Goal: Information Seeking & Learning: Learn about a topic

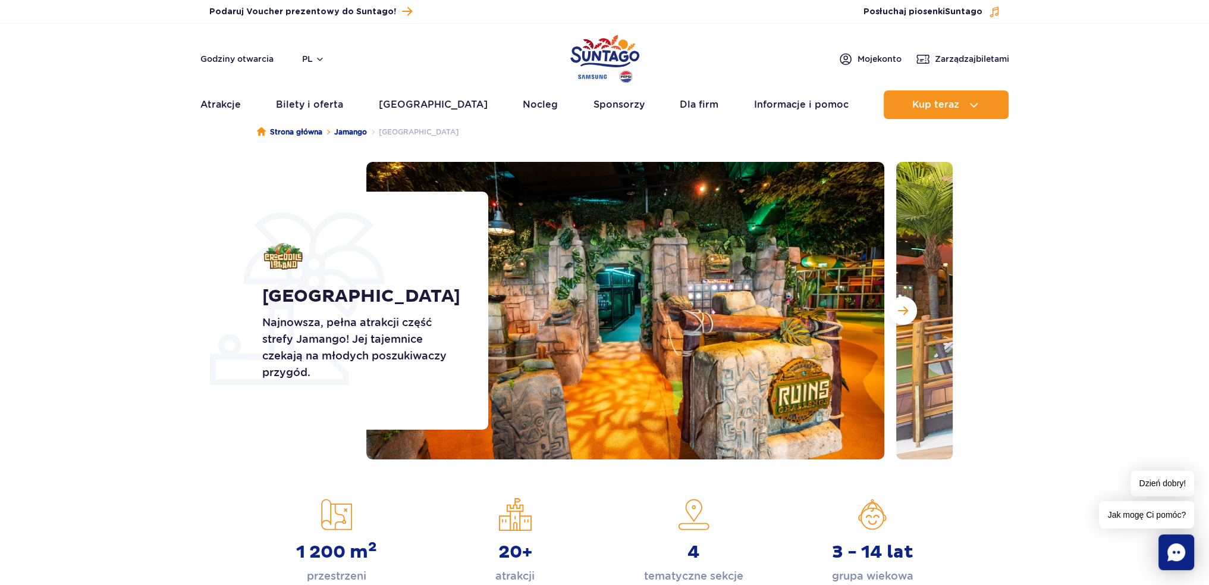
scroll to position [59, 0]
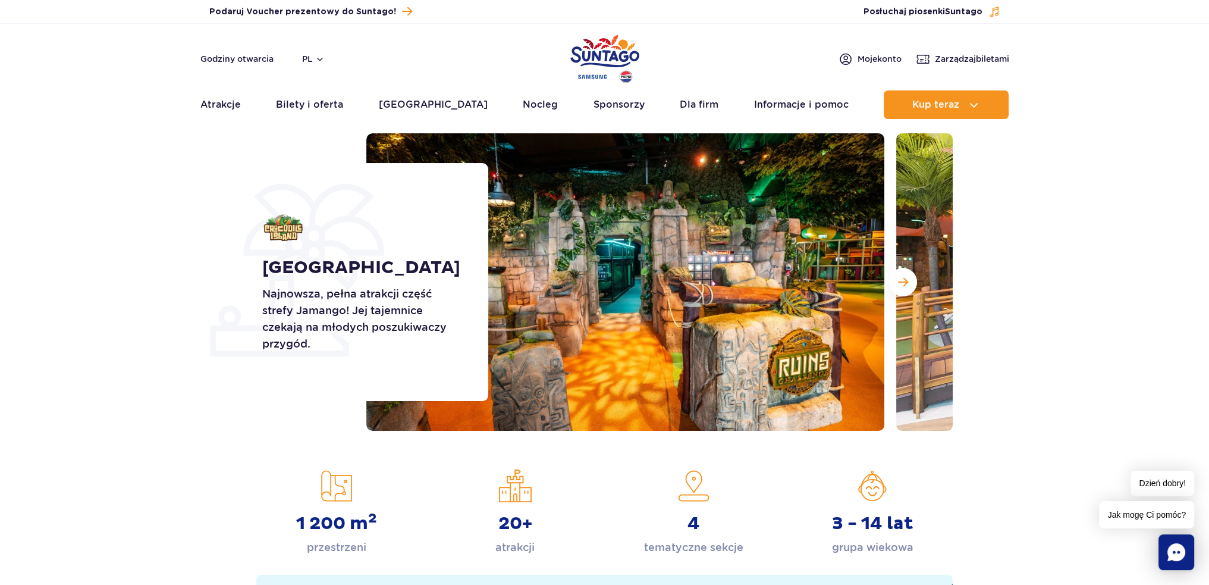
click at [539, 297] on img at bounding box center [625, 281] width 518 height 297
click at [913, 278] on button "Następny slajd" at bounding box center [903, 282] width 29 height 29
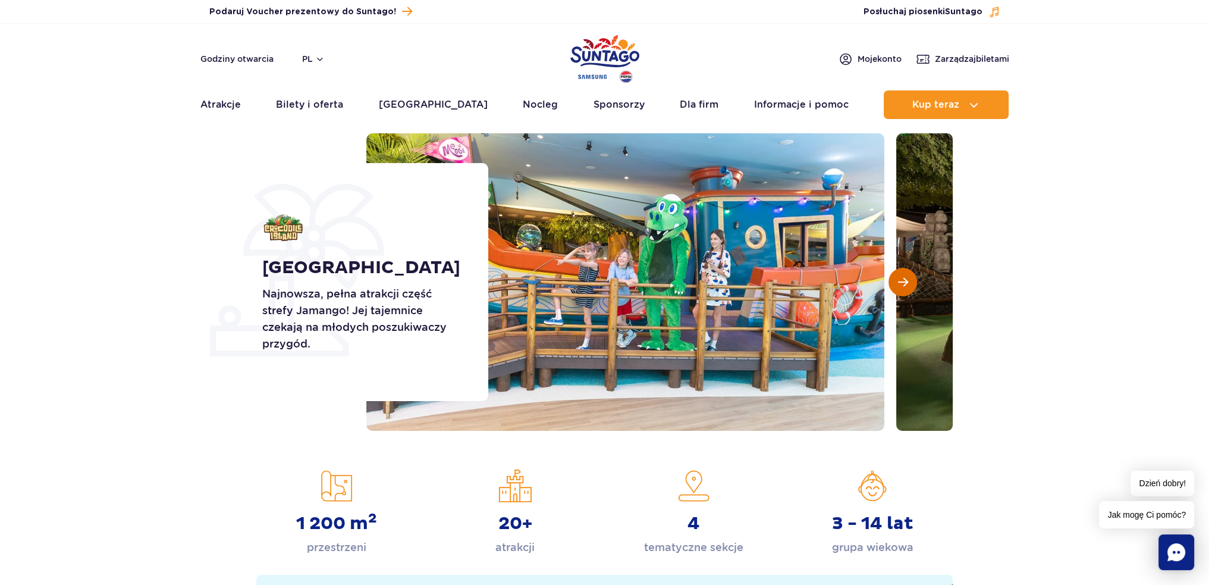
click at [913, 278] on button "Następny slajd" at bounding box center [903, 282] width 29 height 29
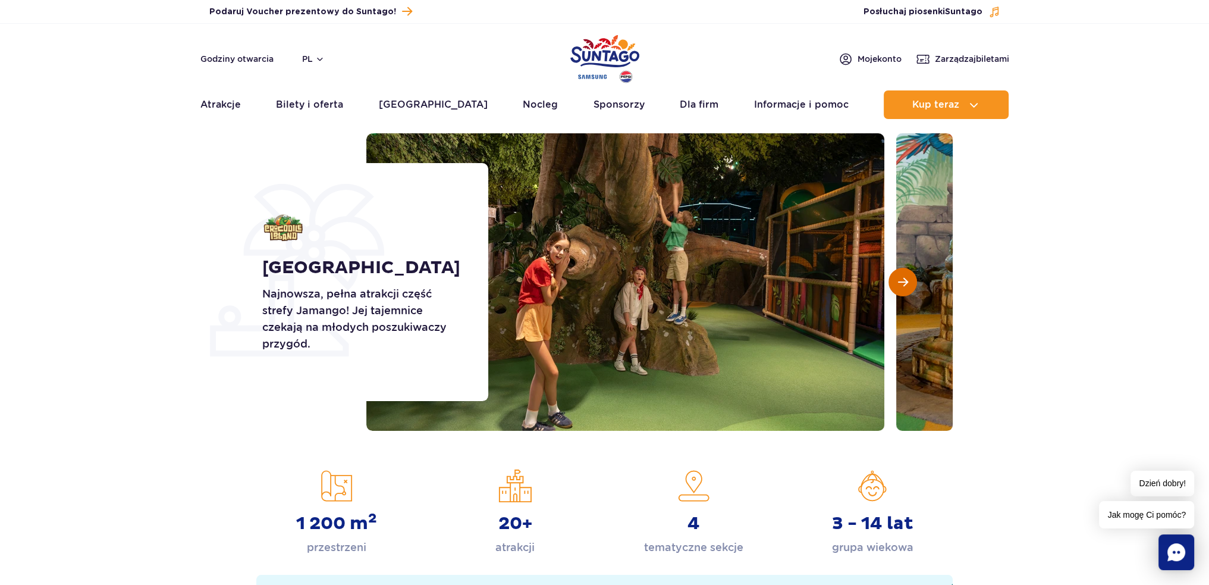
click at [913, 278] on button "Następny slajd" at bounding box center [903, 282] width 29 height 29
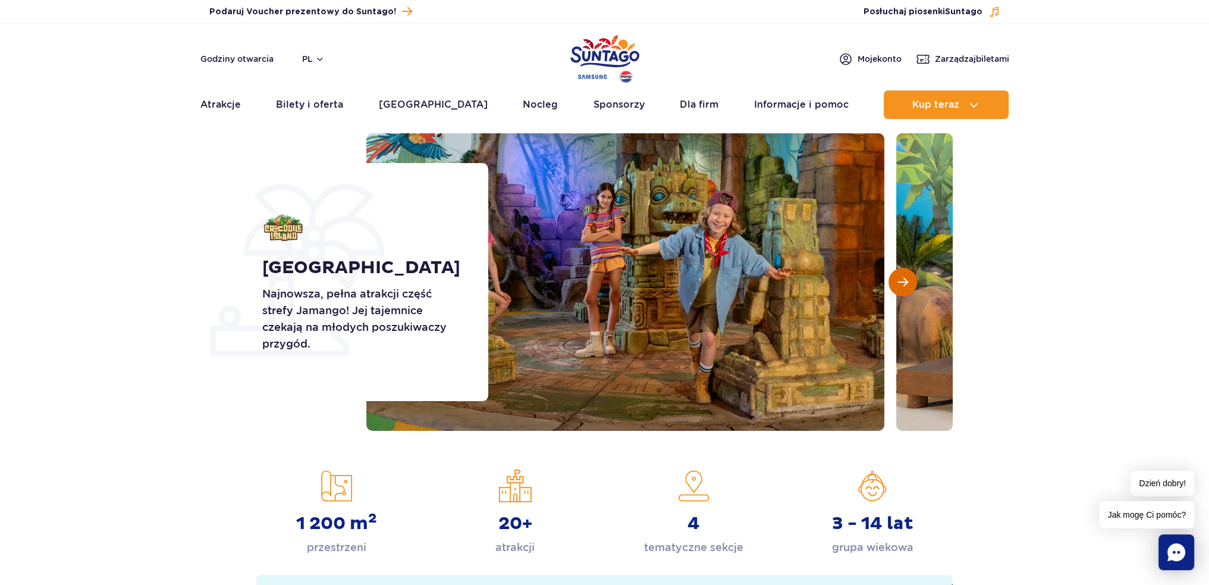
click at [913, 278] on button "Następny slajd" at bounding box center [903, 282] width 29 height 29
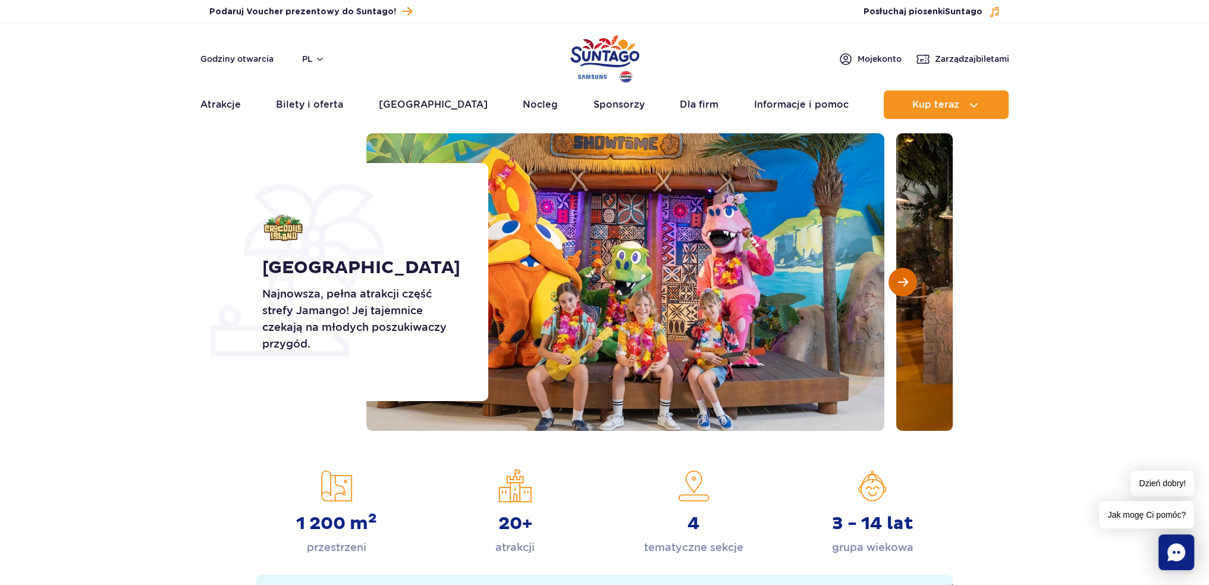
click at [913, 278] on button "Następny slajd" at bounding box center [903, 282] width 29 height 29
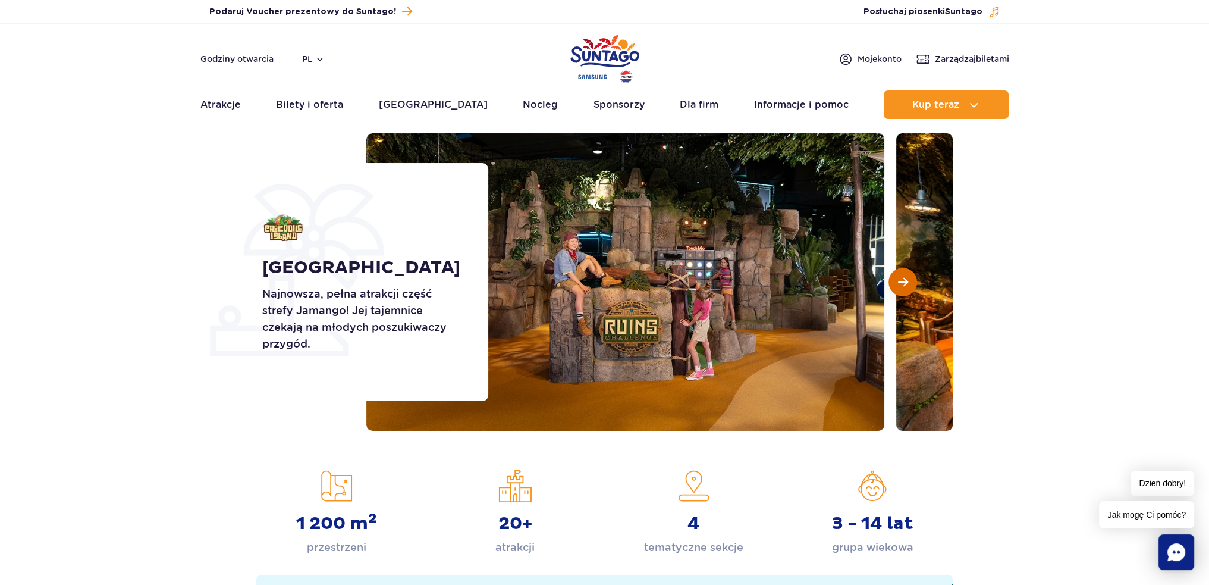
click at [913, 278] on button "Następny slajd" at bounding box center [903, 282] width 29 height 29
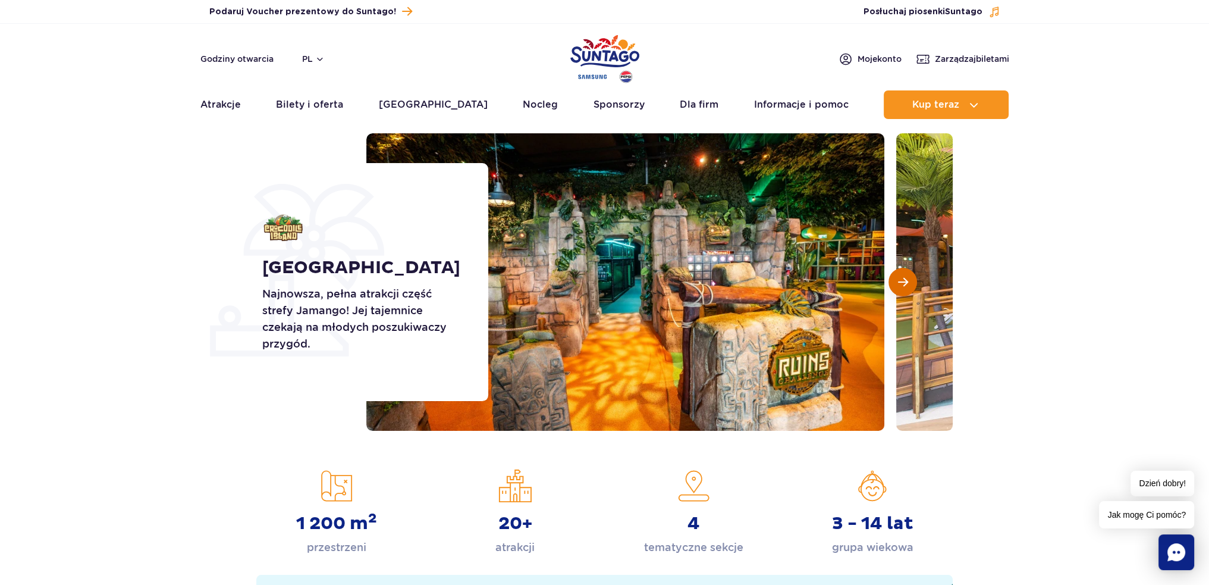
click at [913, 278] on button "Następny slajd" at bounding box center [903, 282] width 29 height 29
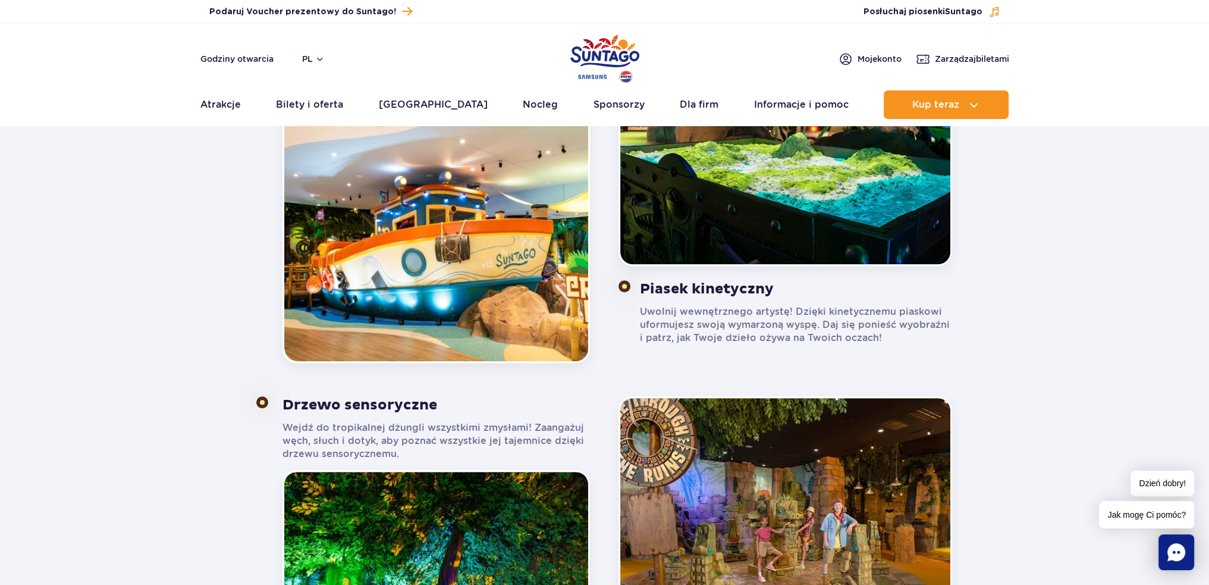
scroll to position [714, 0]
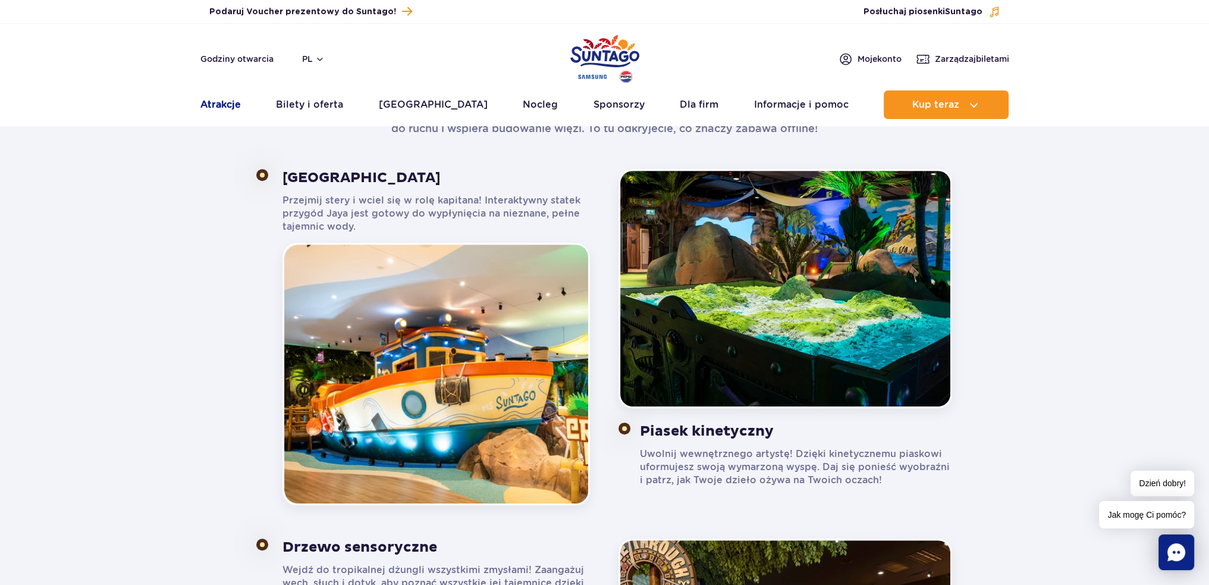
click at [231, 100] on link "Atrakcje" at bounding box center [220, 104] width 40 height 29
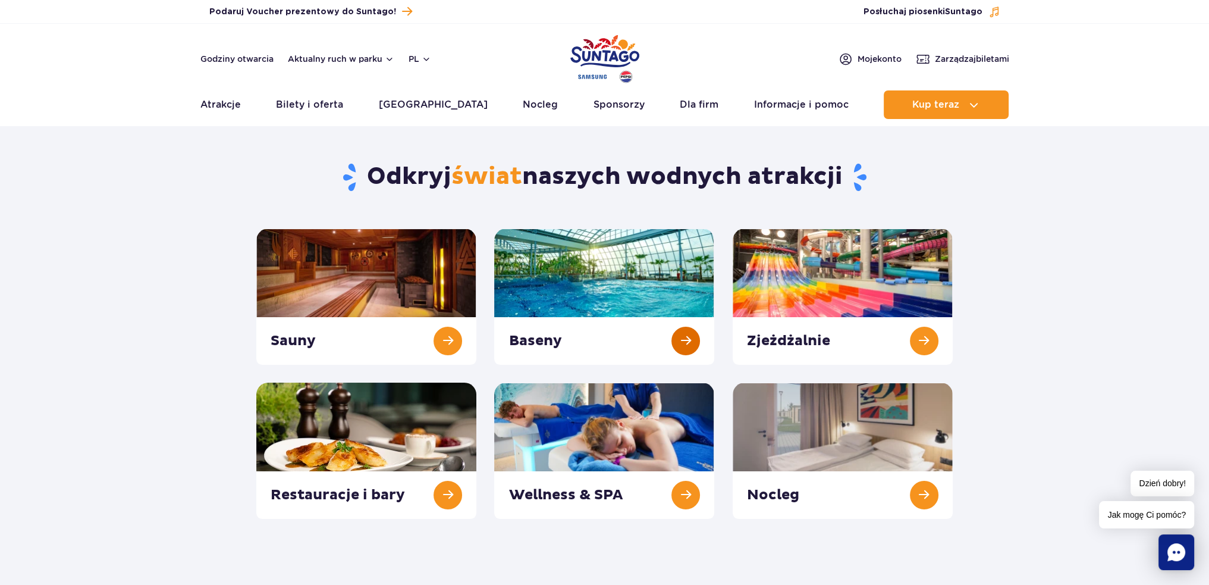
click at [581, 290] on link at bounding box center [604, 296] width 220 height 136
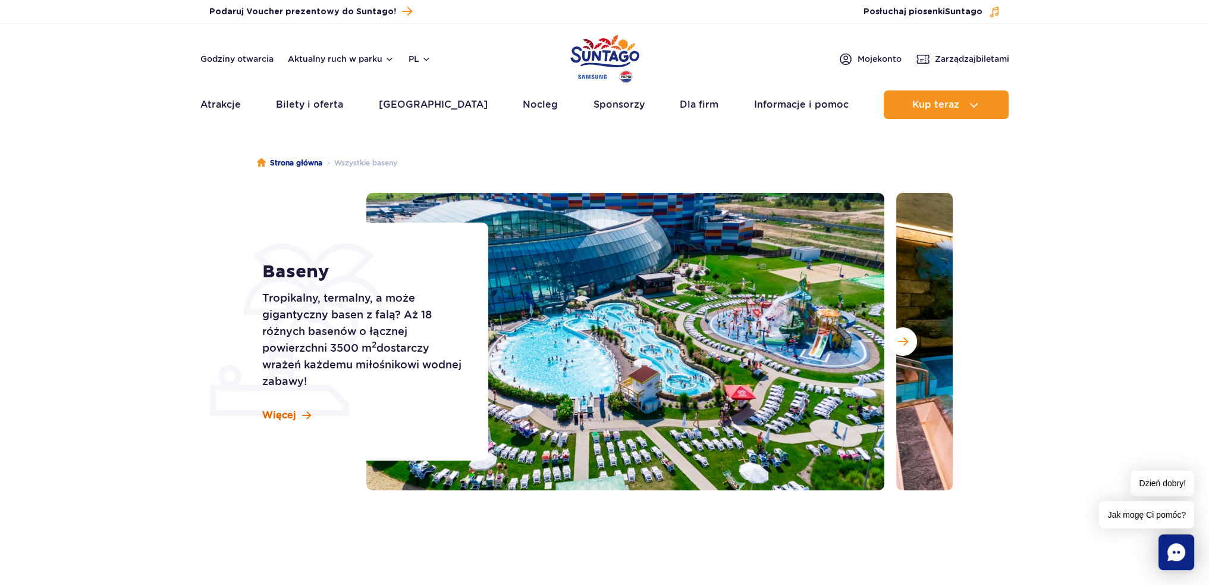
click at [297, 413] on link "Więcej" at bounding box center [286, 415] width 49 height 13
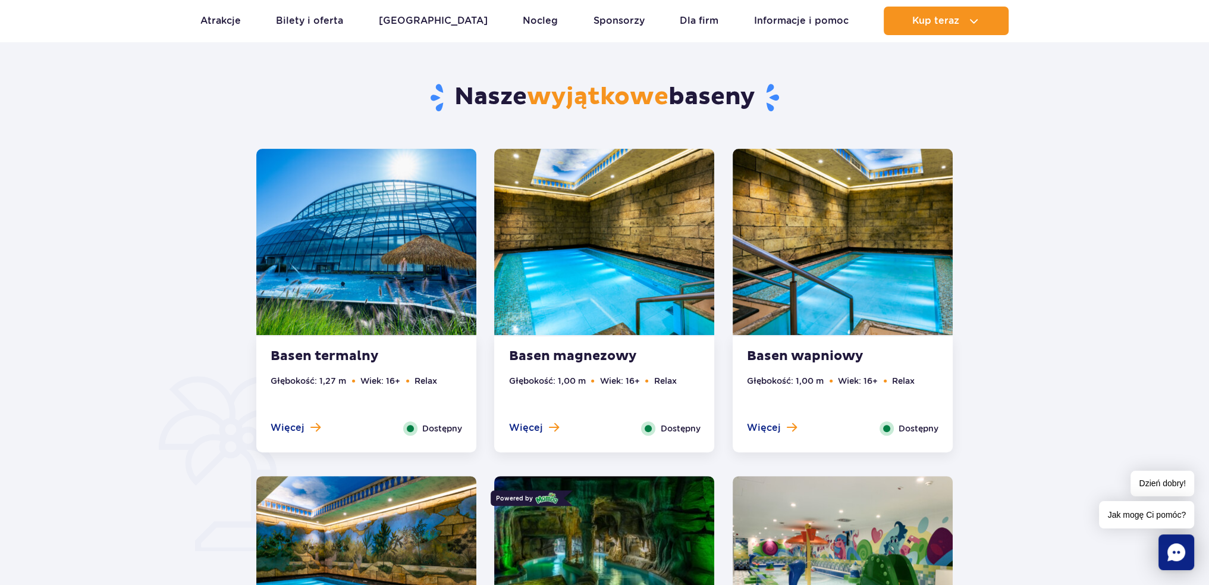
scroll to position [600, 0]
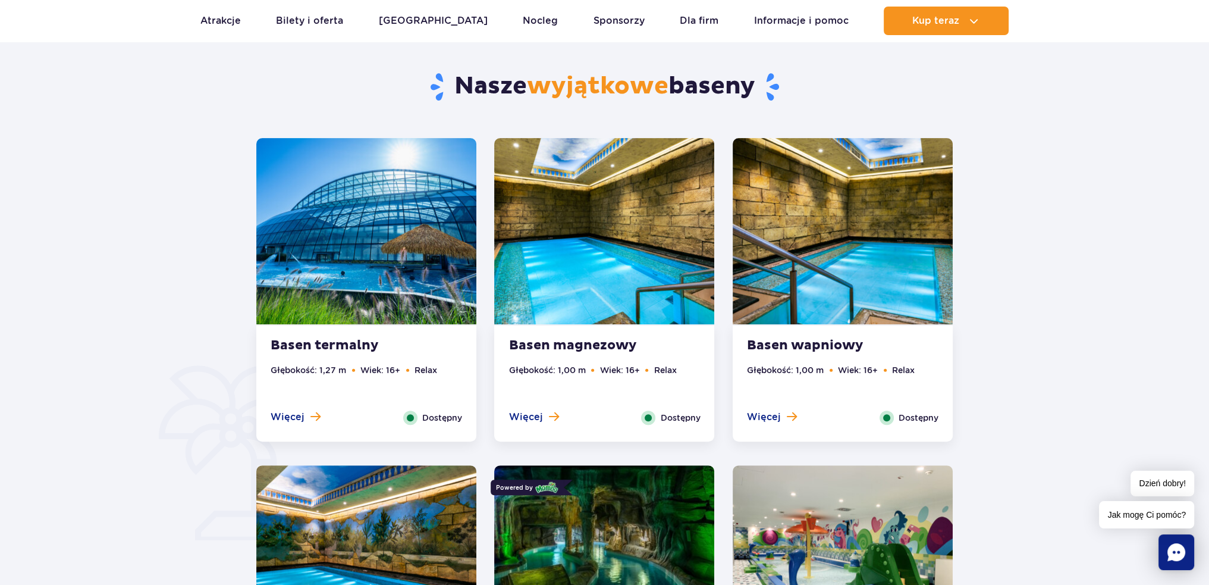
click at [381, 306] on img at bounding box center [366, 231] width 220 height 186
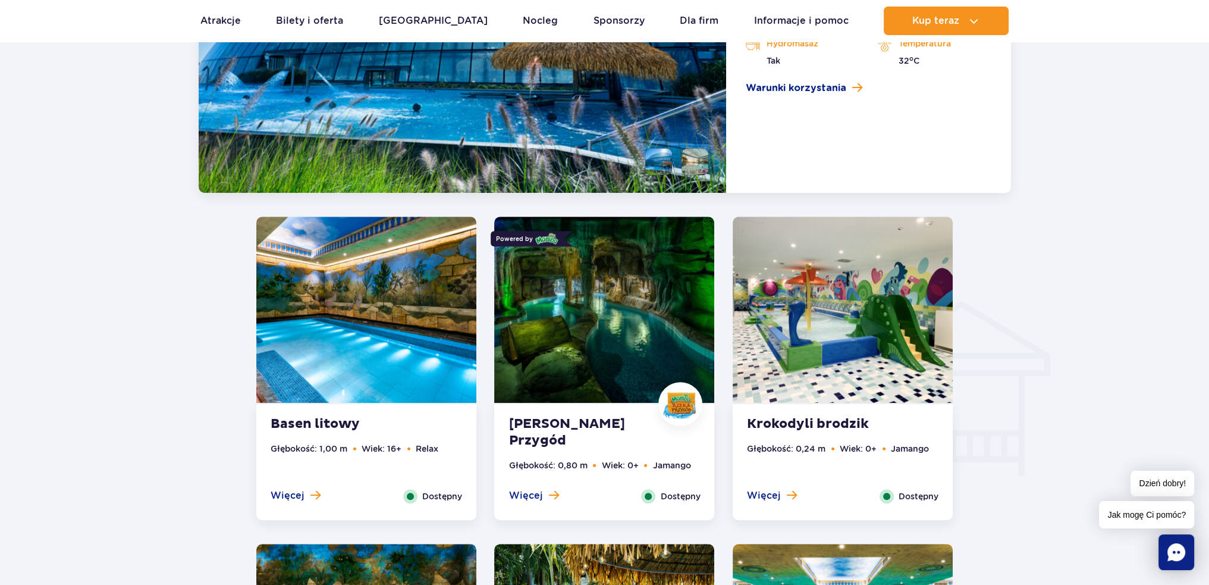
scroll to position [1234, 0]
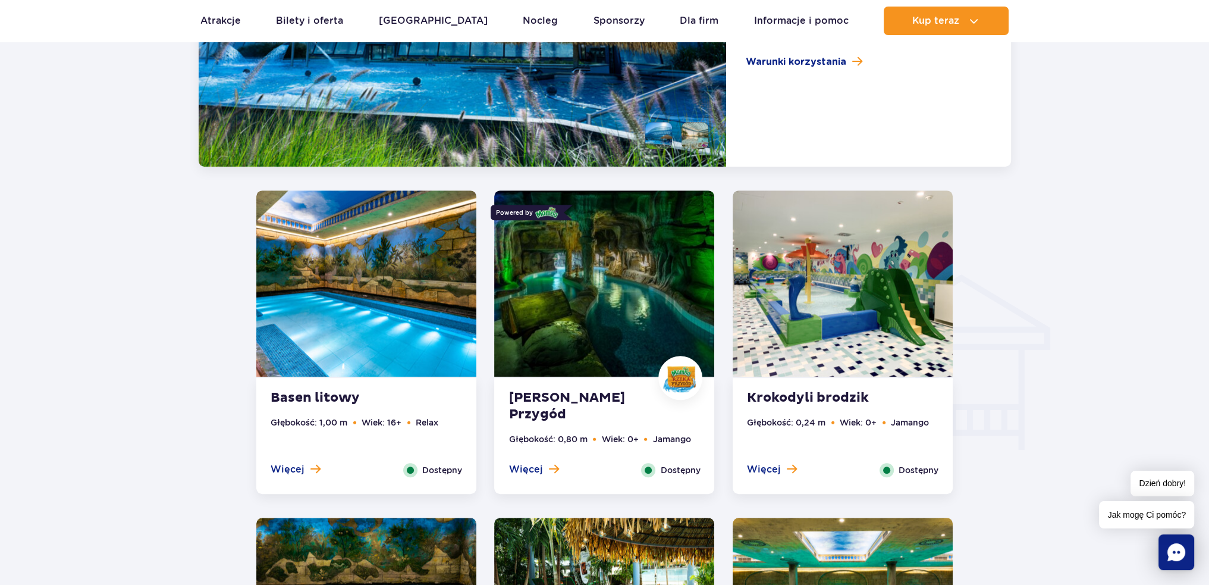
click at [639, 330] on img at bounding box center [604, 283] width 220 height 186
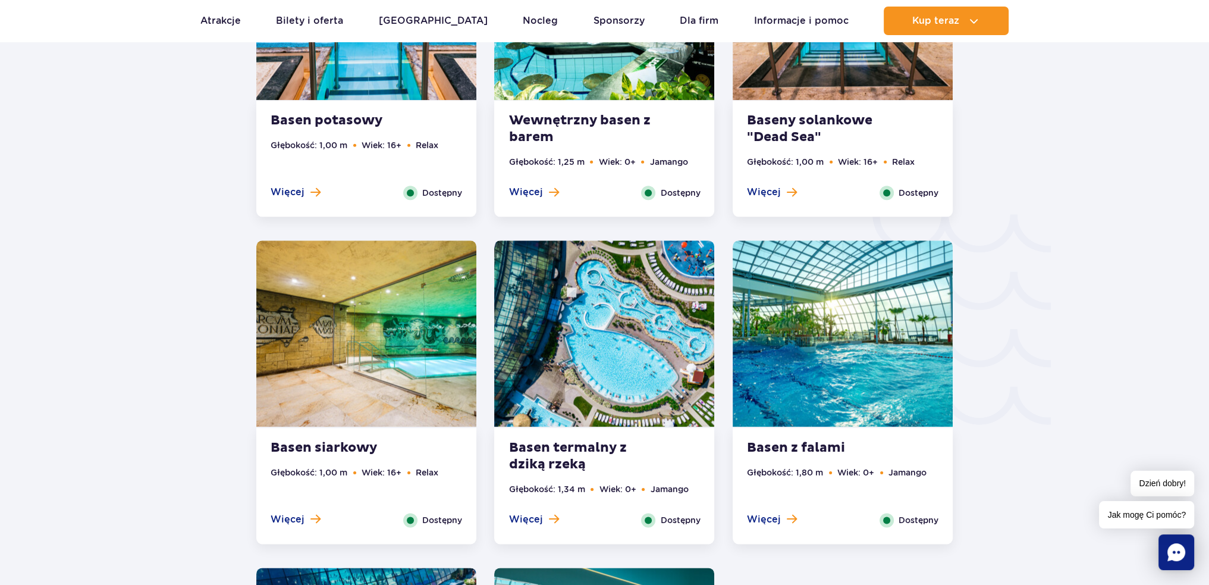
scroll to position [1858, 0]
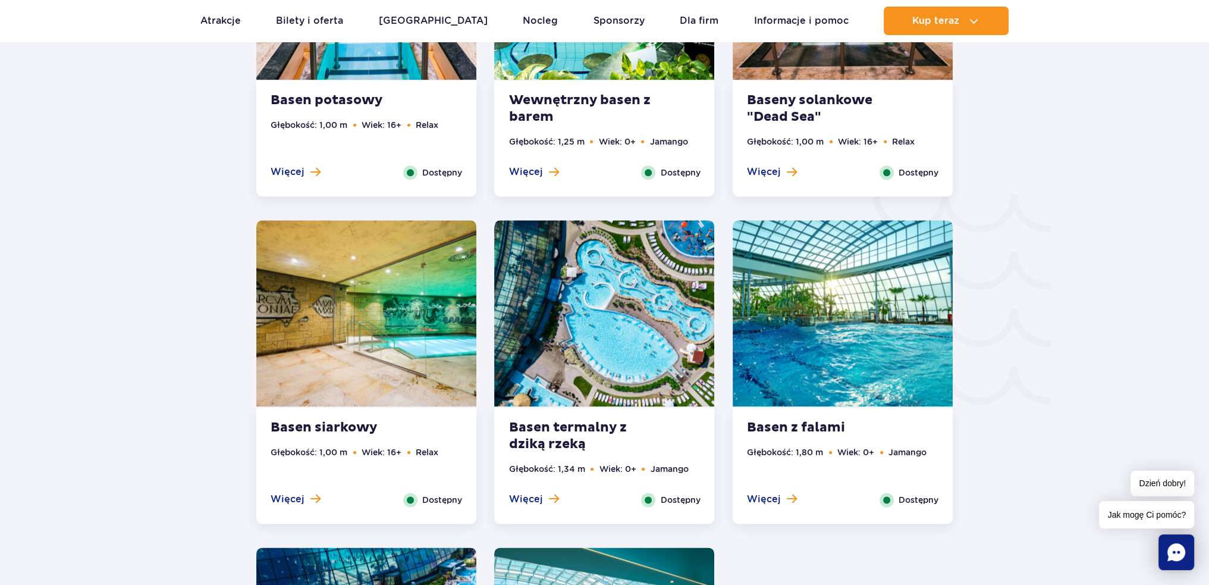
click at [648, 353] on img at bounding box center [604, 313] width 220 height 186
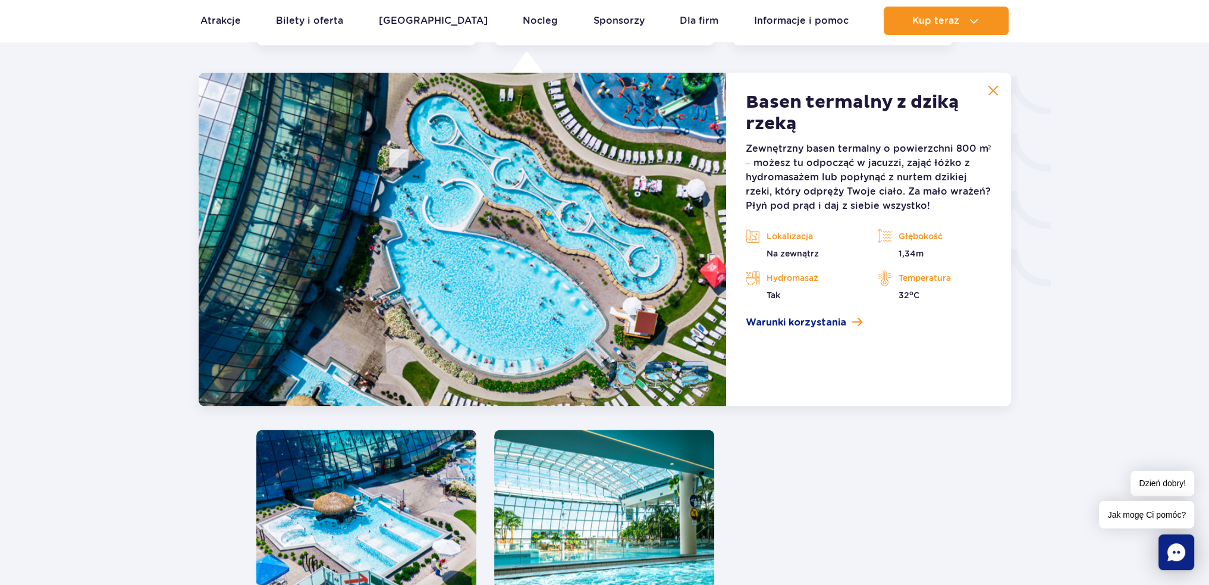
scroll to position [1976, 0]
click at [799, 324] on span "Warunki korzystania" at bounding box center [795, 322] width 101 height 14
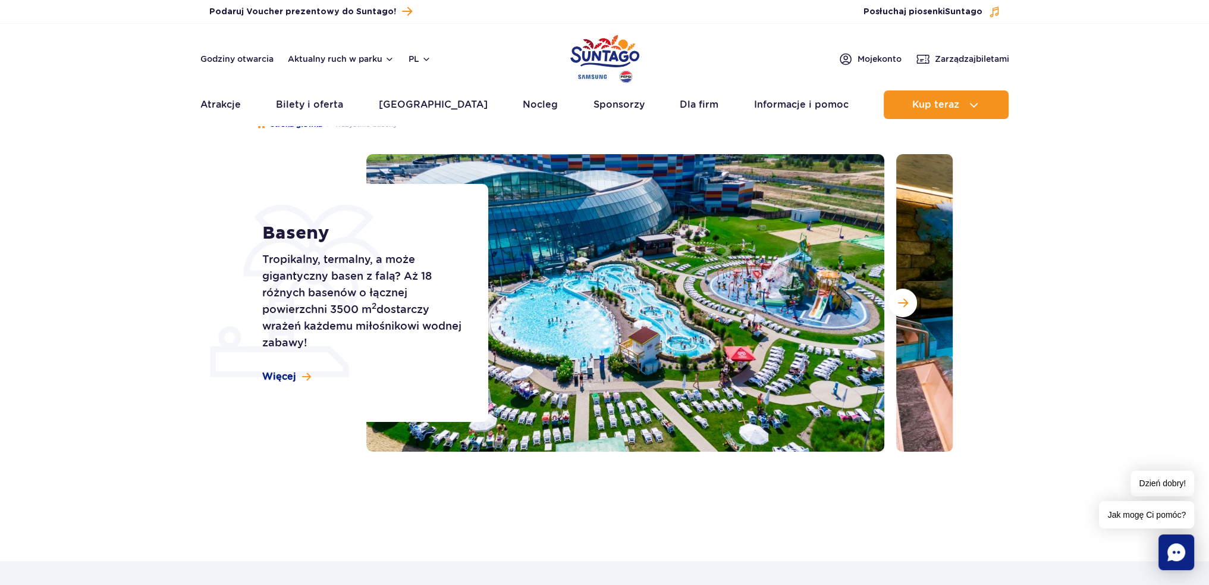
scroll to position [59, 0]
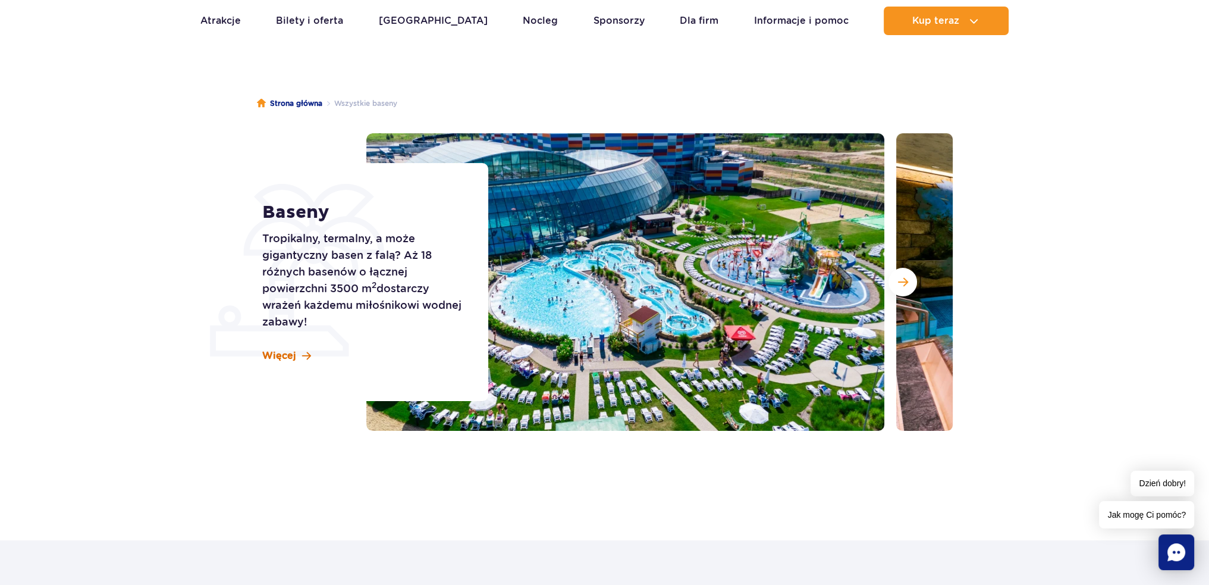
click at [305, 354] on span at bounding box center [306, 356] width 9 height 10
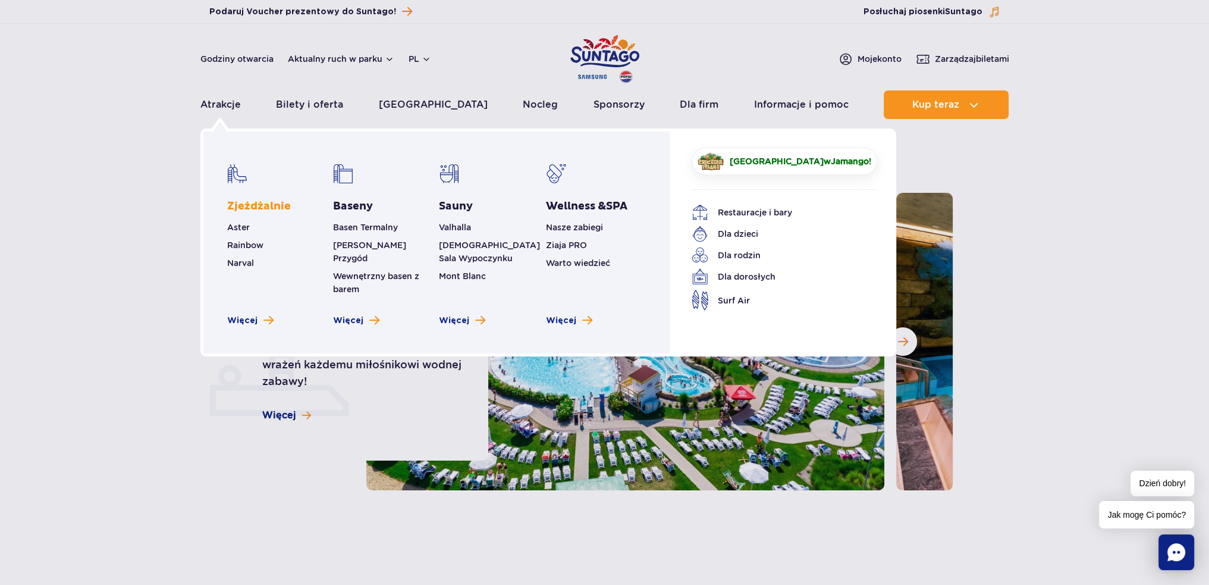
click at [250, 203] on link "Zjeżdżalnie" at bounding box center [259, 206] width 64 height 14
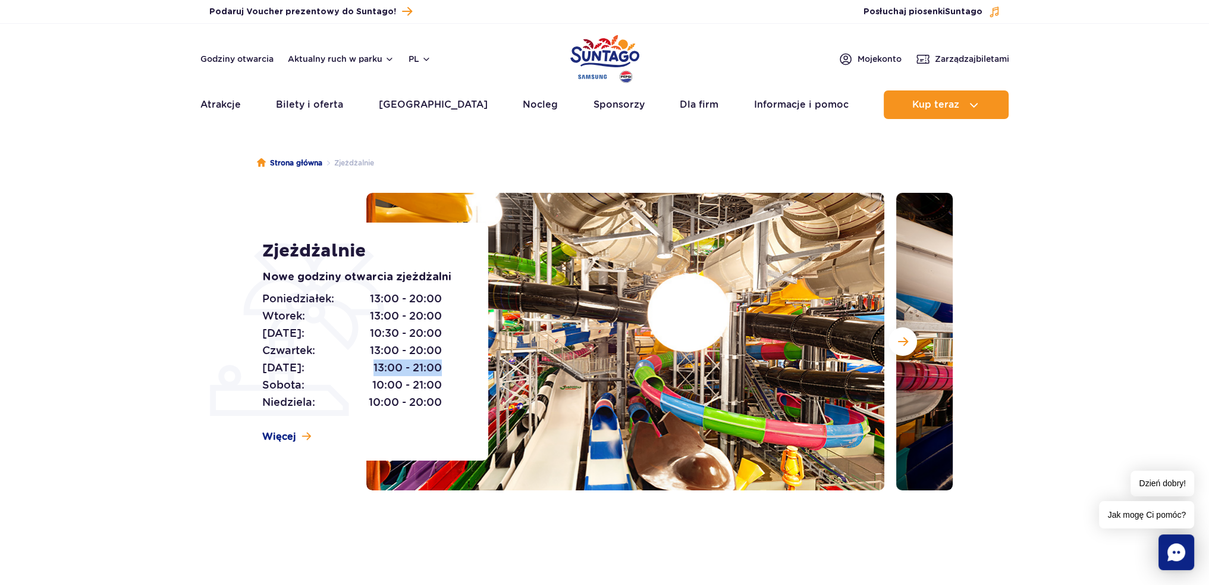
drag, startPoint x: 373, startPoint y: 366, endPoint x: 440, endPoint y: 365, distance: 67.2
click at [440, 365] on span "13:00 - 21:00" at bounding box center [408, 367] width 68 height 17
click at [285, 430] on span "Więcej" at bounding box center [279, 436] width 34 height 13
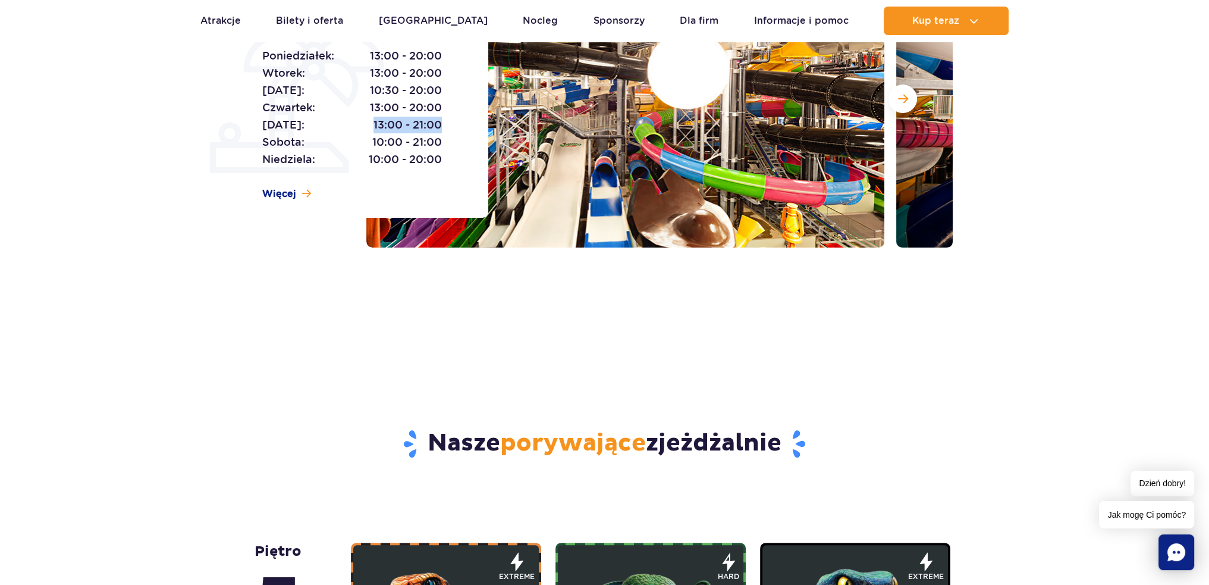
scroll to position [183, 0]
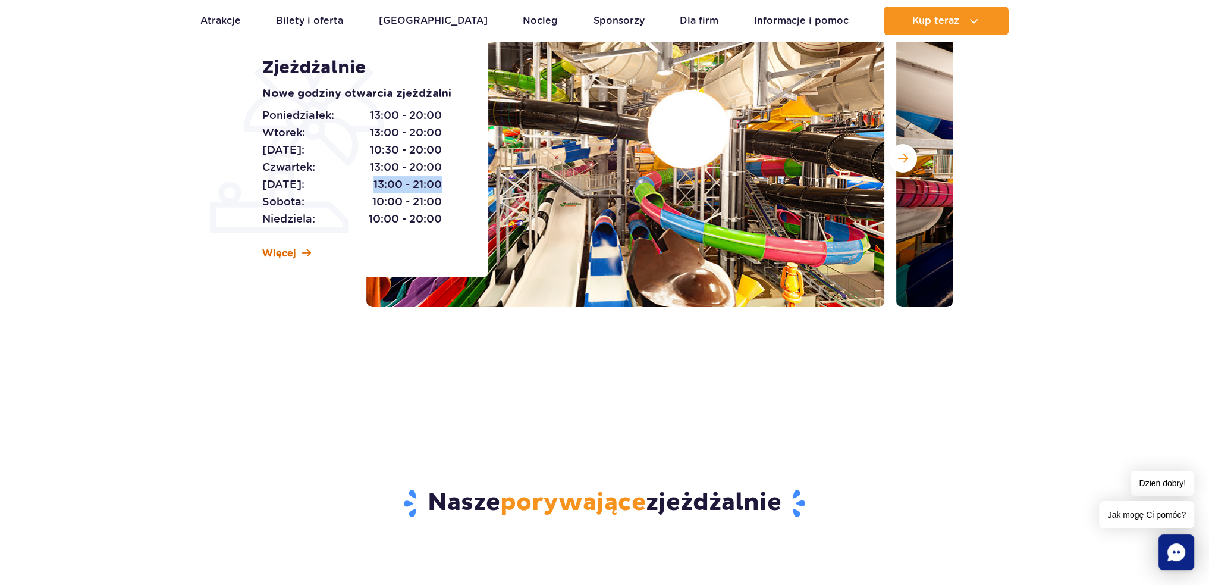
click at [275, 251] on span "Więcej" at bounding box center [279, 253] width 34 height 13
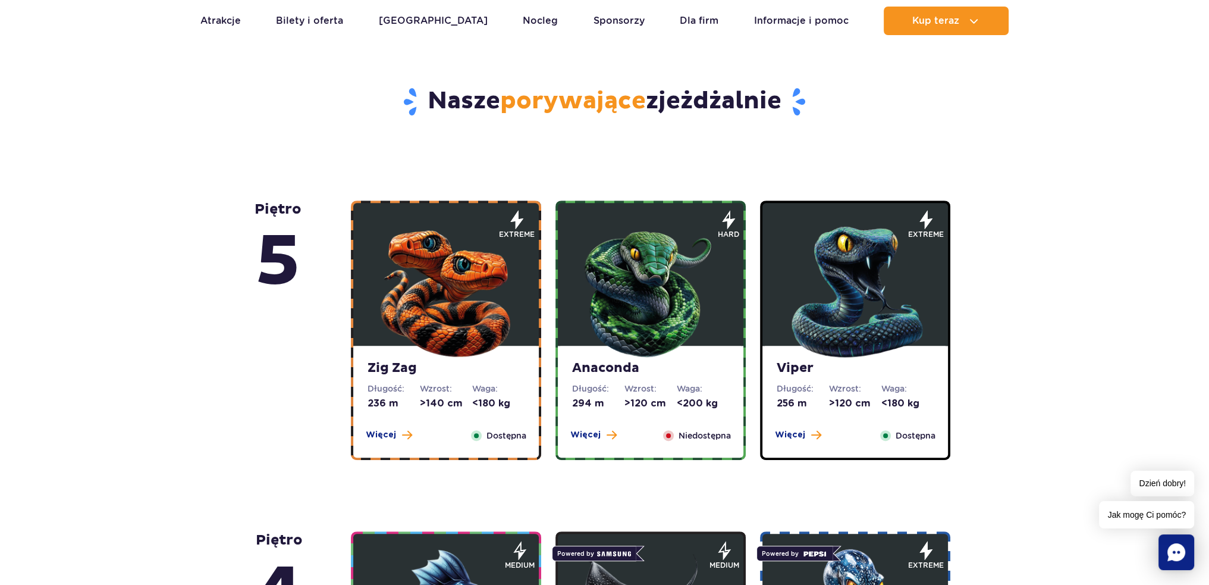
scroll to position [600, 0]
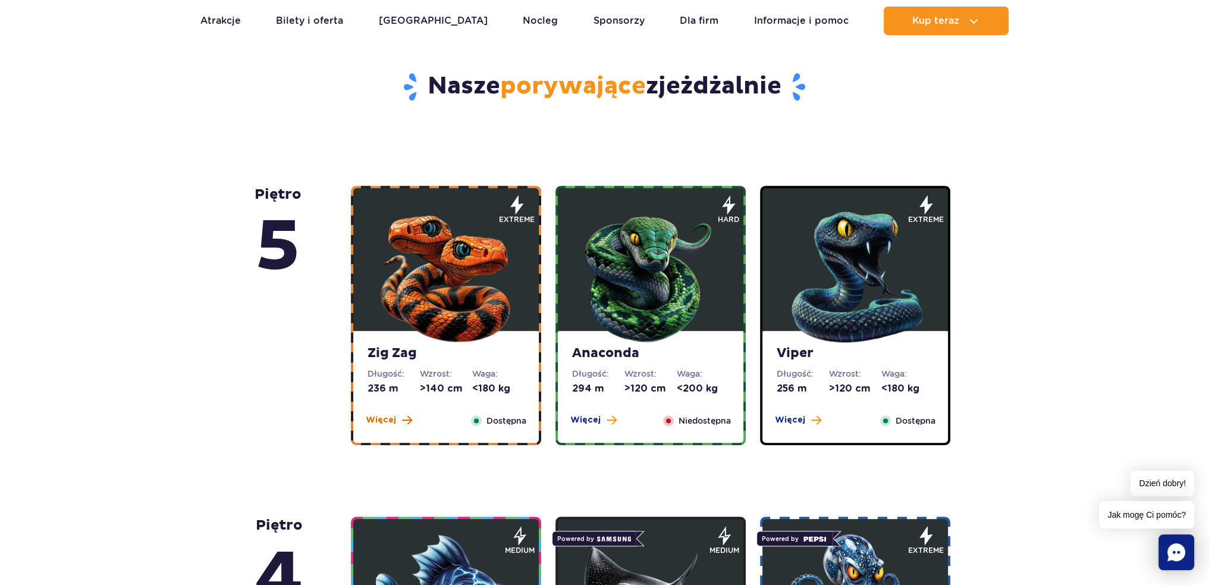
click at [388, 420] on span "Więcej" at bounding box center [381, 420] width 30 height 12
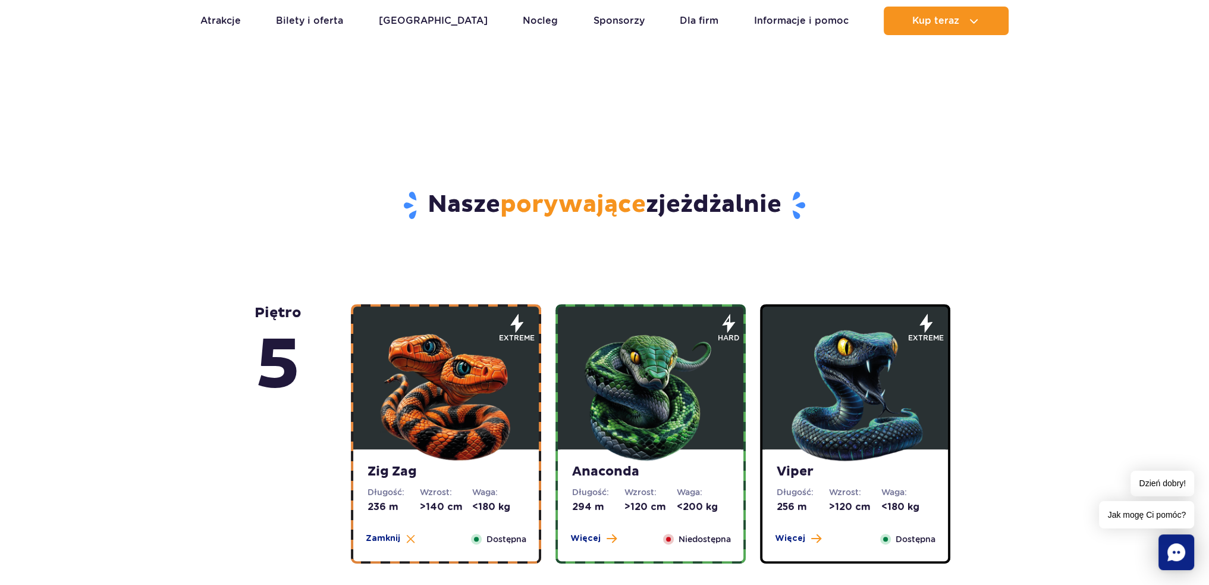
scroll to position [535, 0]
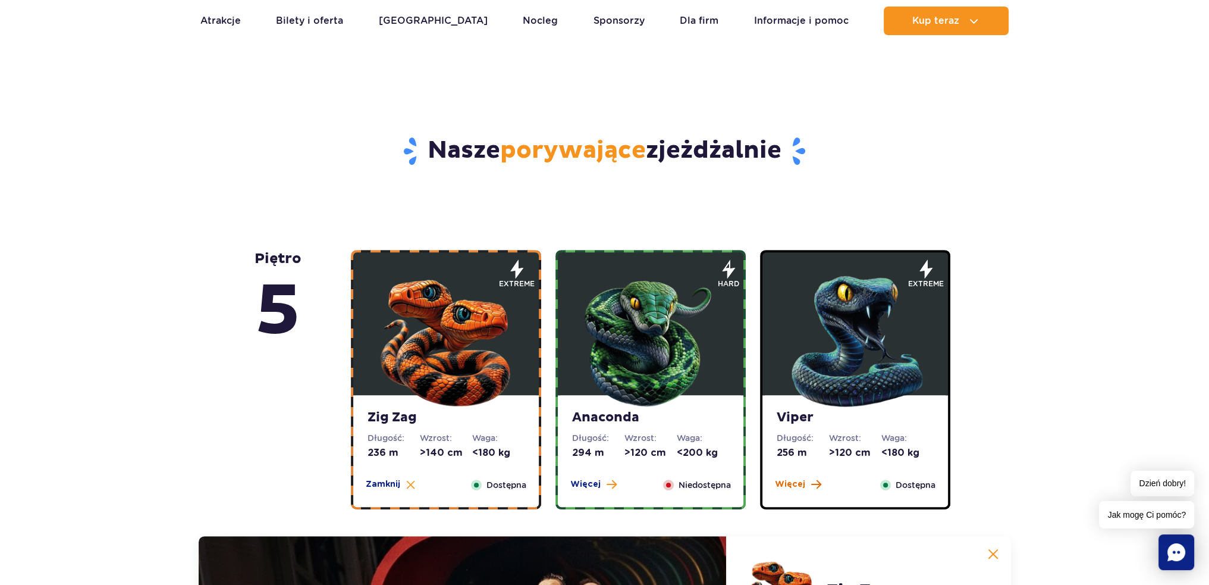
click at [805, 485] on button "Więcej" at bounding box center [798, 484] width 46 height 12
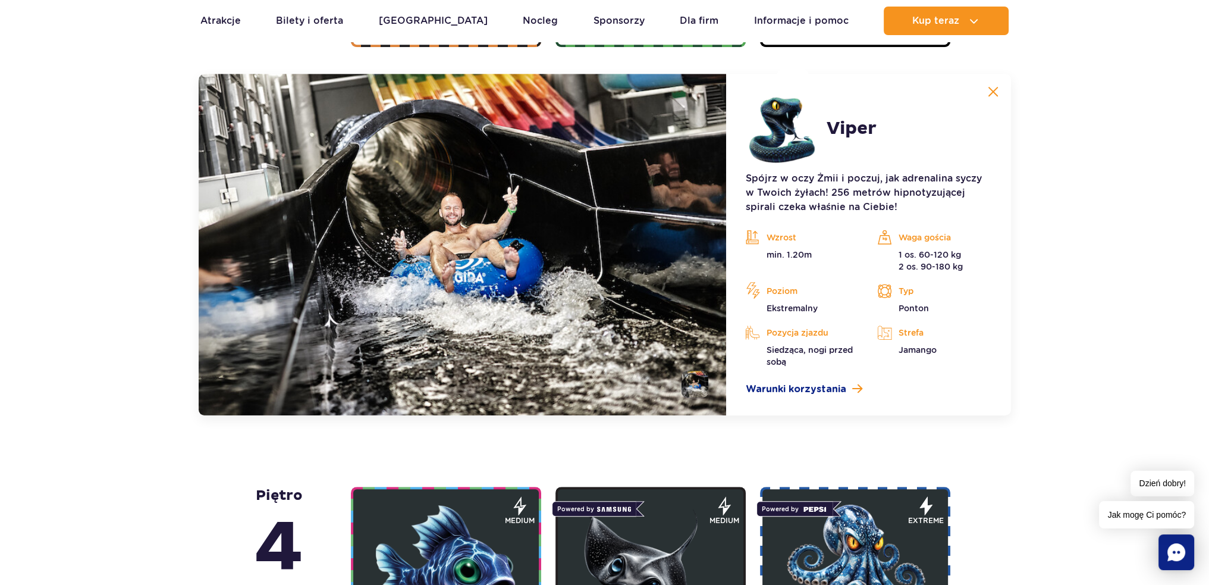
scroll to position [999, 0]
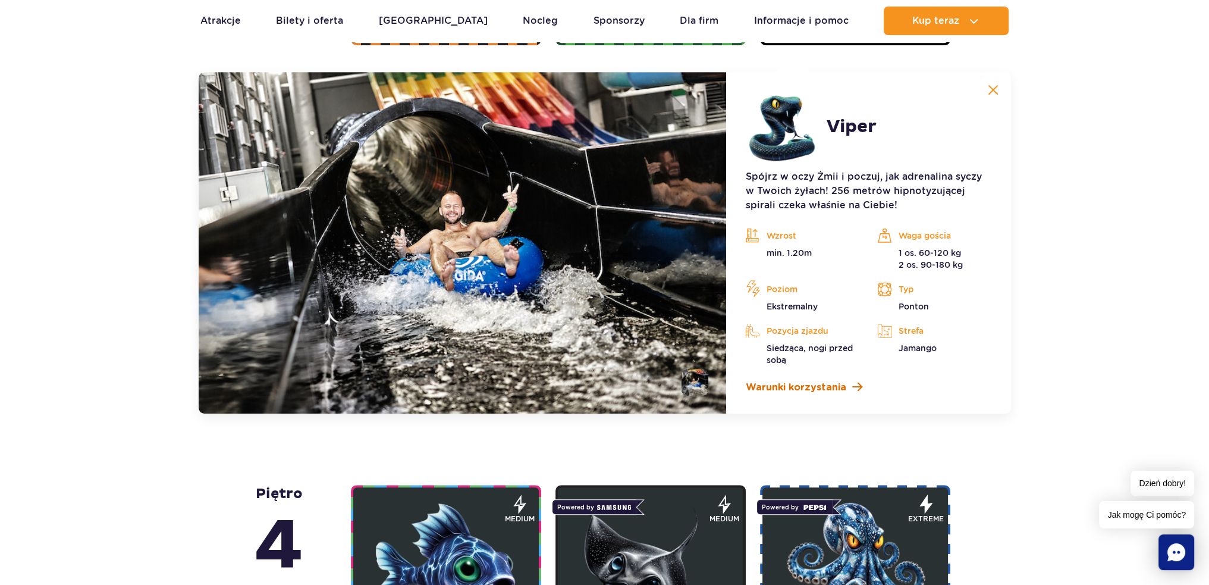
click at [811, 391] on span "Warunki korzystania" at bounding box center [795, 387] width 101 height 14
click at [626, 305] on img at bounding box center [463, 242] width 528 height 341
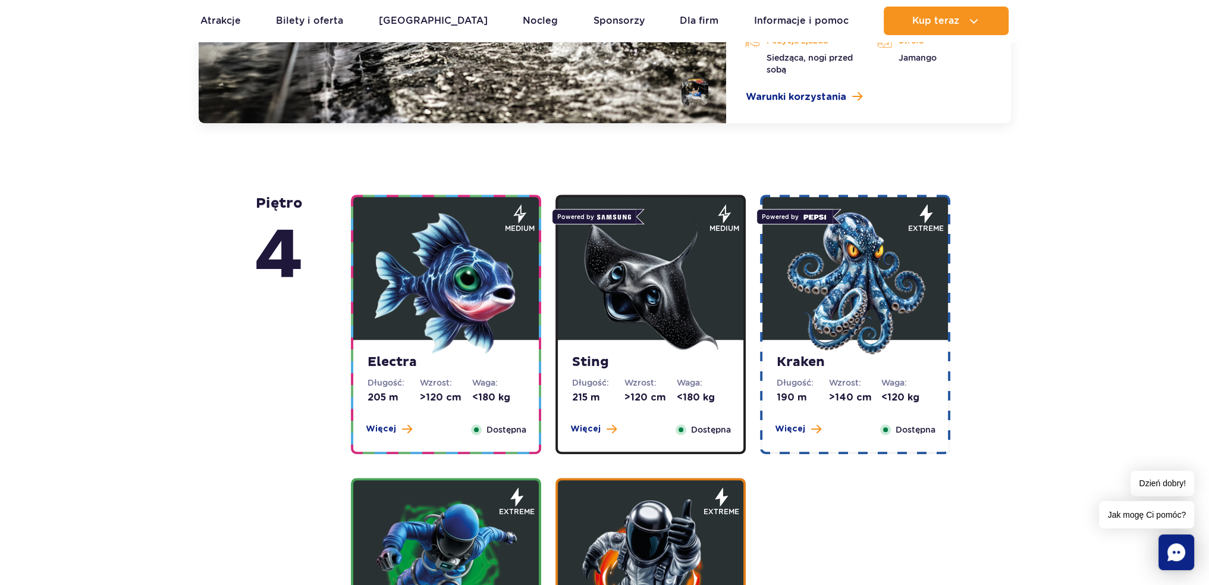
scroll to position [1297, 0]
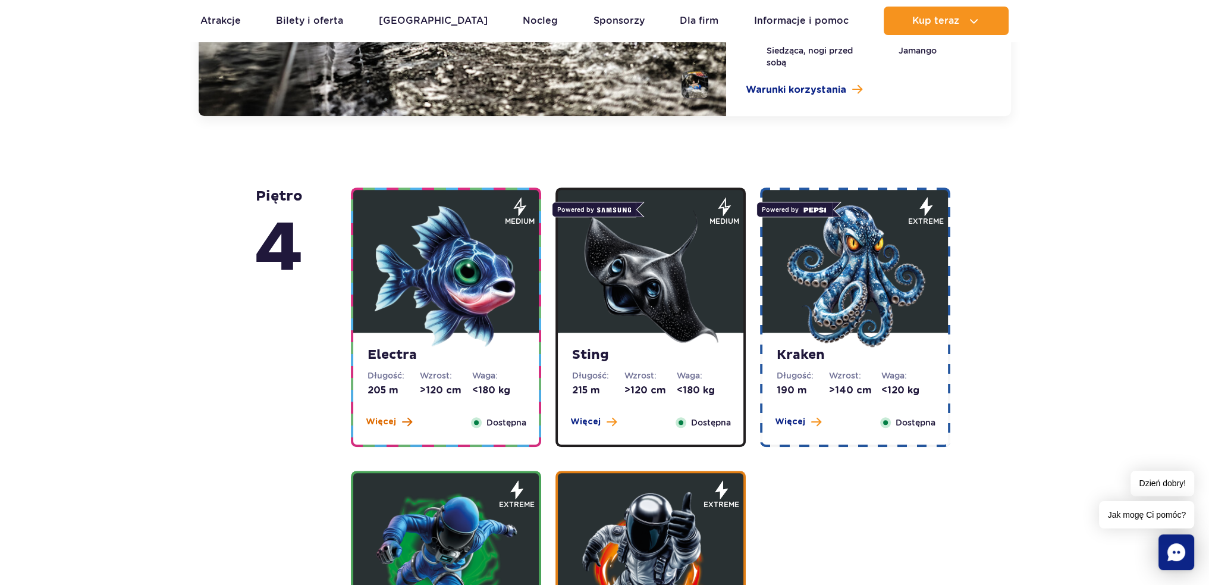
click at [393, 423] on span "Więcej" at bounding box center [381, 422] width 30 height 12
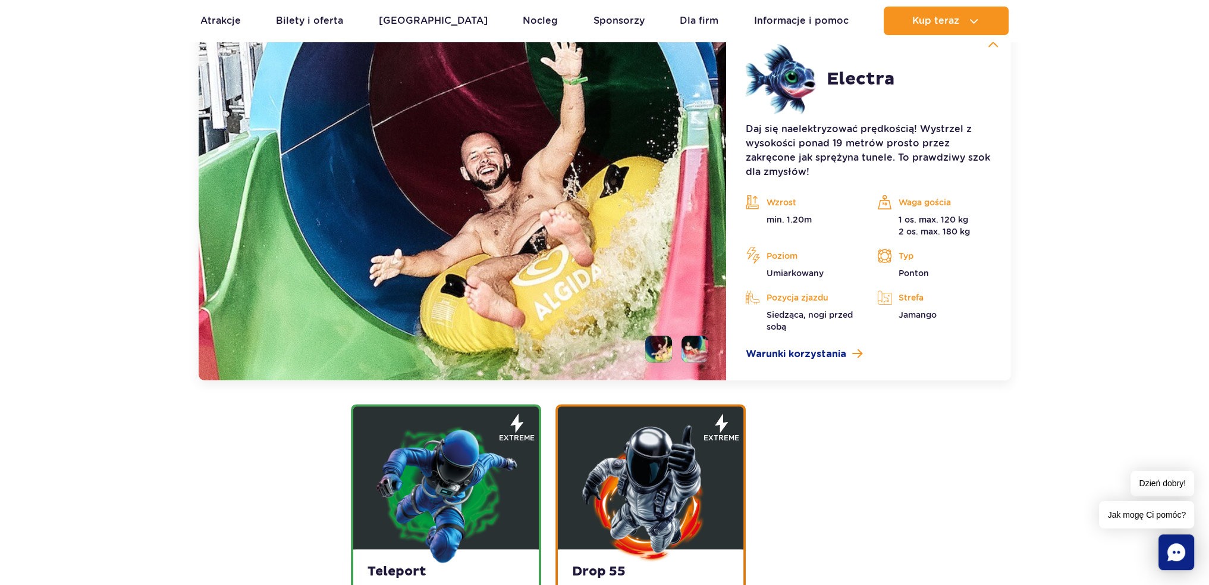
scroll to position [1627, 0]
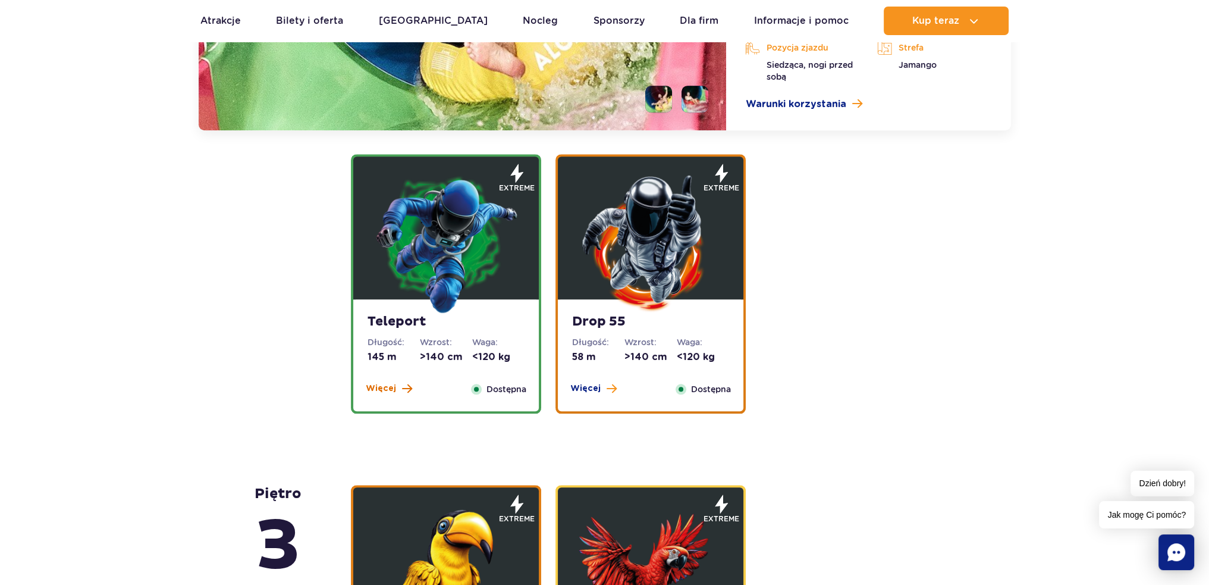
click at [389, 388] on span "Więcej" at bounding box center [381, 388] width 30 height 12
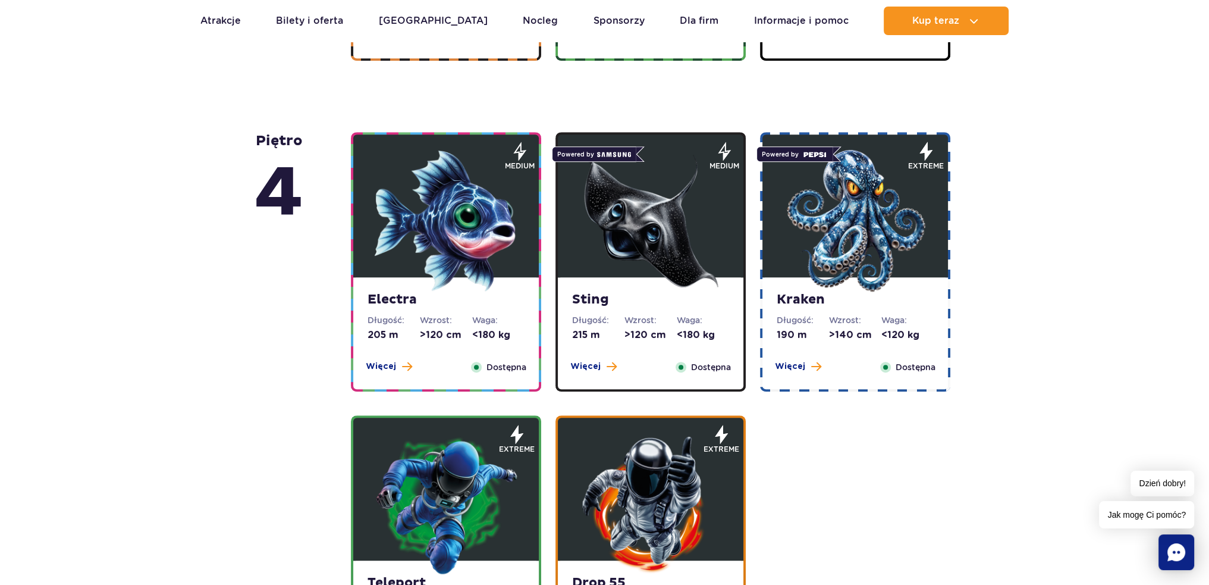
scroll to position [959, 0]
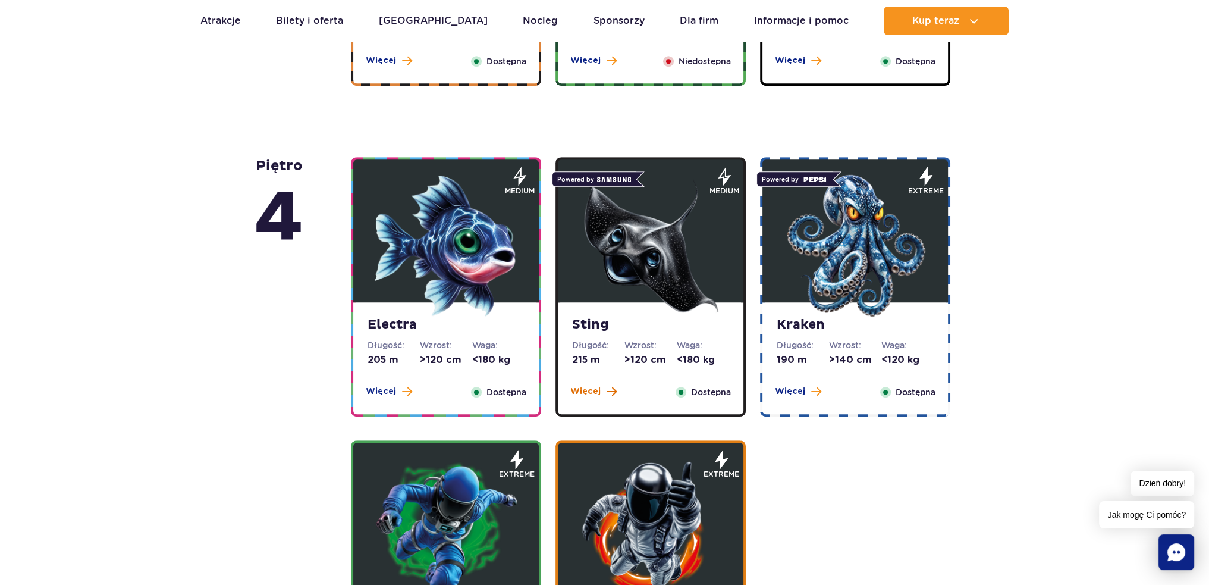
click at [597, 393] on span "Więcej" at bounding box center [585, 391] width 30 height 12
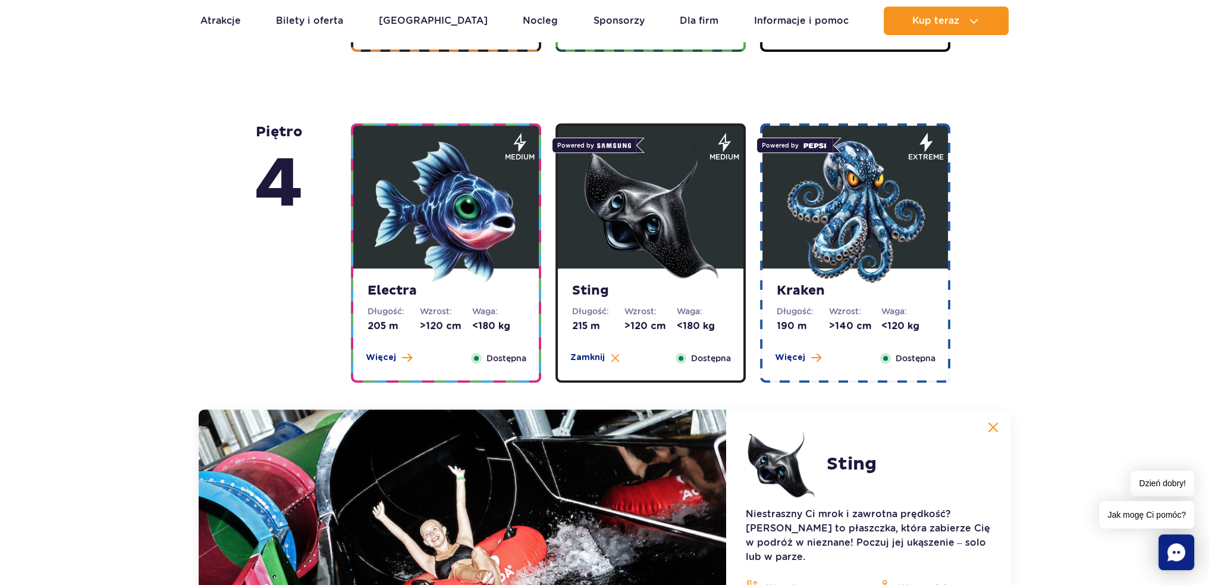
scroll to position [973, 0]
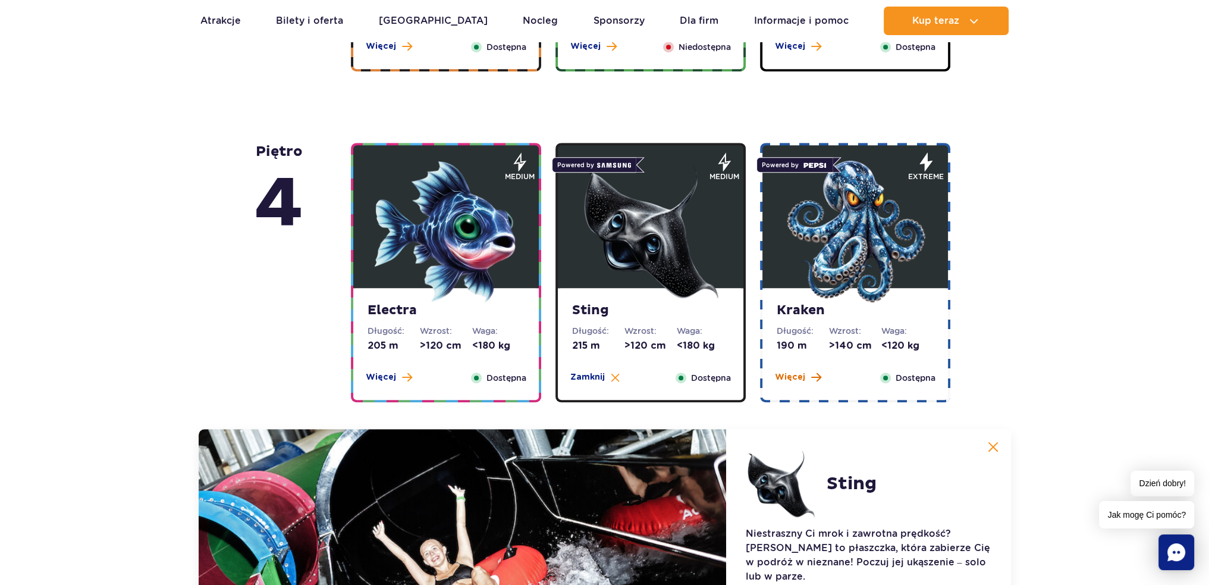
click at [785, 378] on span "Więcej" at bounding box center [790, 377] width 30 height 12
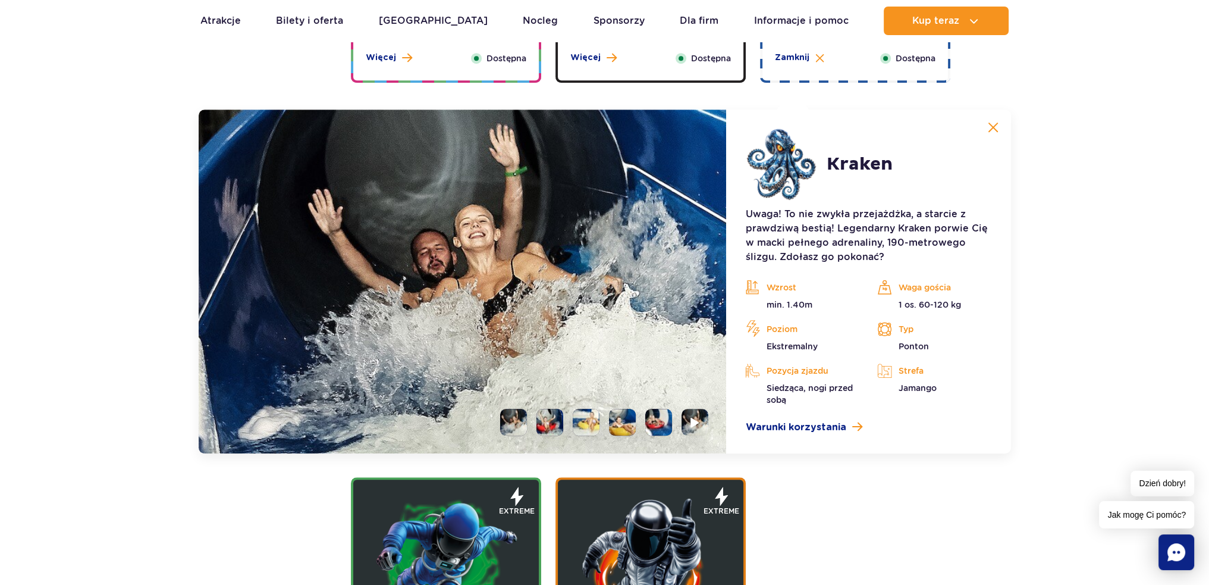
scroll to position [1330, 0]
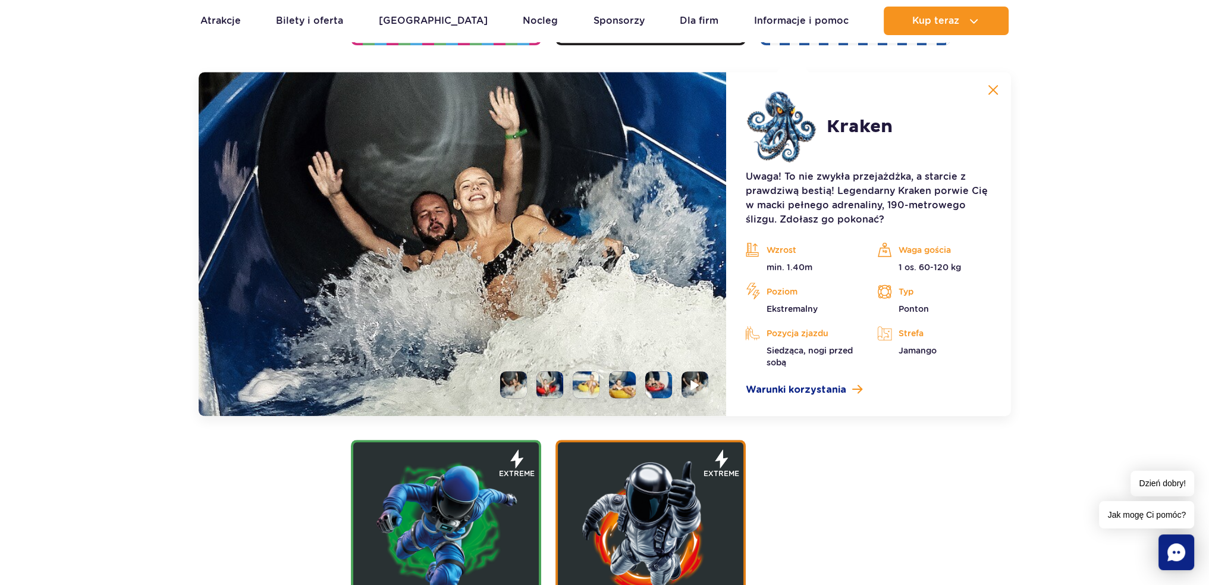
click at [560, 382] on li at bounding box center [549, 384] width 27 height 27
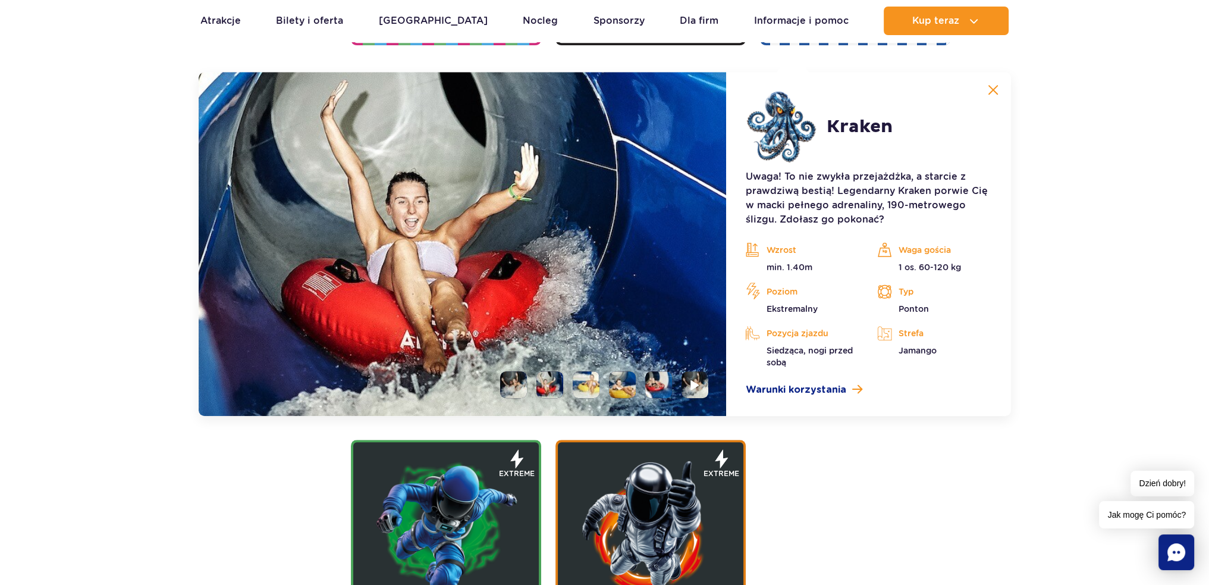
click at [586, 382] on li at bounding box center [586, 384] width 27 height 27
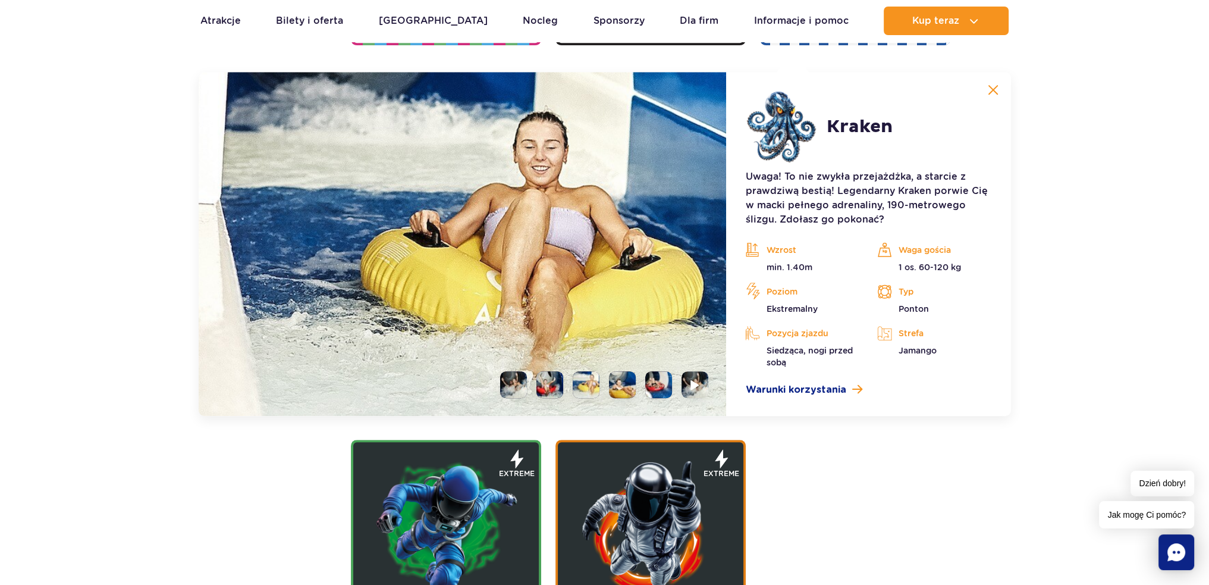
click at [624, 388] on li at bounding box center [622, 384] width 27 height 27
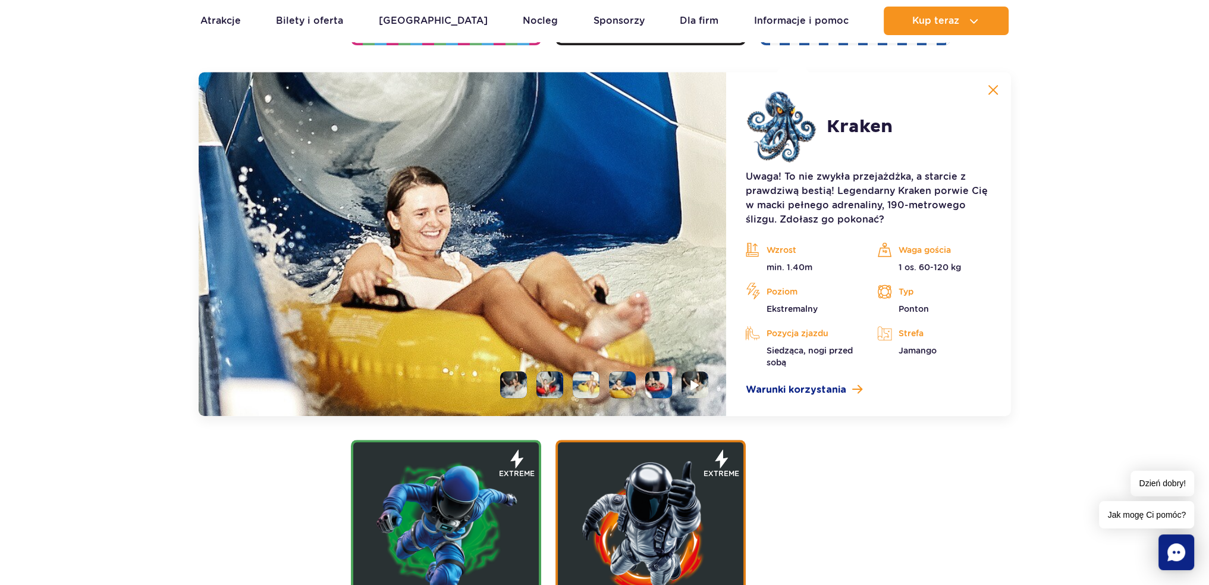
click at [660, 386] on li at bounding box center [658, 384] width 27 height 27
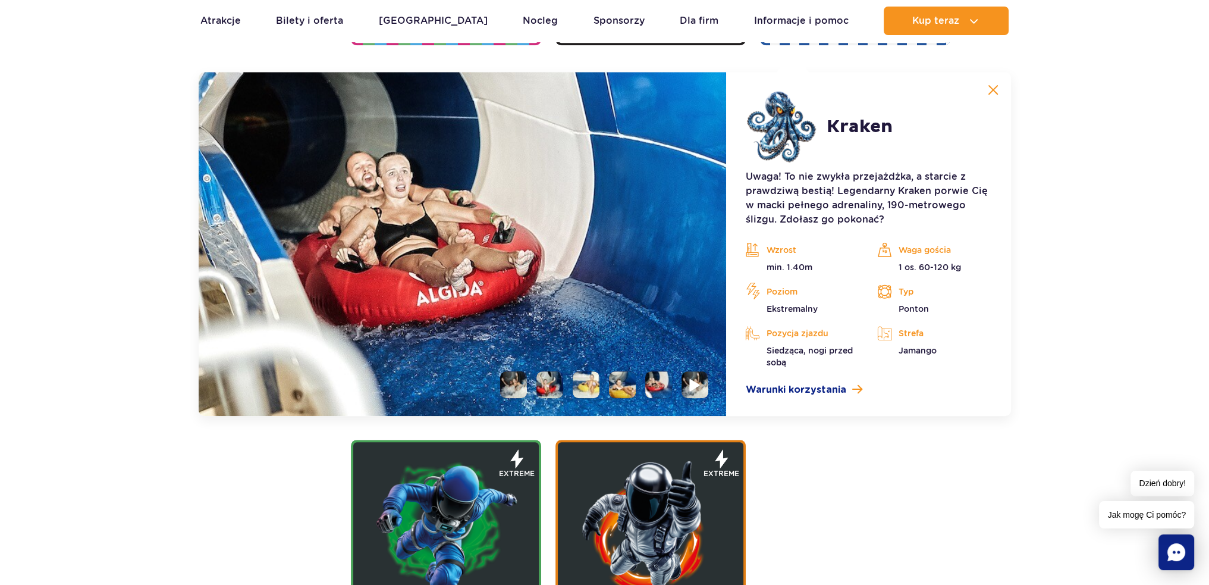
click at [698, 389] on img at bounding box center [695, 385] width 11 height 14
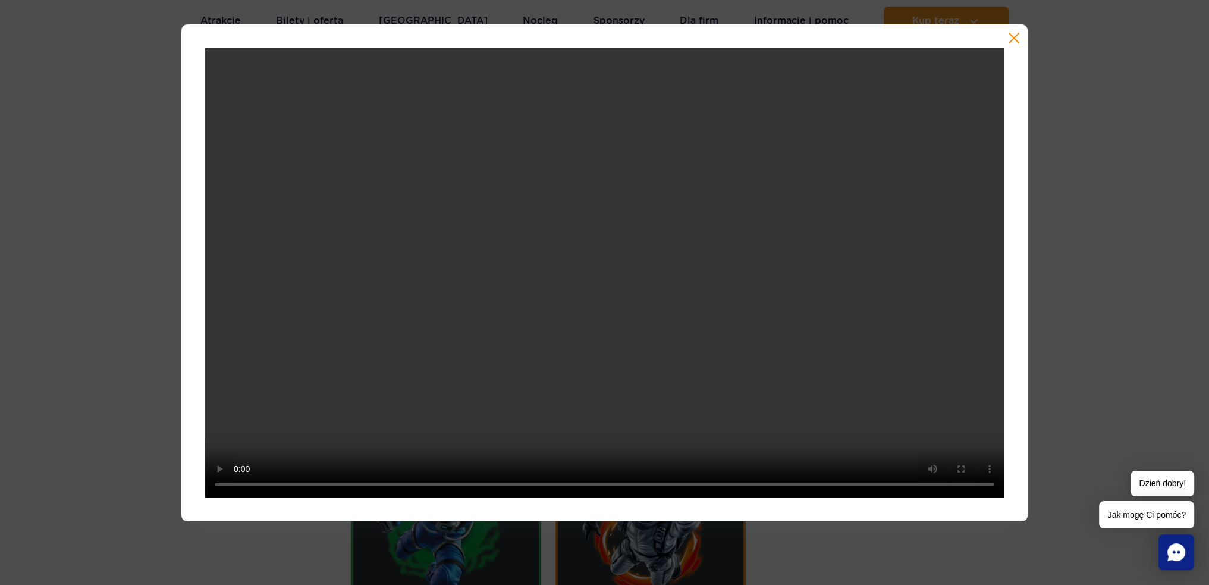
click at [1016, 39] on button "button" at bounding box center [1014, 38] width 12 height 12
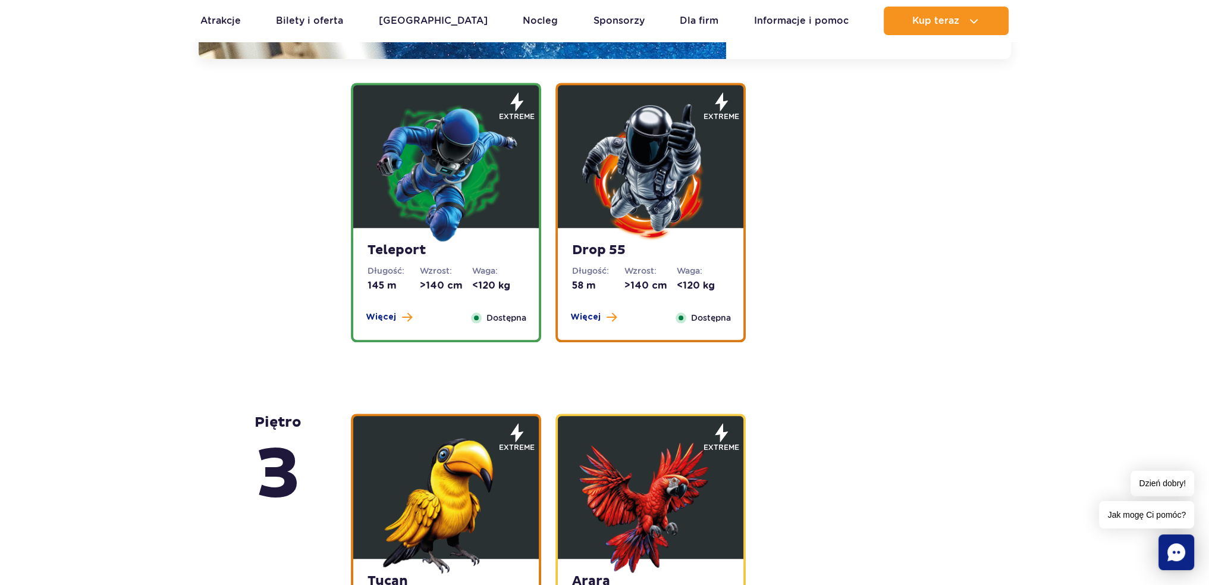
scroll to position [1984, 0]
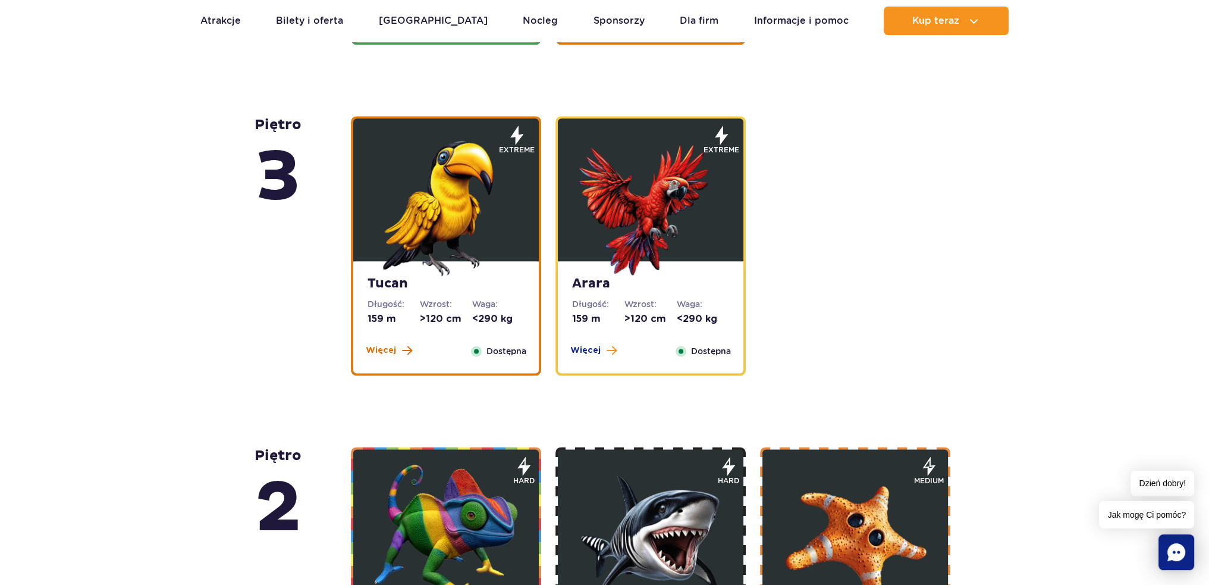
click at [382, 347] on span "Więcej" at bounding box center [381, 350] width 30 height 12
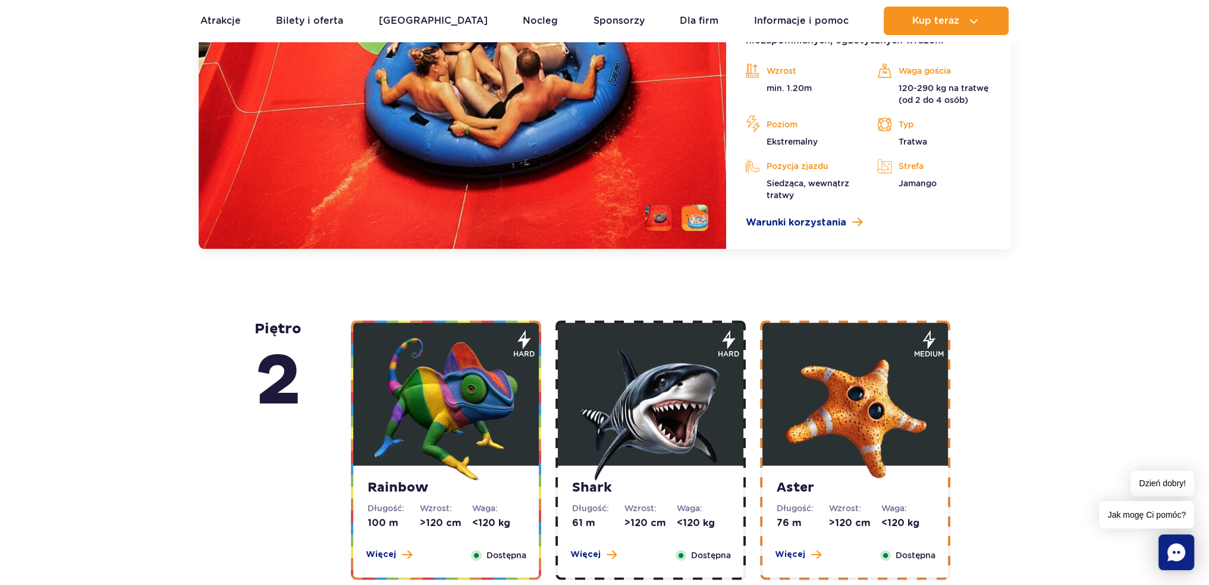
scroll to position [2122, 0]
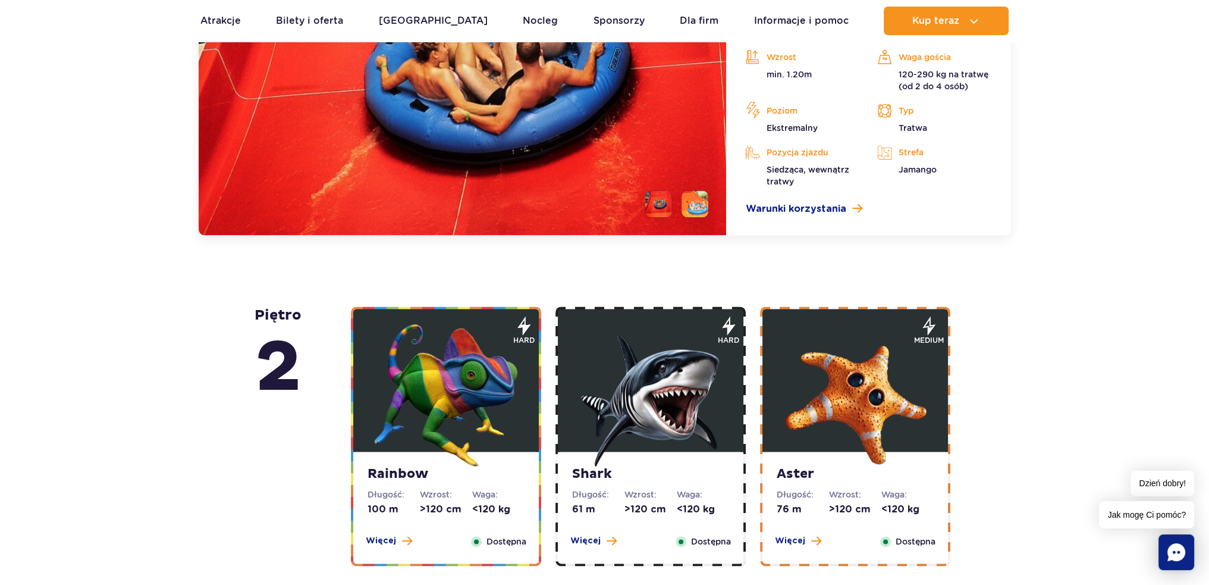
click at [668, 215] on li at bounding box center [658, 203] width 27 height 27
click at [690, 206] on li at bounding box center [695, 203] width 27 height 27
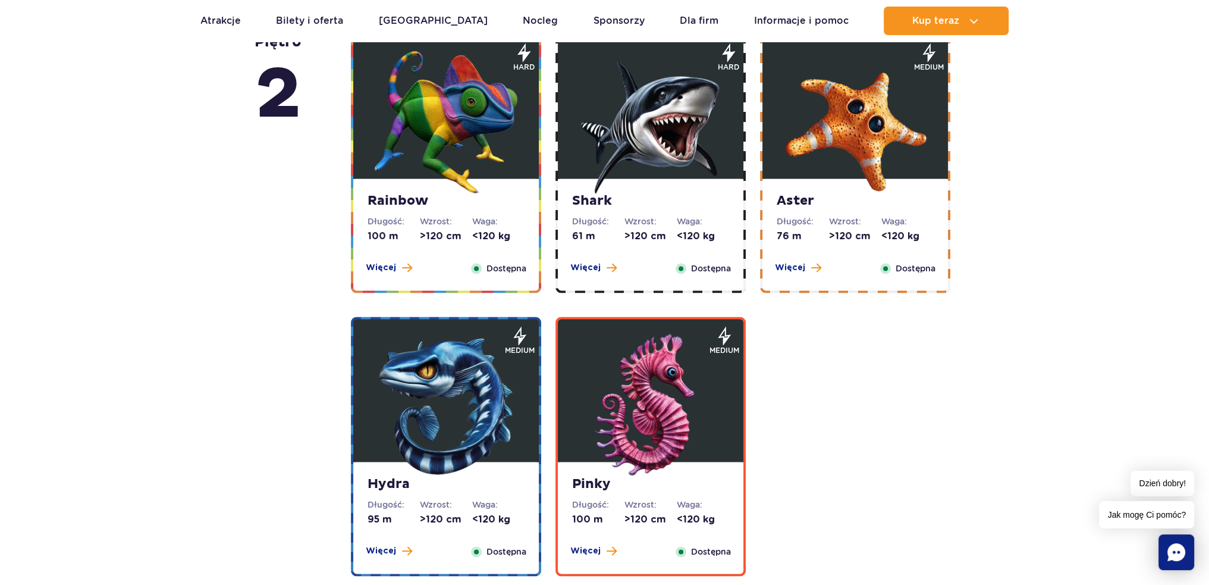
scroll to position [2241, 0]
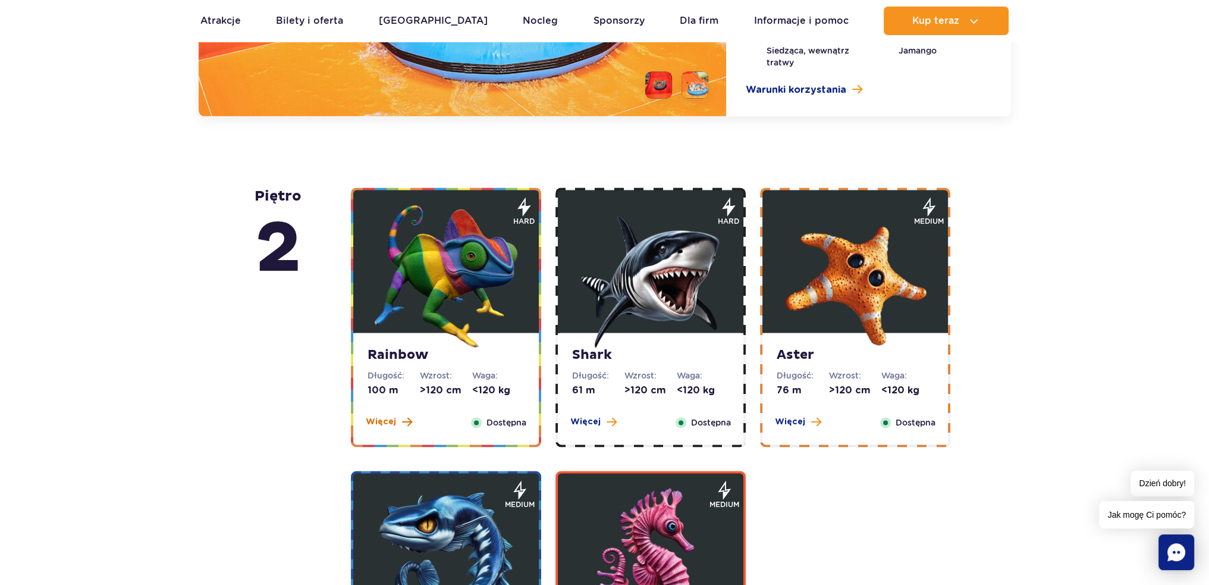
click at [380, 416] on span "Więcej" at bounding box center [381, 422] width 30 height 12
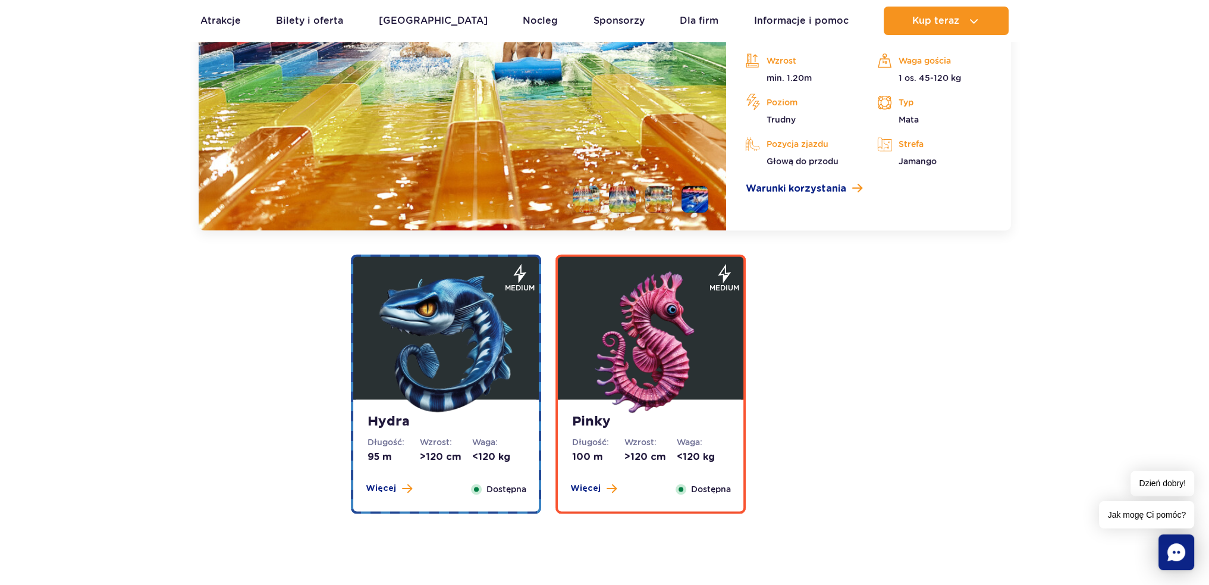
scroll to position [2512, 0]
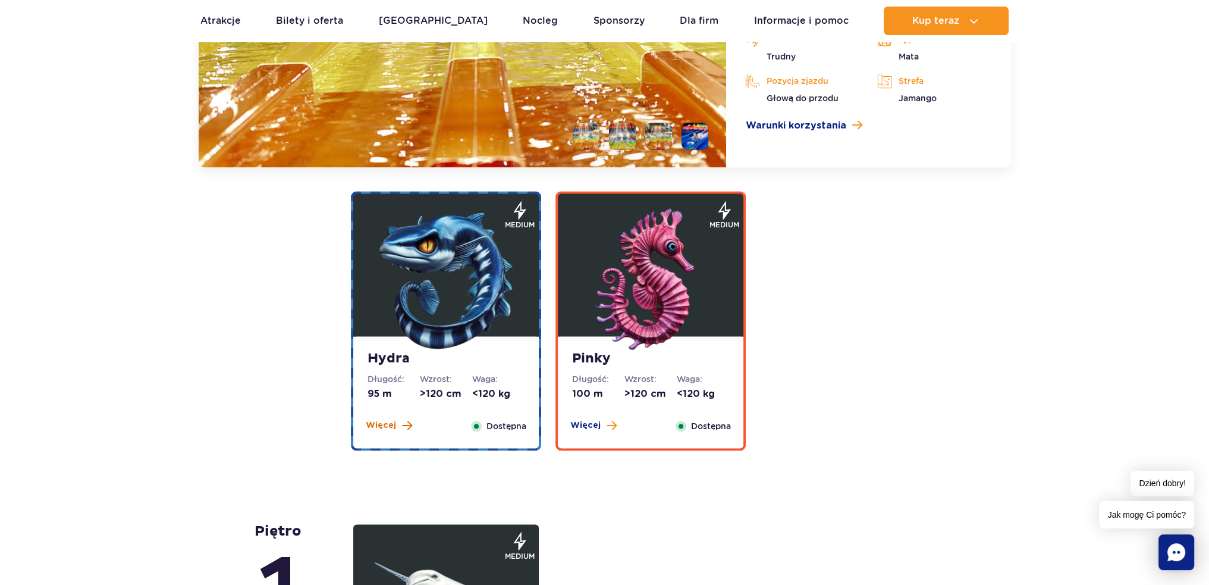
click at [385, 425] on span "Więcej" at bounding box center [381, 425] width 30 height 12
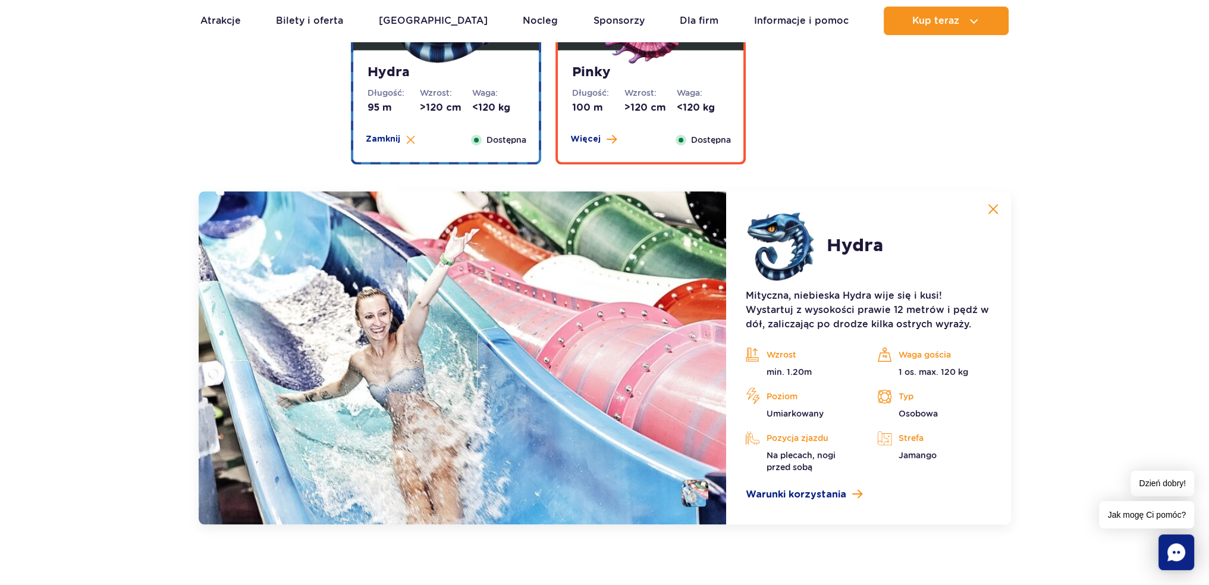
scroll to position [2141, 0]
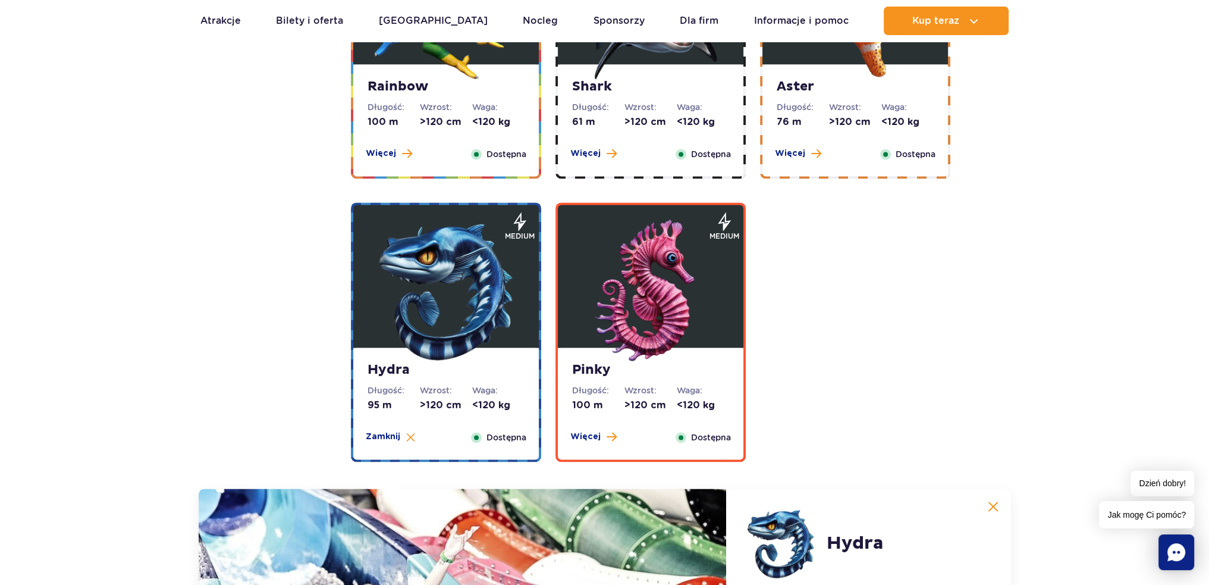
click at [587, 428] on div "Pinky Długość: 100 m Wzrost: >120 cm Waga: <120 kg Więcej Zamknij Dostępna" at bounding box center [651, 403] width 186 height 112
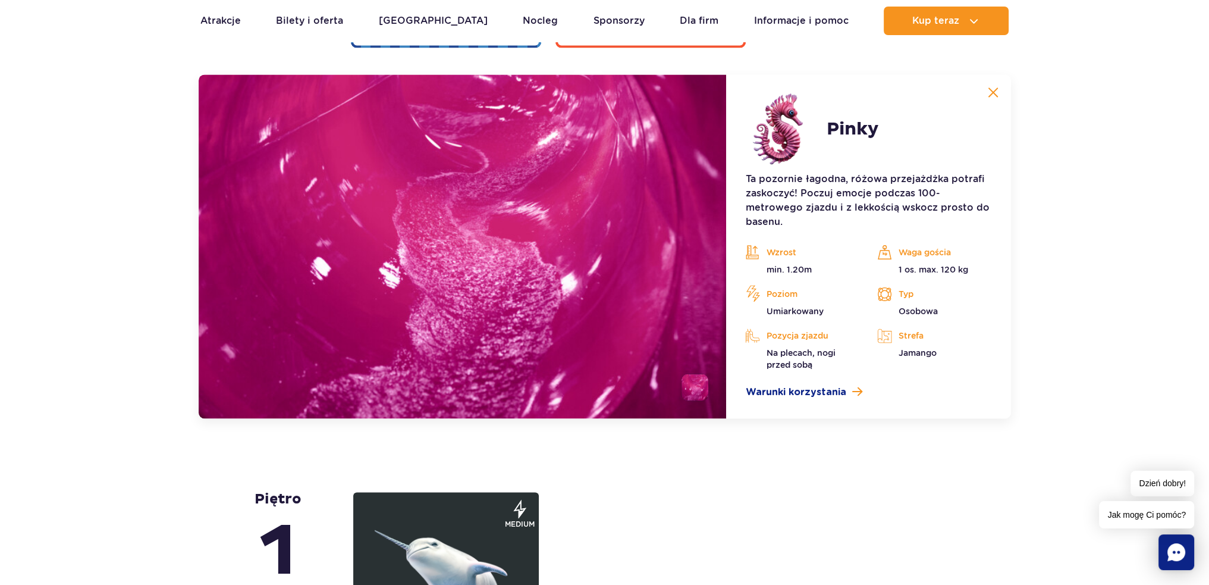
scroll to position [2557, 0]
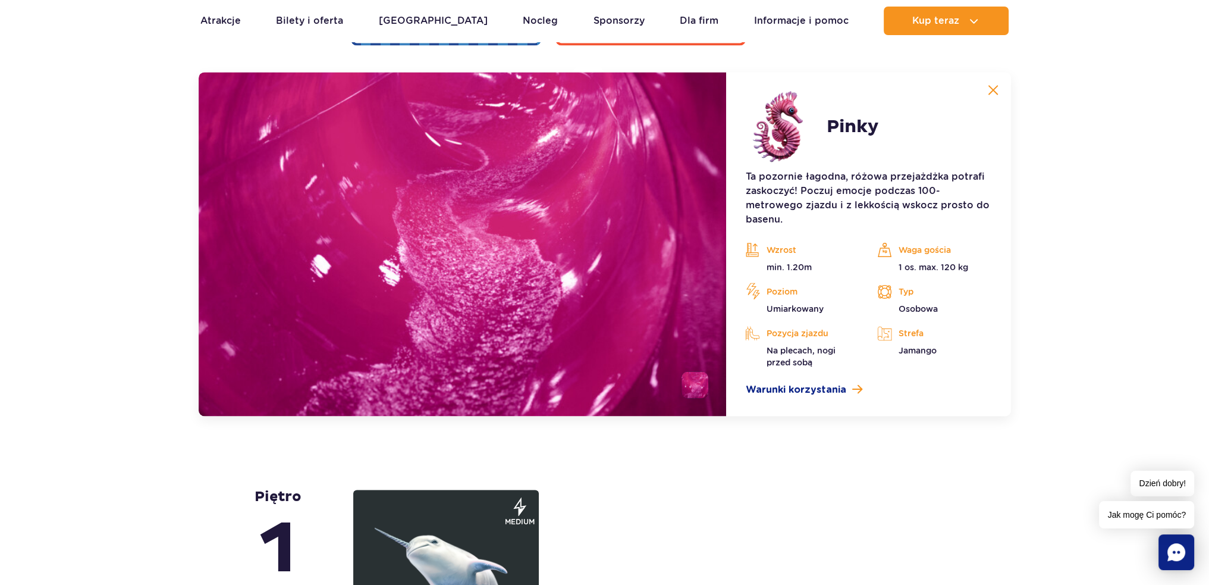
click at [694, 380] on li at bounding box center [695, 384] width 27 height 27
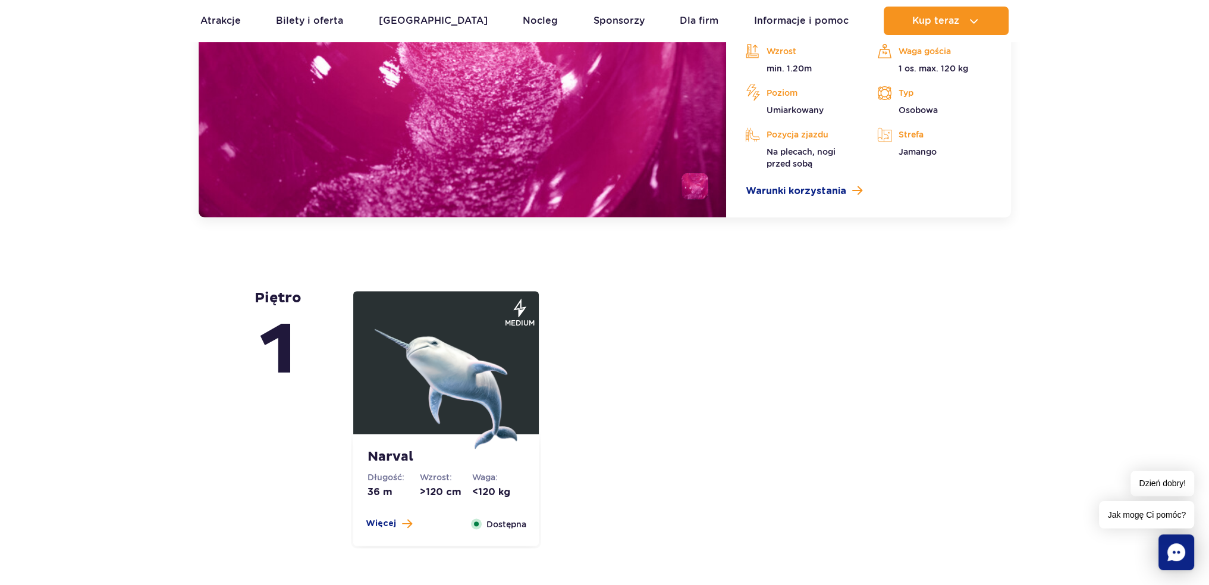
scroll to position [2795, 0]
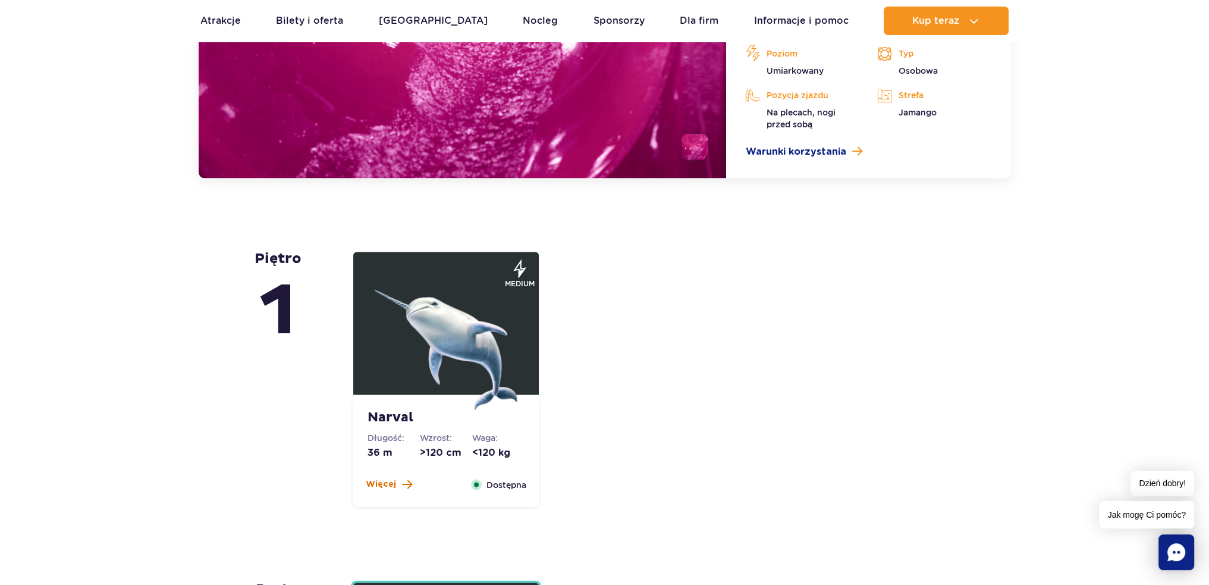
click at [374, 480] on span "Więcej" at bounding box center [381, 484] width 30 height 12
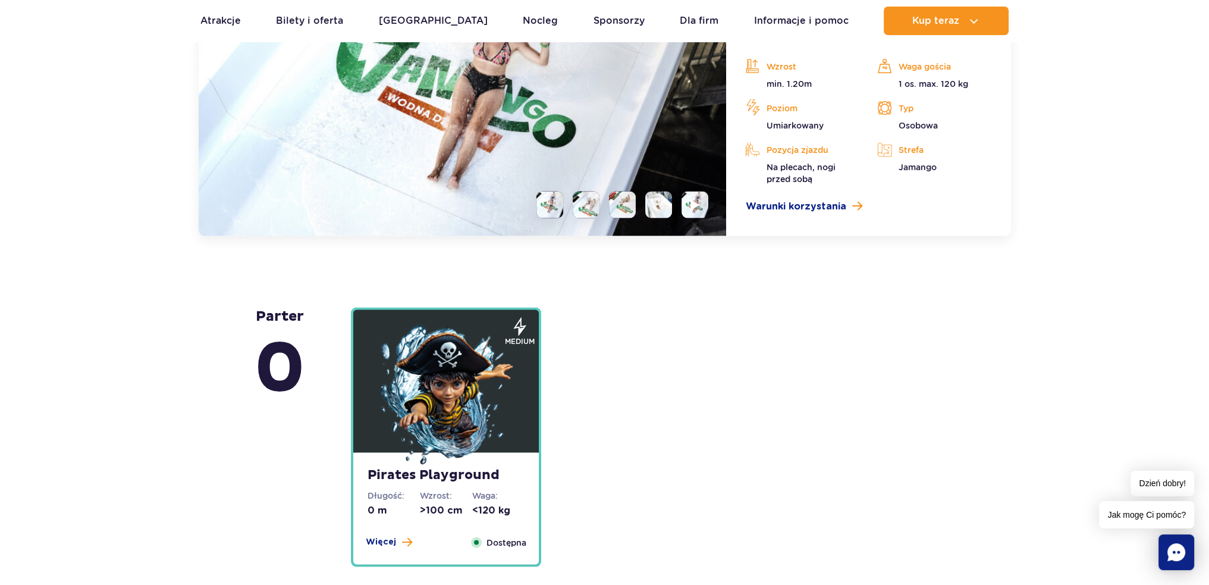
scroll to position [3067, 0]
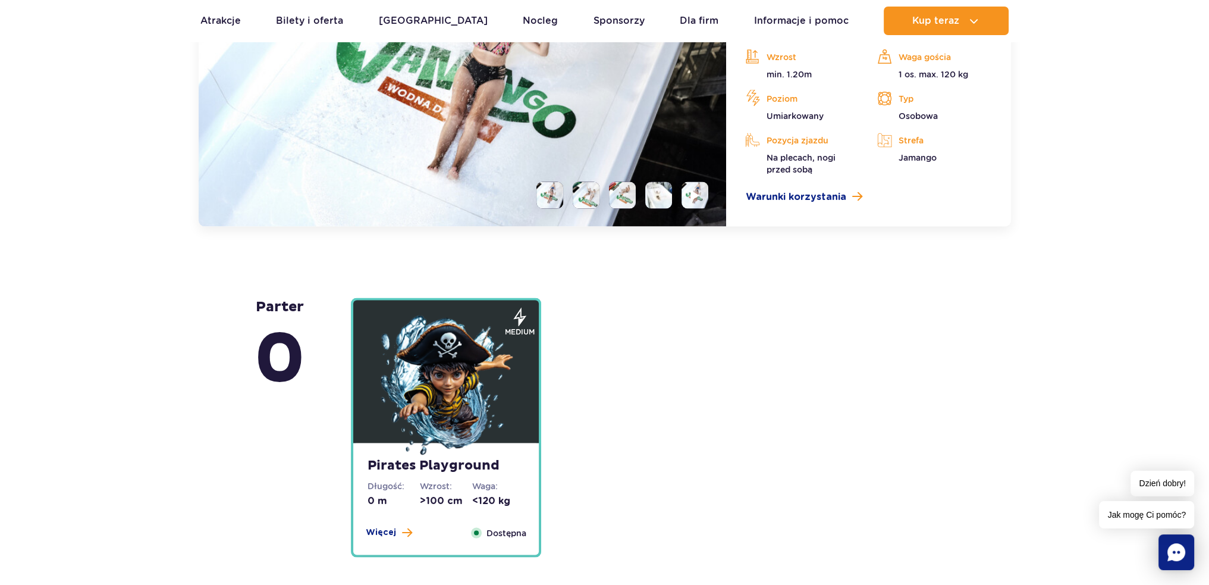
click at [385, 532] on span "Więcej" at bounding box center [381, 532] width 30 height 12
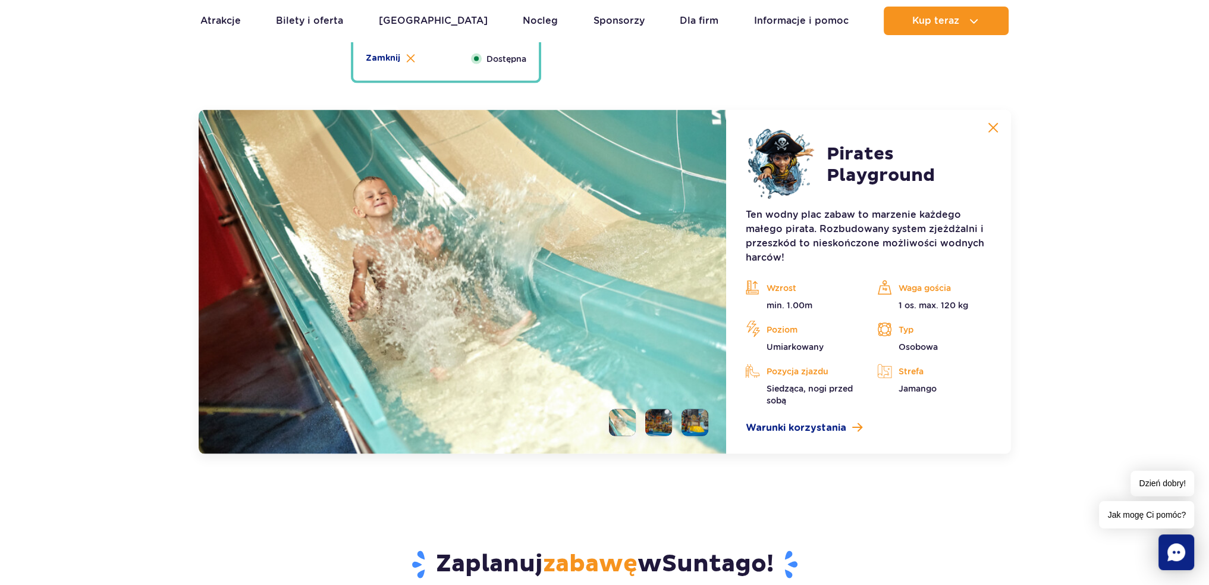
scroll to position [3219, 0]
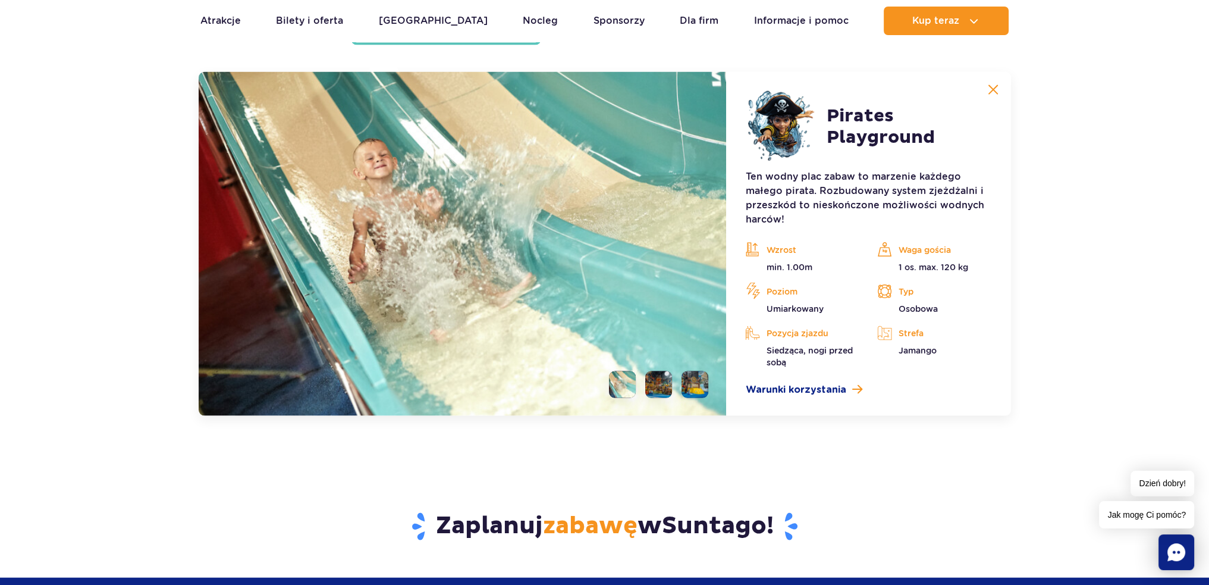
click at [660, 382] on li at bounding box center [658, 384] width 27 height 27
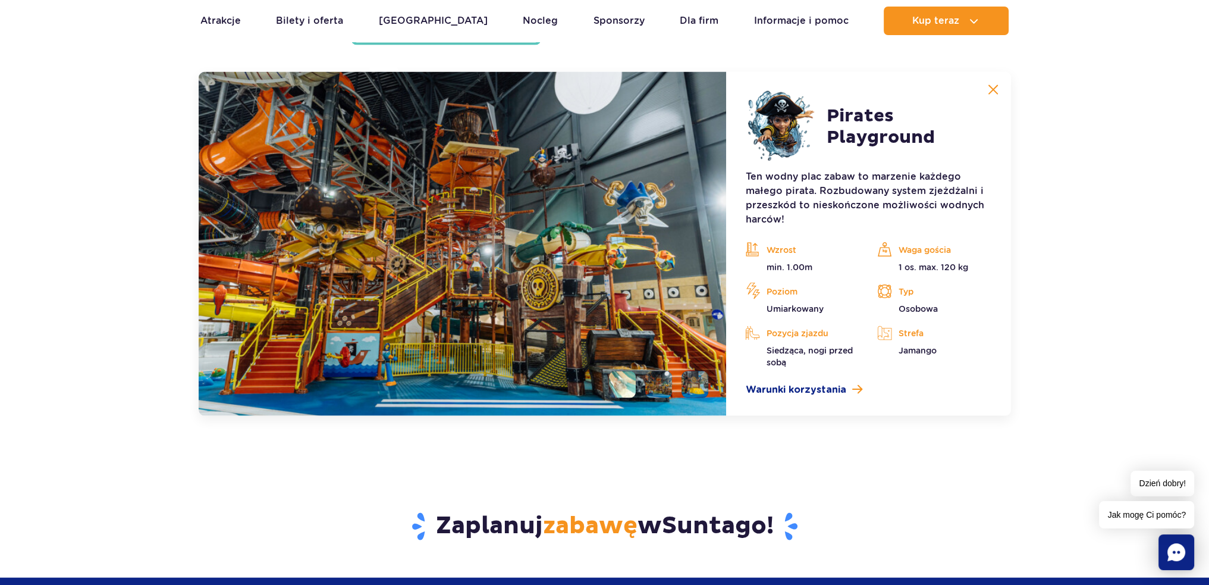
click at [685, 382] on li at bounding box center [695, 384] width 27 height 27
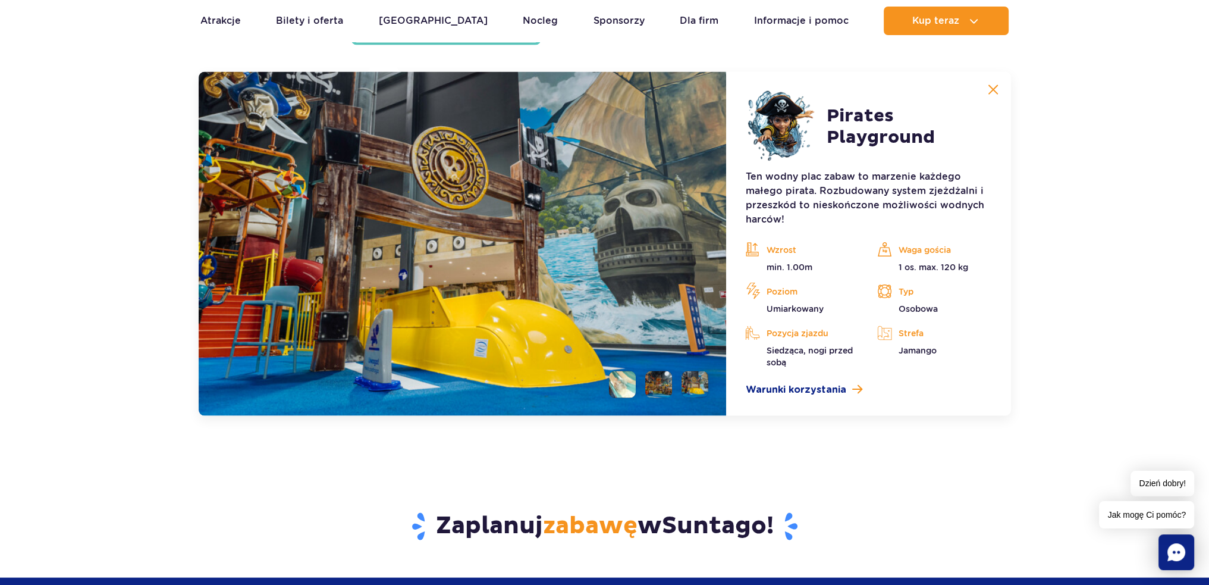
click at [624, 385] on li at bounding box center [622, 384] width 27 height 27
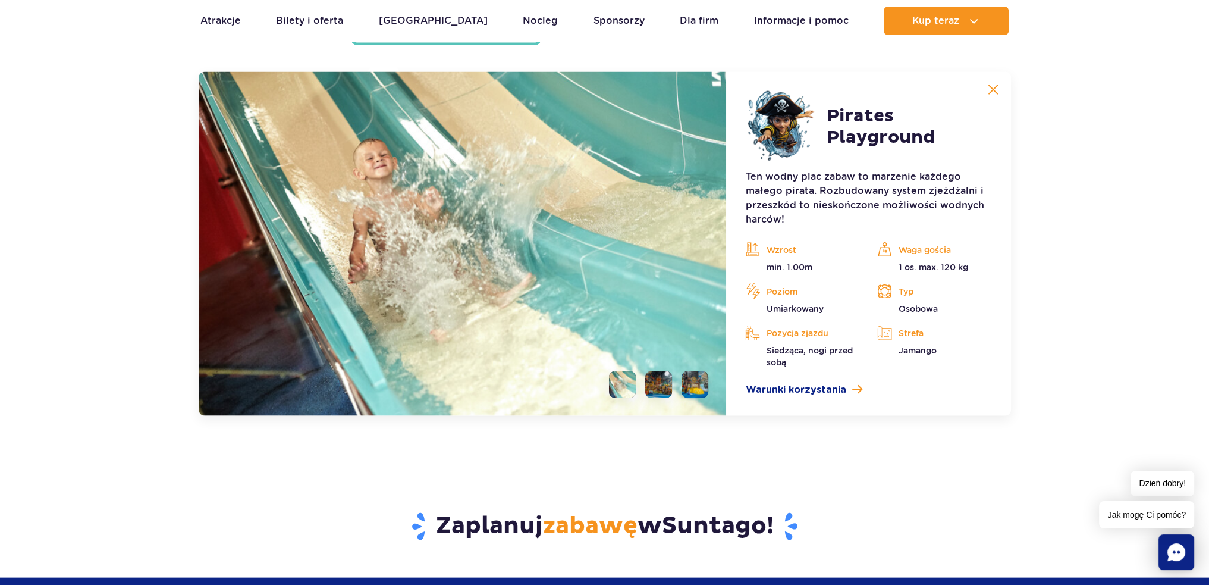
scroll to position [3457, 0]
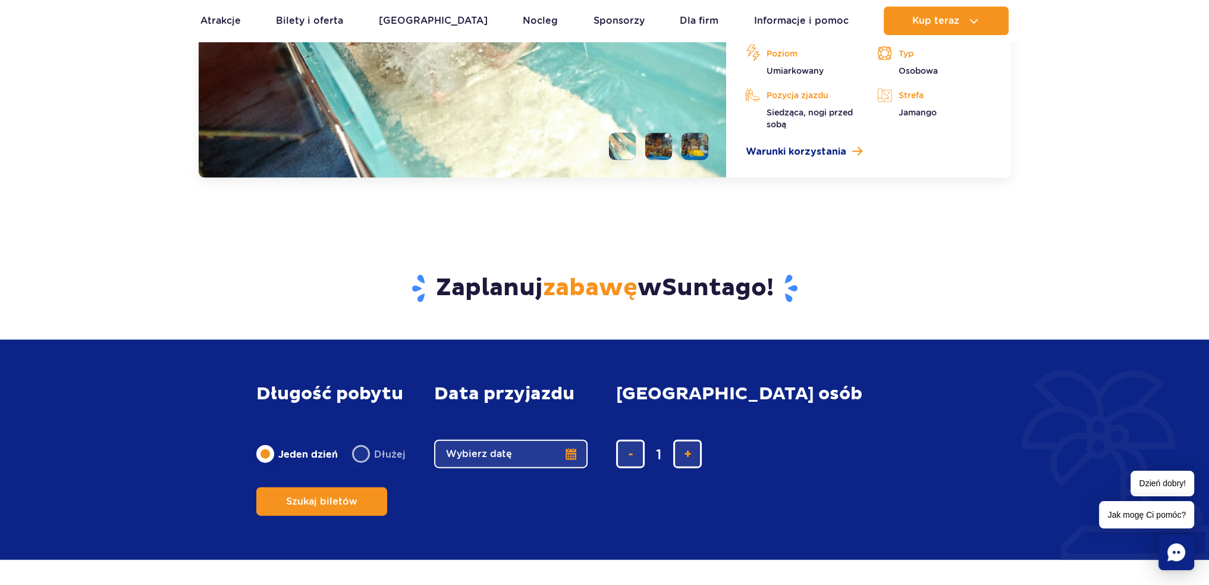
click at [765, 288] on span "Suntago" at bounding box center [714, 288] width 105 height 30
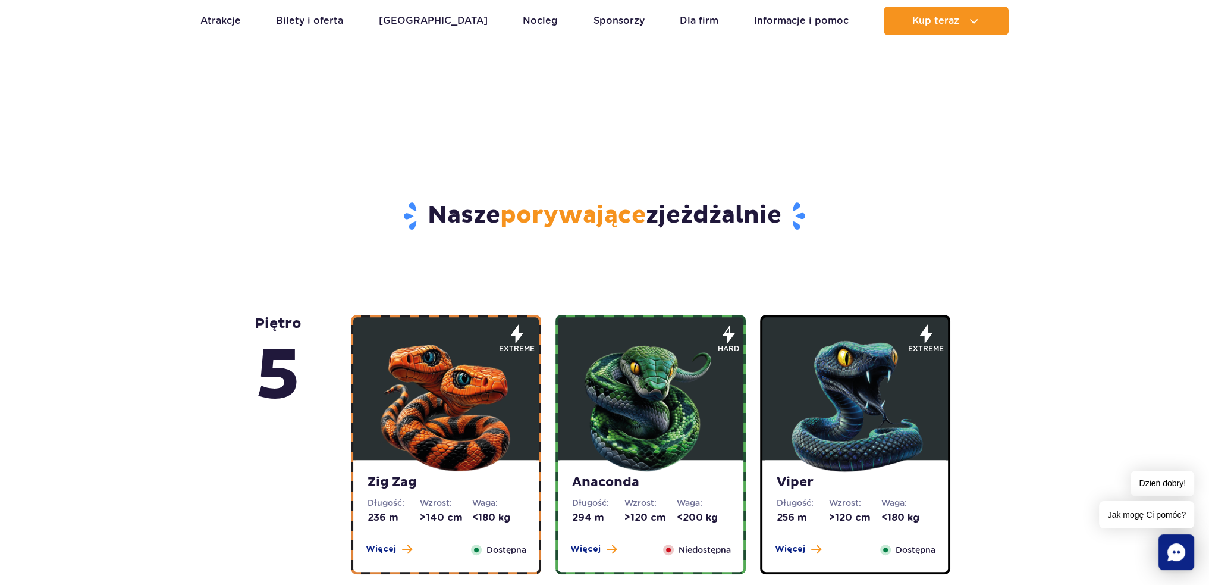
scroll to position [305, 0]
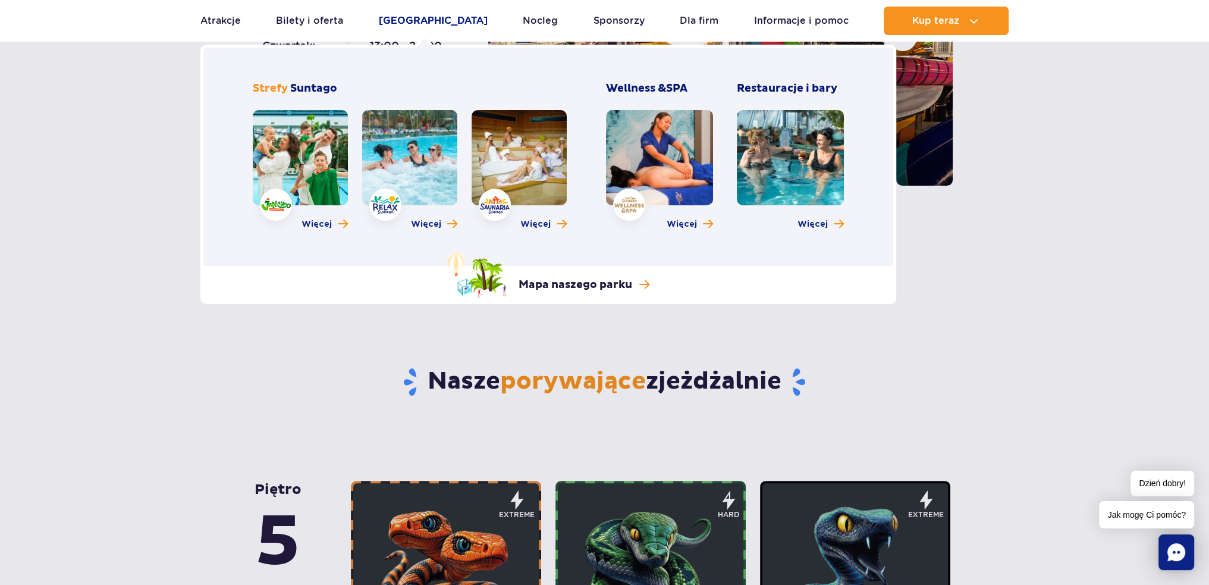
click at [426, 18] on link "[GEOGRAPHIC_DATA]" at bounding box center [433, 21] width 109 height 29
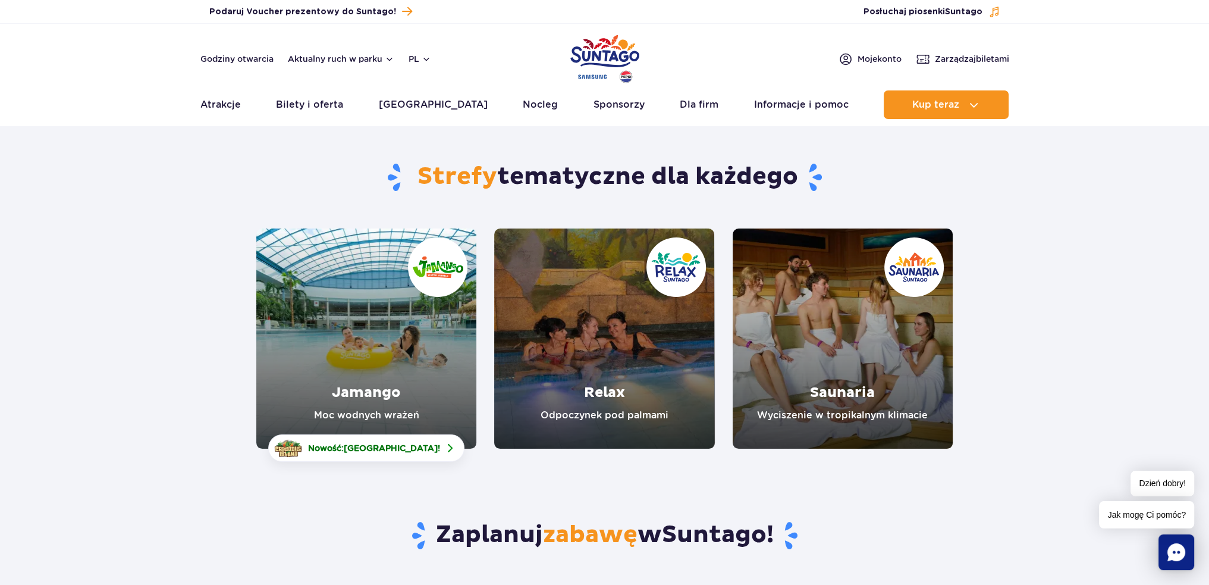
click at [380, 362] on link "Jamango" at bounding box center [366, 338] width 220 height 220
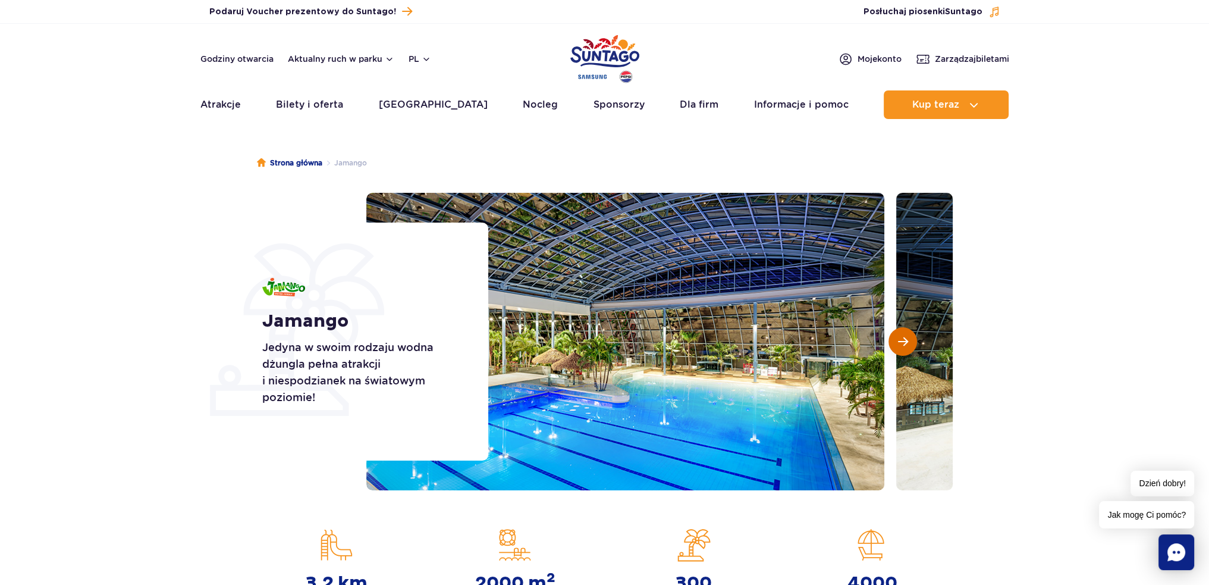
click at [909, 338] on button "Następny slajd" at bounding box center [903, 341] width 29 height 29
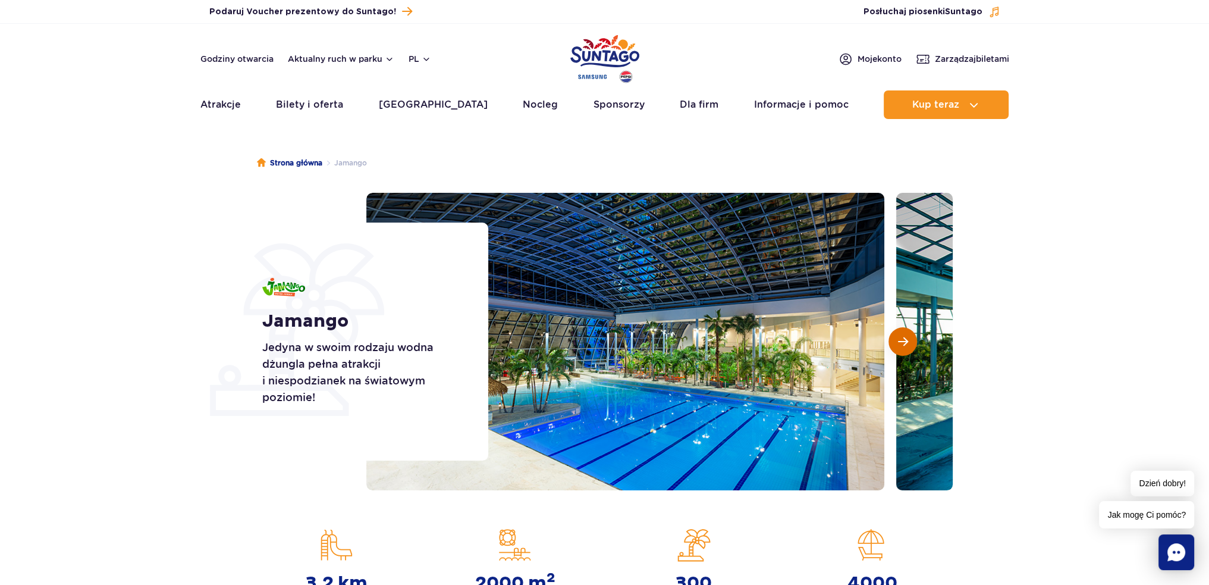
click at [909, 338] on button "Następny slajd" at bounding box center [903, 341] width 29 height 29
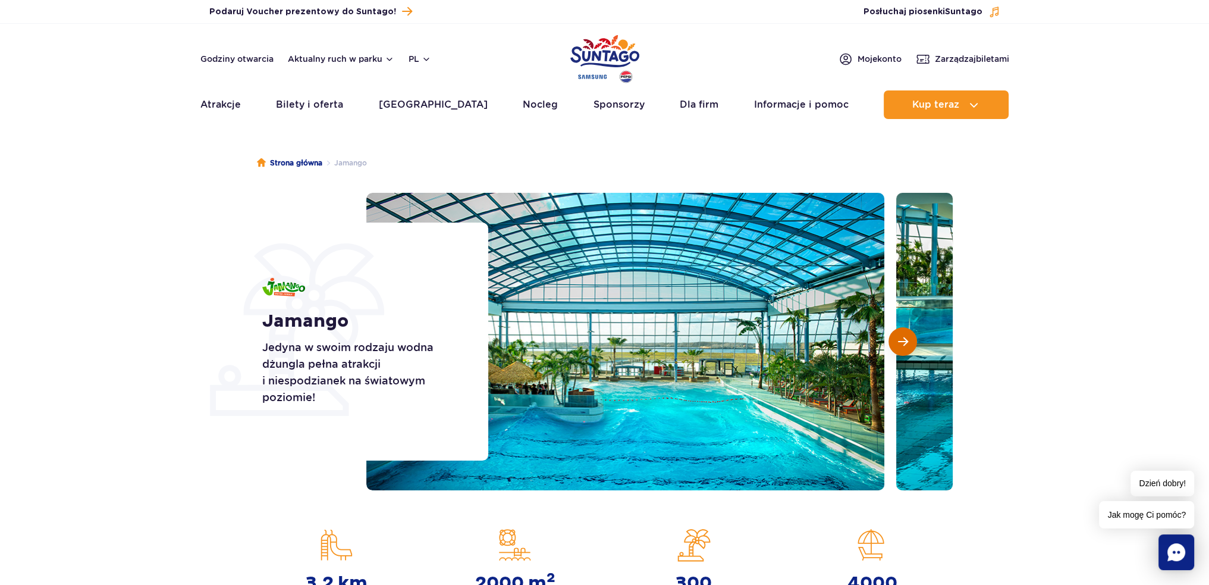
click at [909, 338] on button "Następny slajd" at bounding box center [903, 341] width 29 height 29
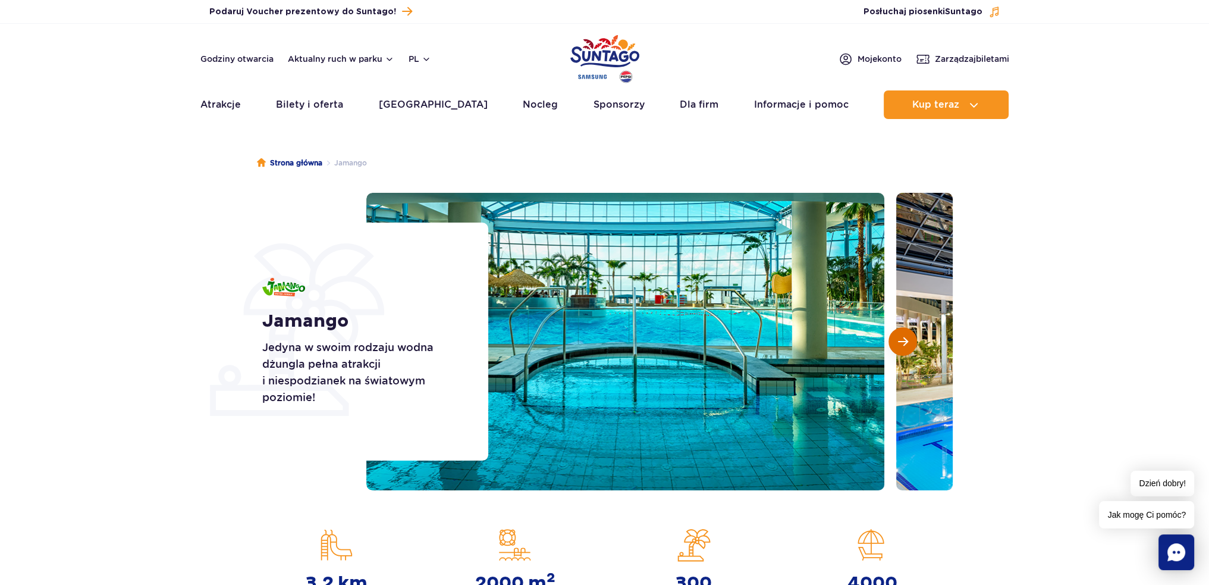
click at [909, 338] on button "Następny slajd" at bounding box center [903, 341] width 29 height 29
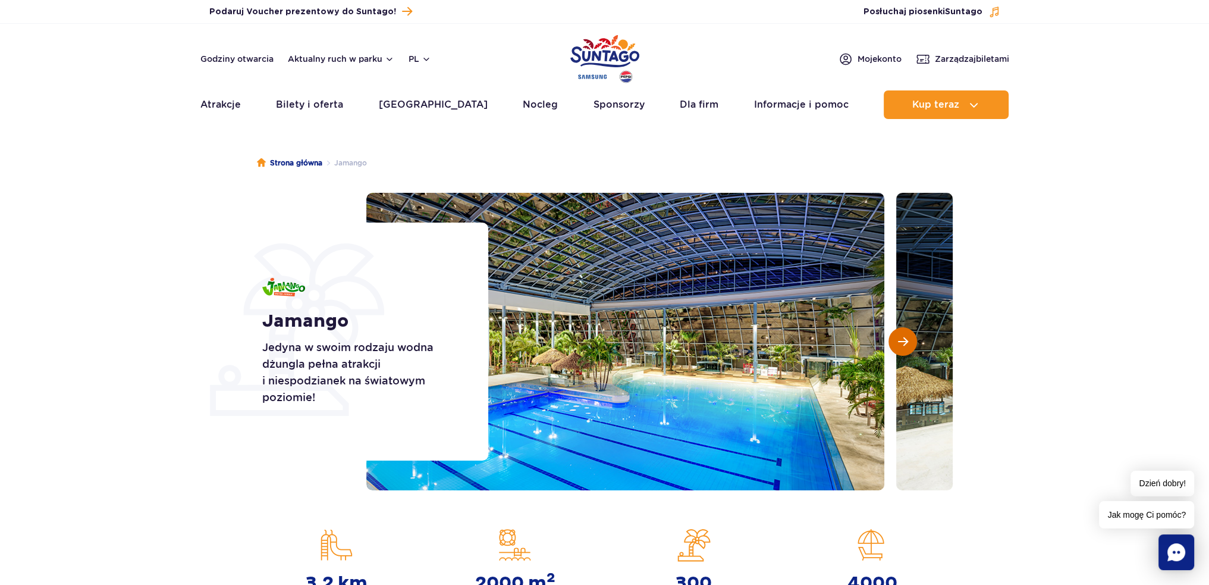
click at [909, 338] on button "Następny slajd" at bounding box center [903, 341] width 29 height 29
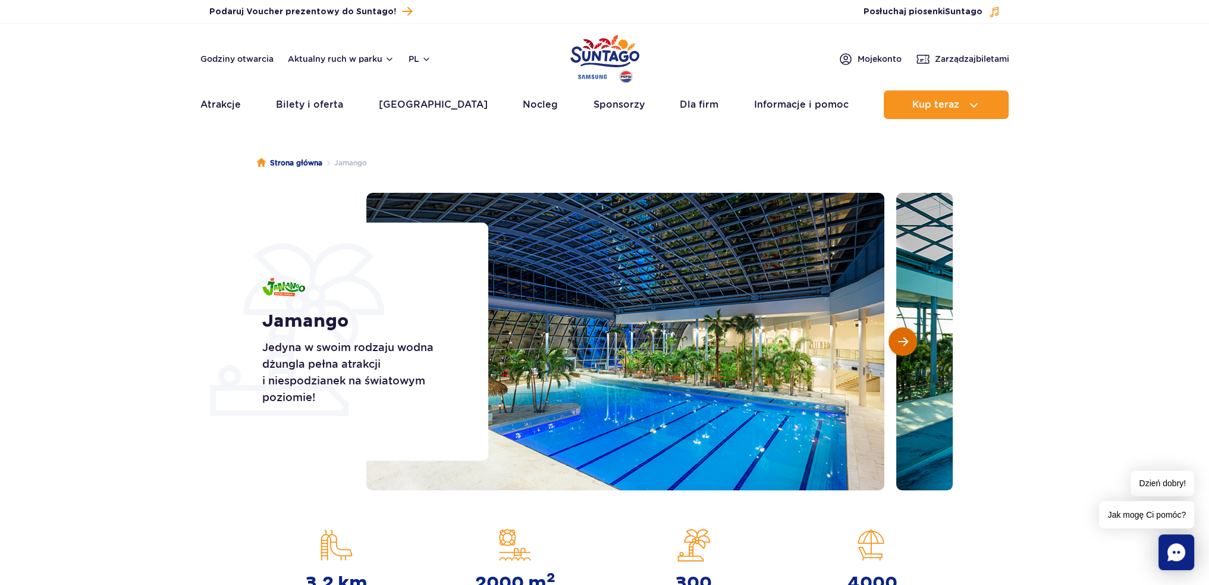
click at [909, 338] on button "Następny slajd" at bounding box center [903, 341] width 29 height 29
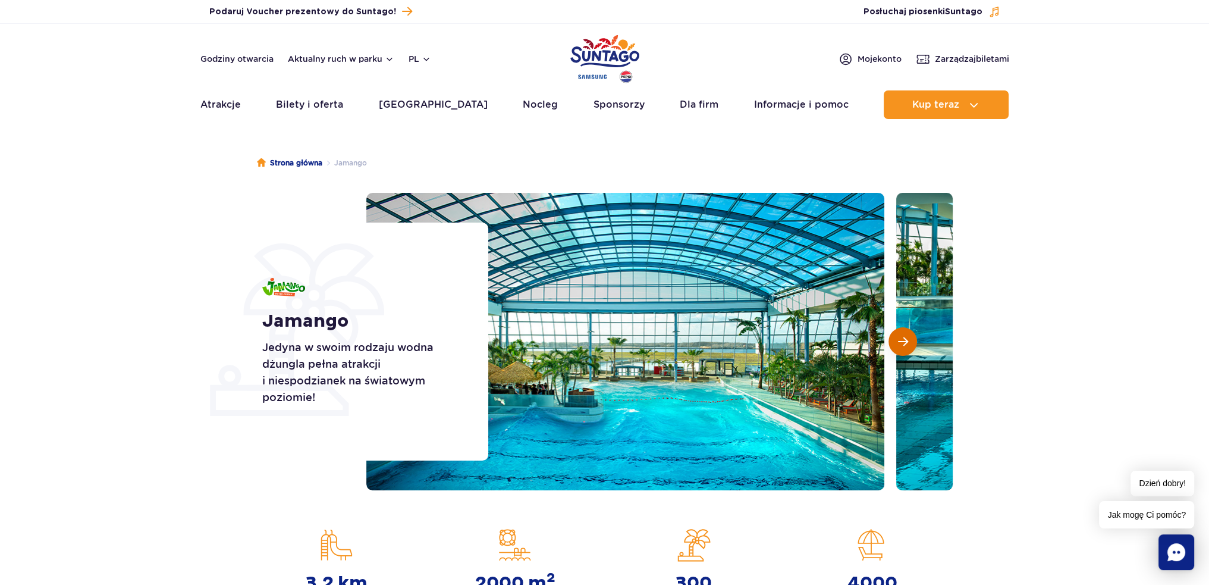
click at [909, 338] on button "Następny slajd" at bounding box center [903, 341] width 29 height 29
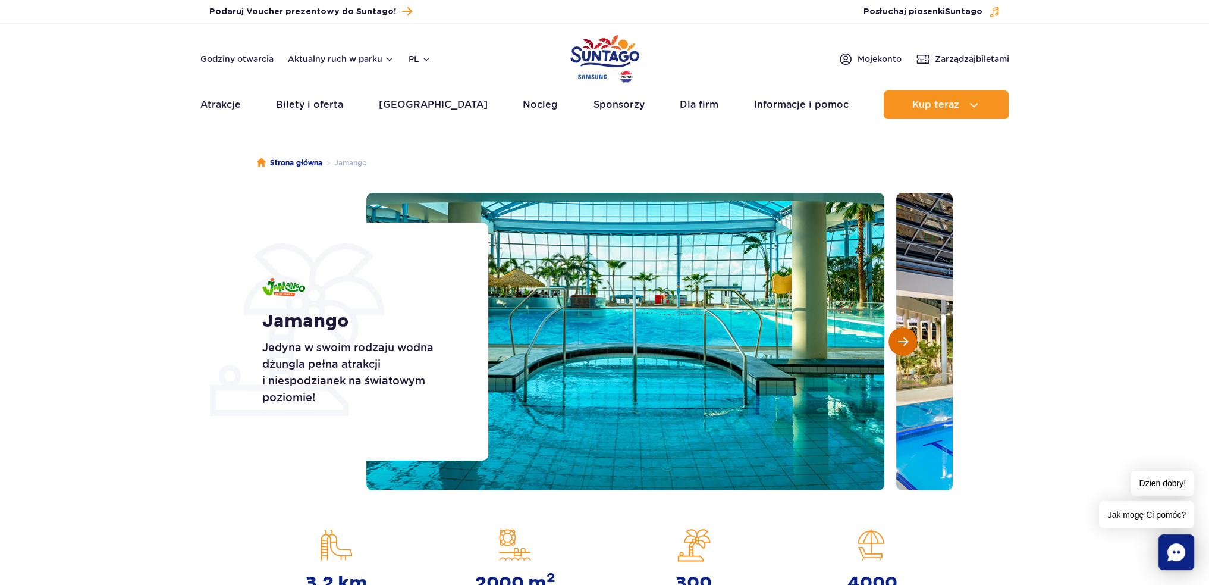
click at [909, 338] on button "Następny slajd" at bounding box center [903, 341] width 29 height 29
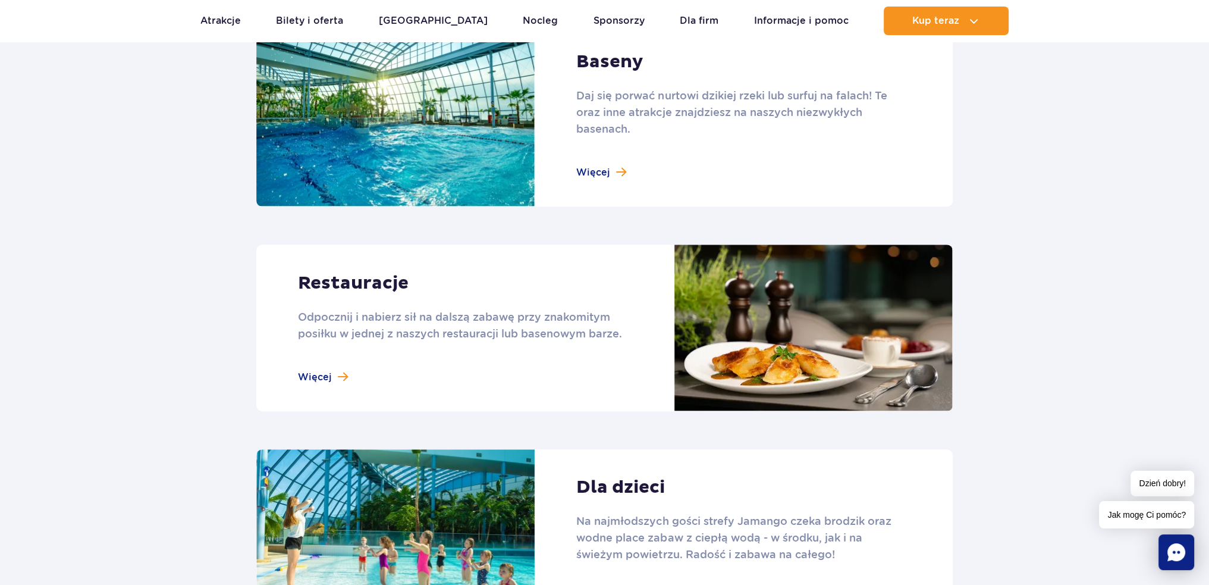
scroll to position [1308, 0]
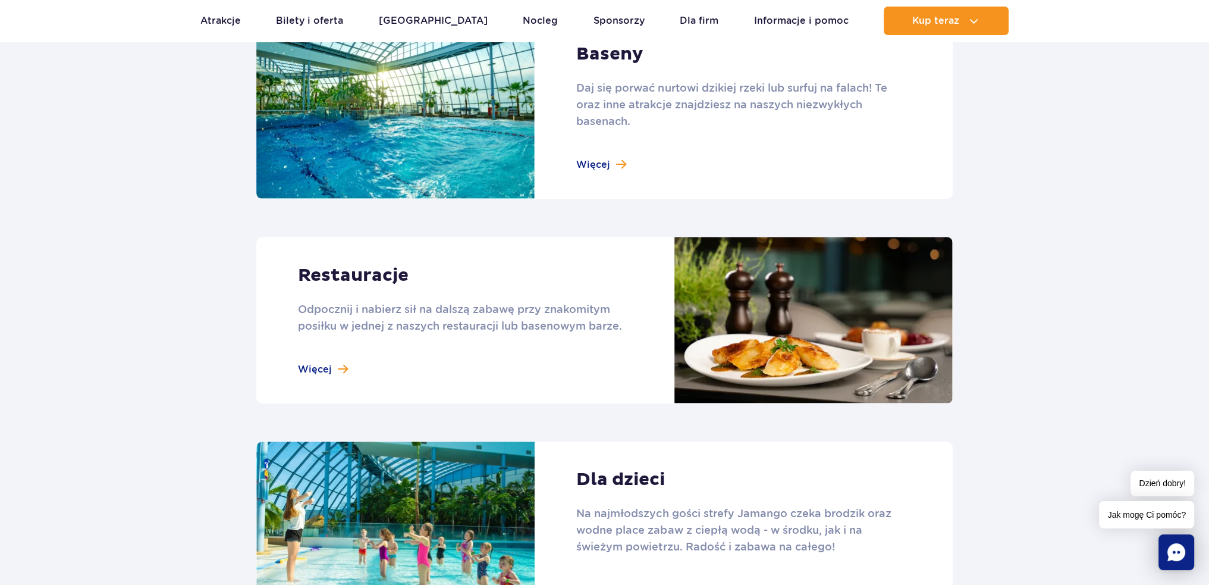
click at [325, 366] on link at bounding box center [604, 320] width 696 height 167
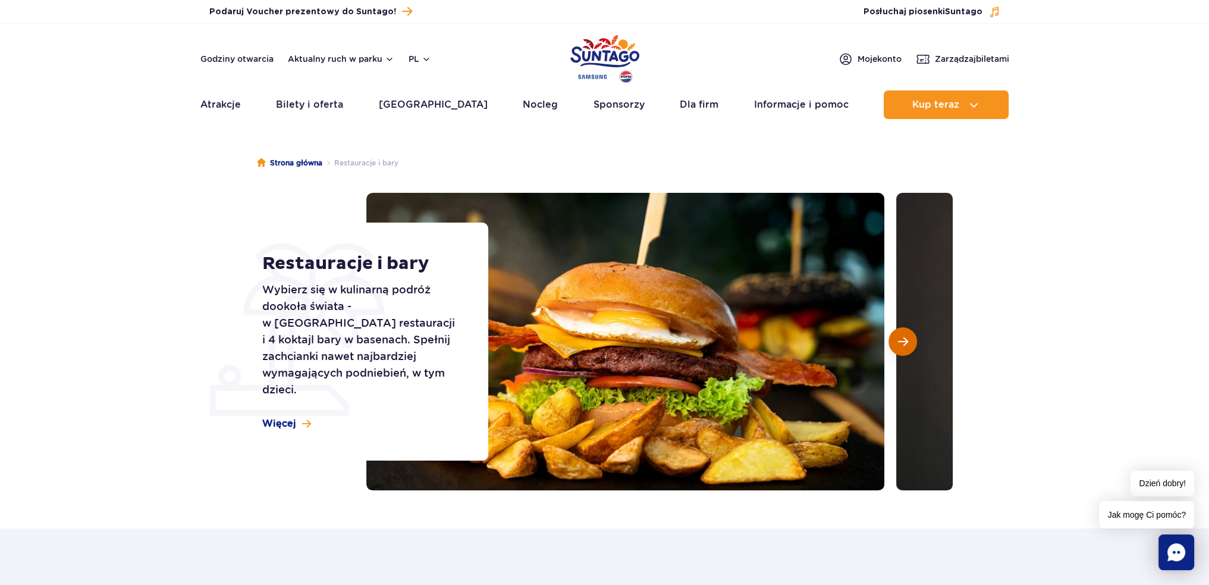
click at [902, 336] on span "Następny slajd" at bounding box center [903, 341] width 10 height 11
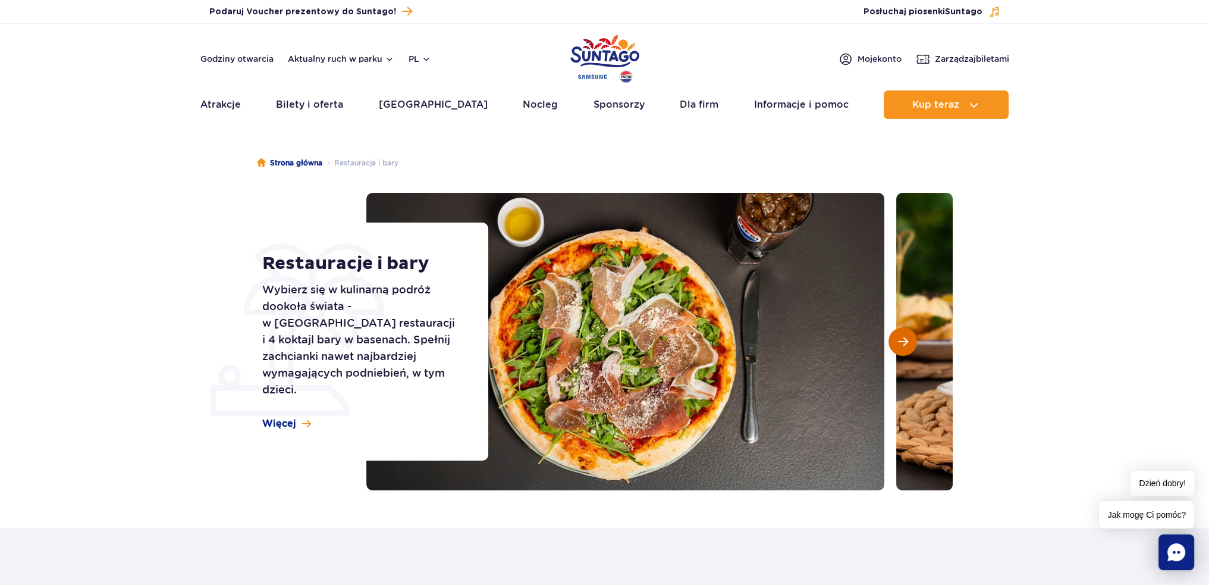
click at [902, 336] on span "Następny slajd" at bounding box center [903, 341] width 10 height 11
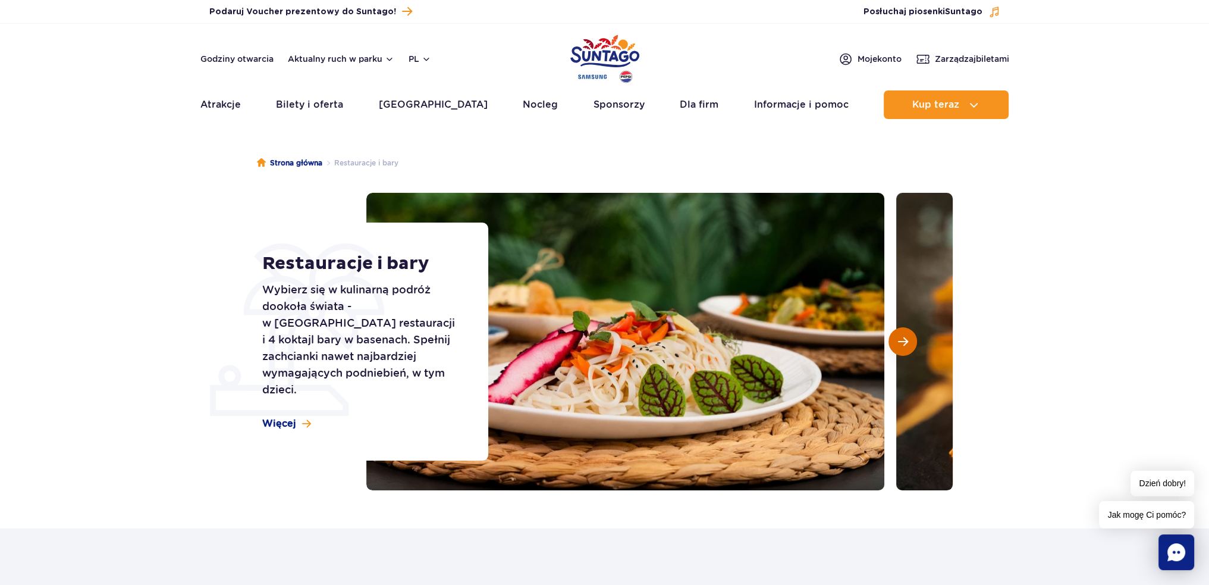
click at [902, 336] on span "Następny slajd" at bounding box center [903, 341] width 10 height 11
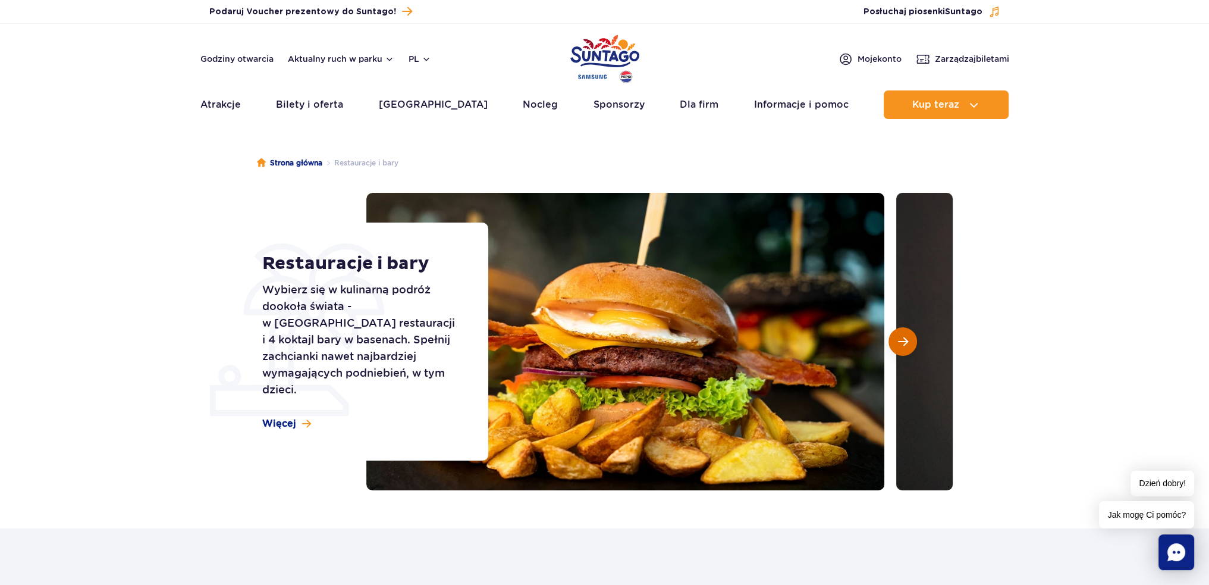
click at [902, 336] on span "Następny slajd" at bounding box center [903, 341] width 10 height 11
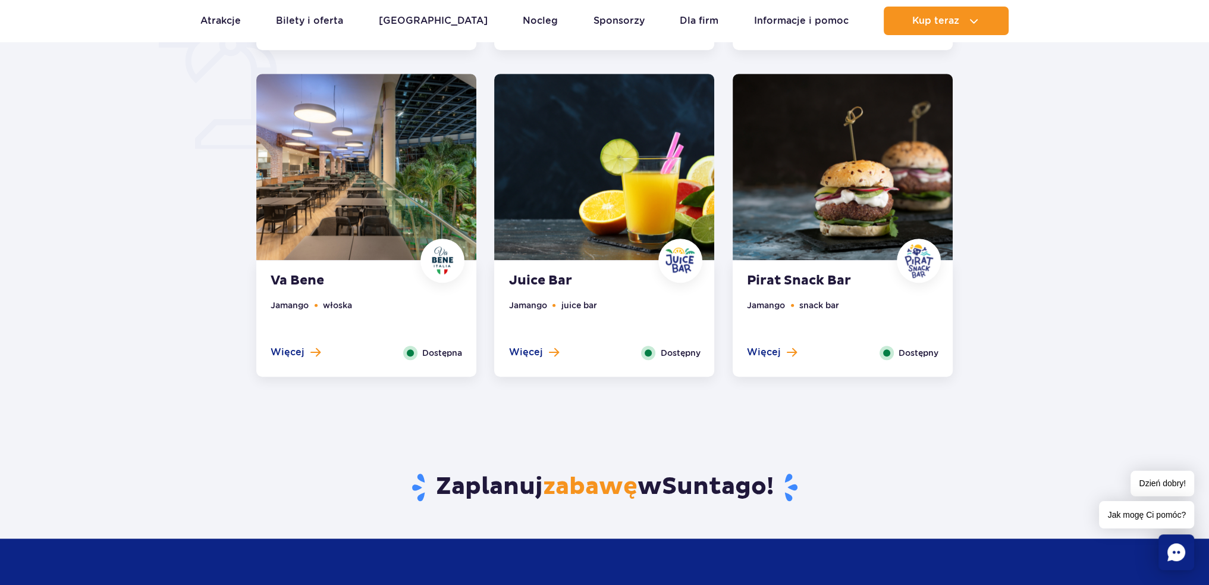
scroll to position [892, 0]
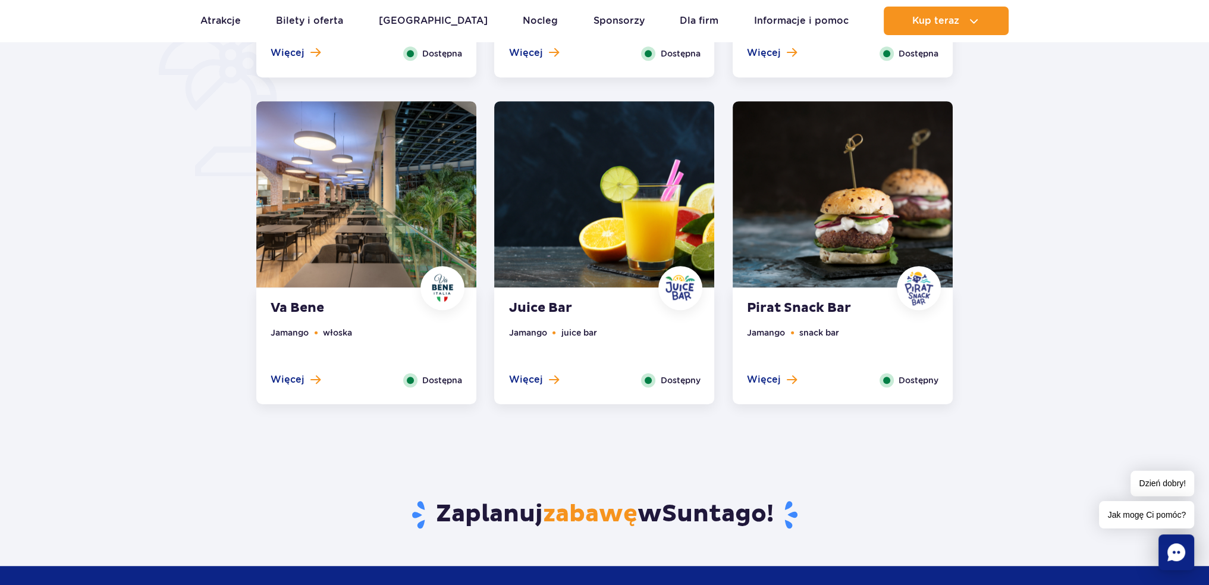
click at [764, 372] on ul "Jamango snack bar" at bounding box center [843, 349] width 192 height 47
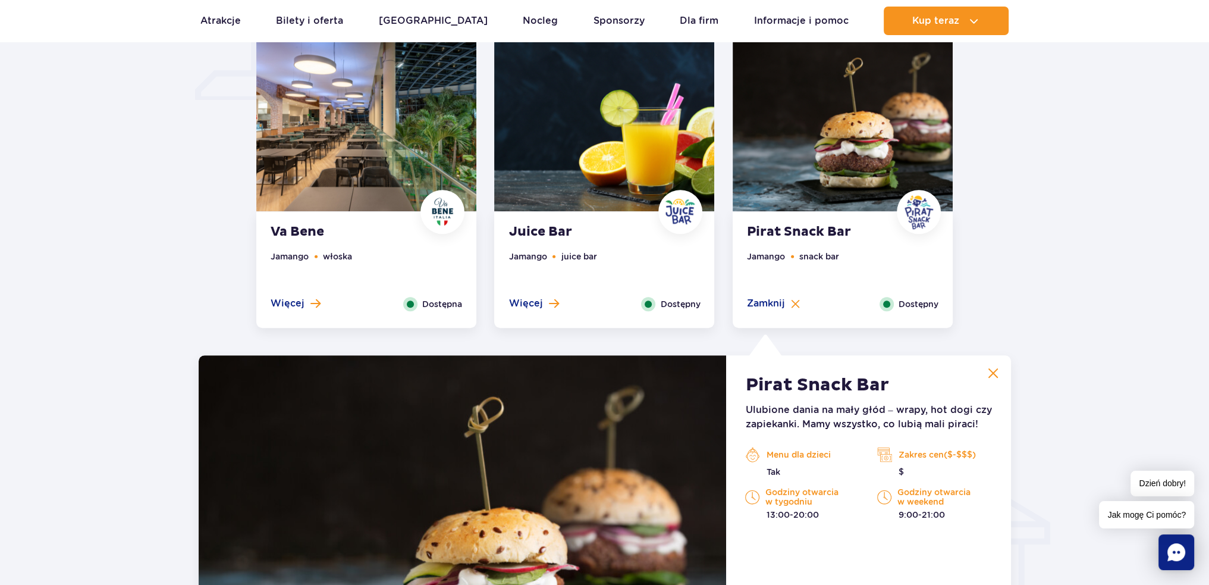
scroll to position [776, 0]
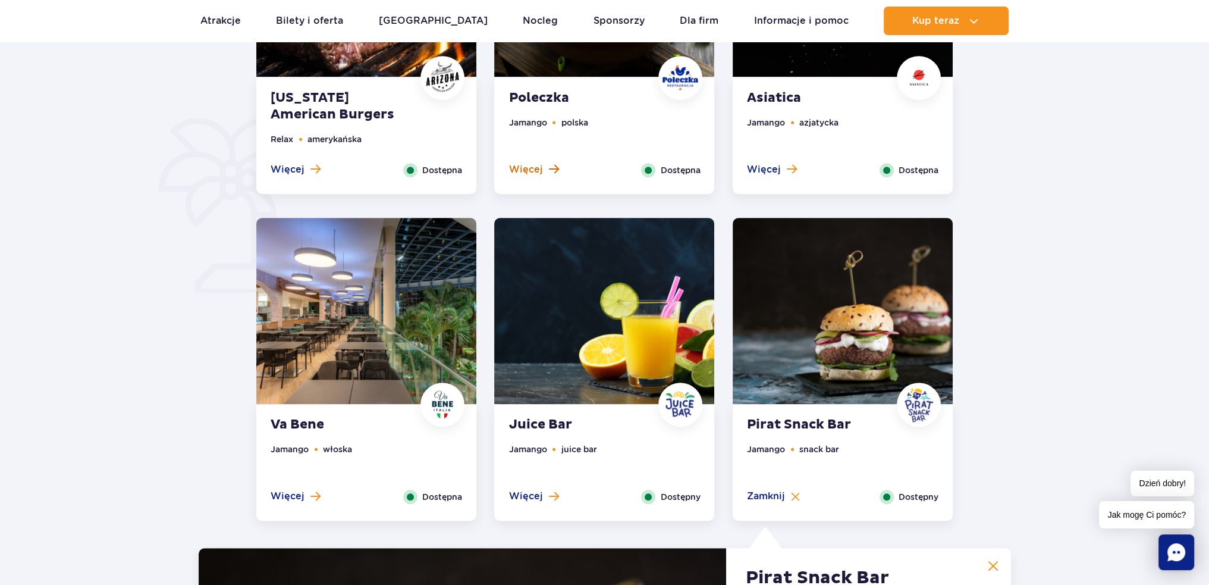
click at [531, 172] on span "Więcej" at bounding box center [526, 169] width 34 height 13
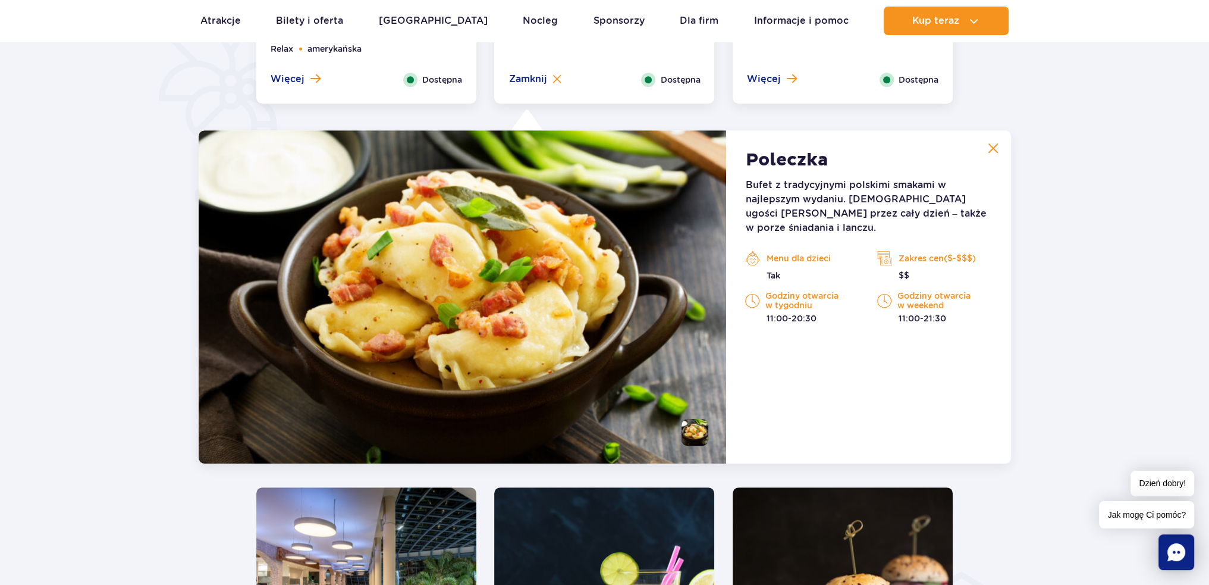
scroll to position [865, 0]
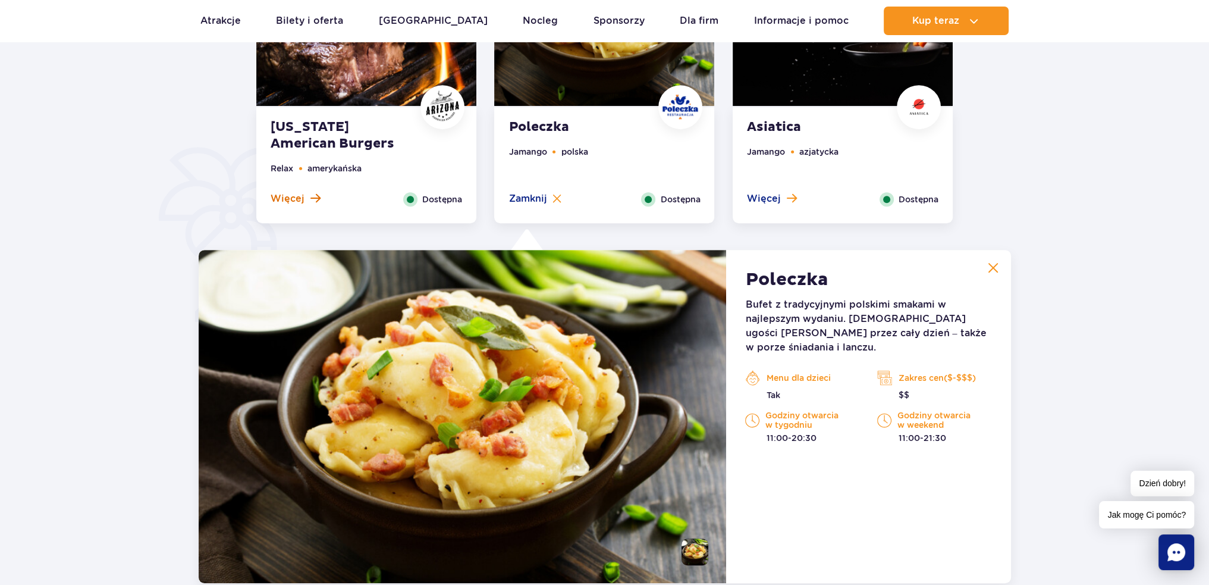
click at [291, 198] on span "Więcej" at bounding box center [288, 198] width 34 height 13
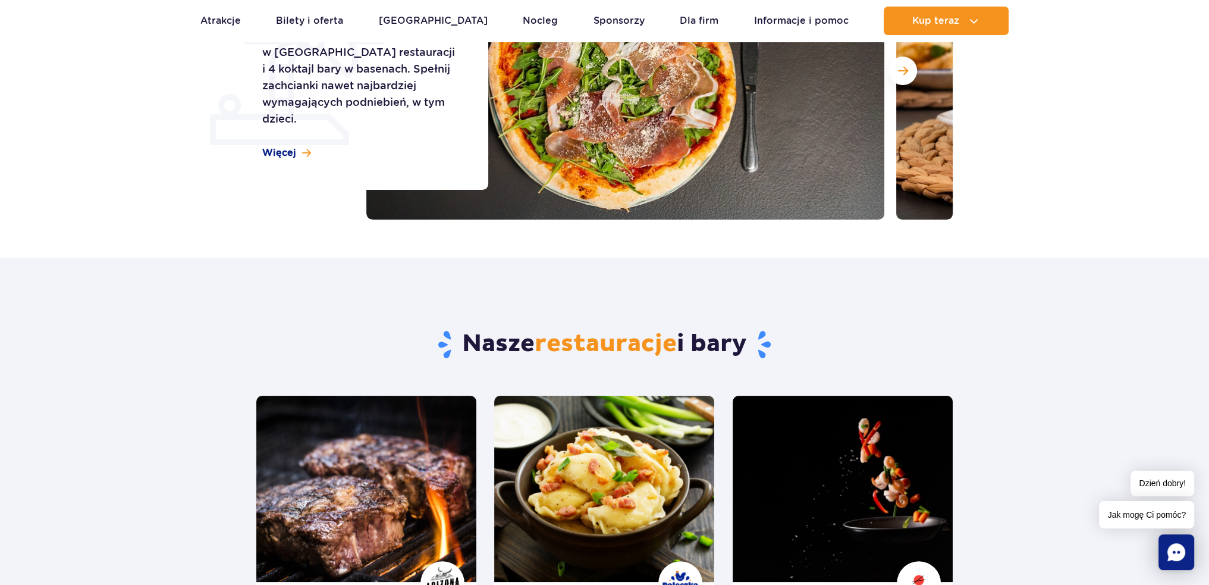
scroll to position [0, 0]
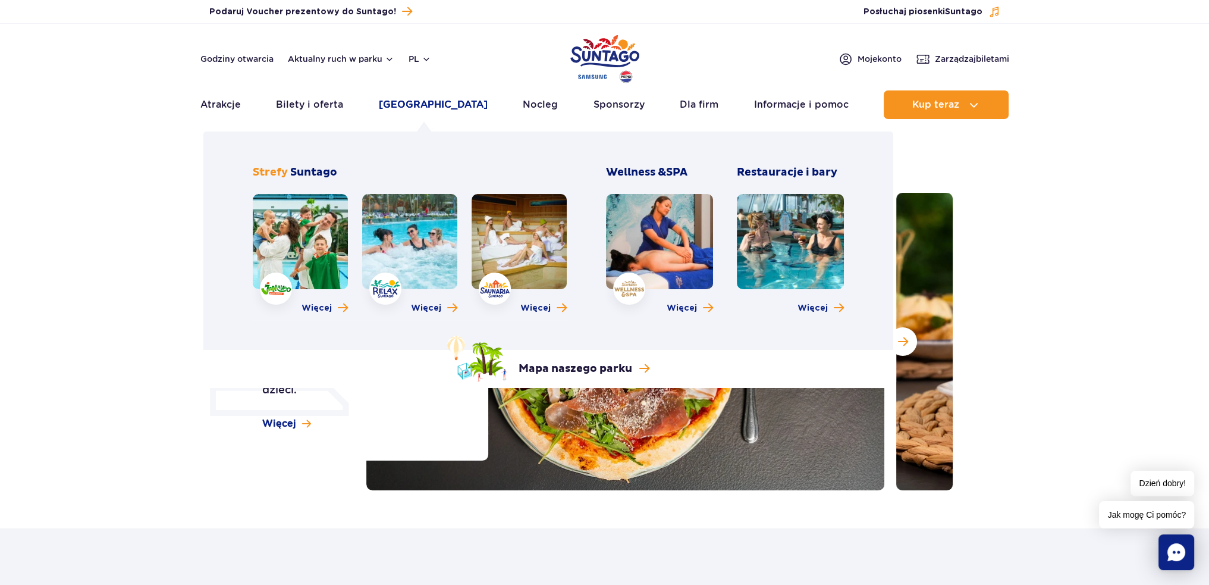
click at [425, 98] on link "[GEOGRAPHIC_DATA]" at bounding box center [433, 104] width 109 height 29
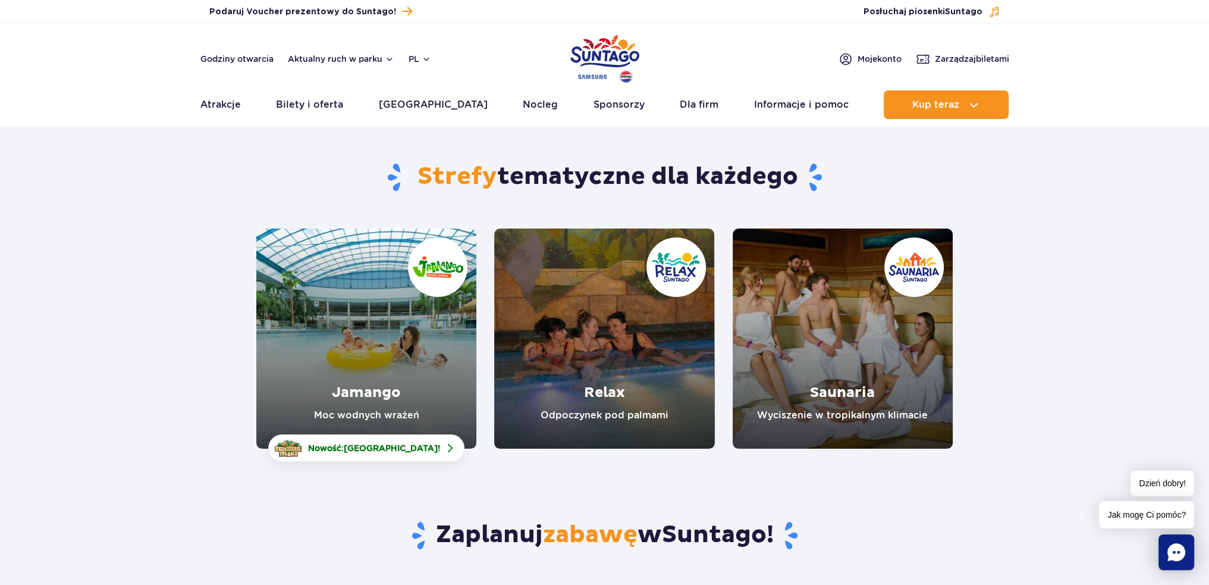
click at [610, 384] on link "Relax" at bounding box center [604, 338] width 220 height 220
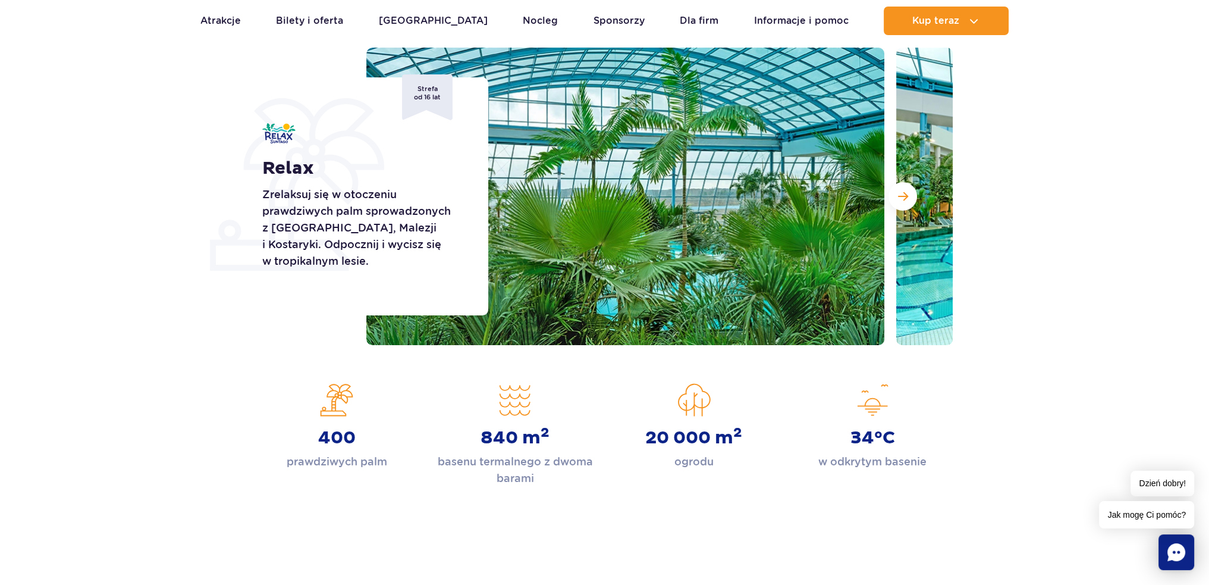
scroll to position [178, 0]
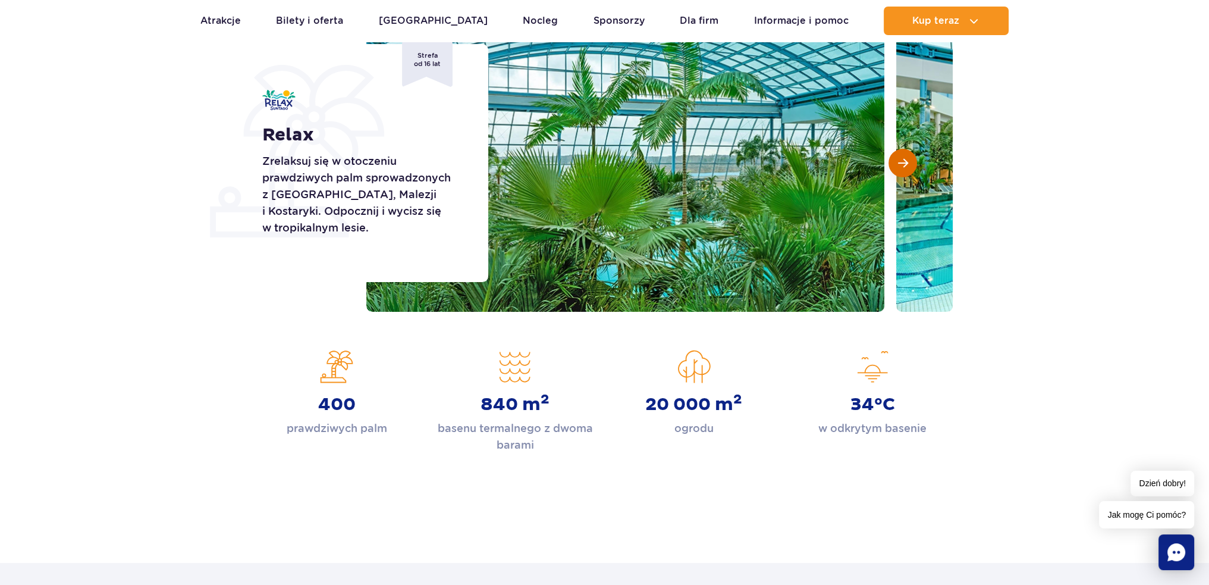
click at [902, 152] on button "Następny slajd" at bounding box center [903, 163] width 29 height 29
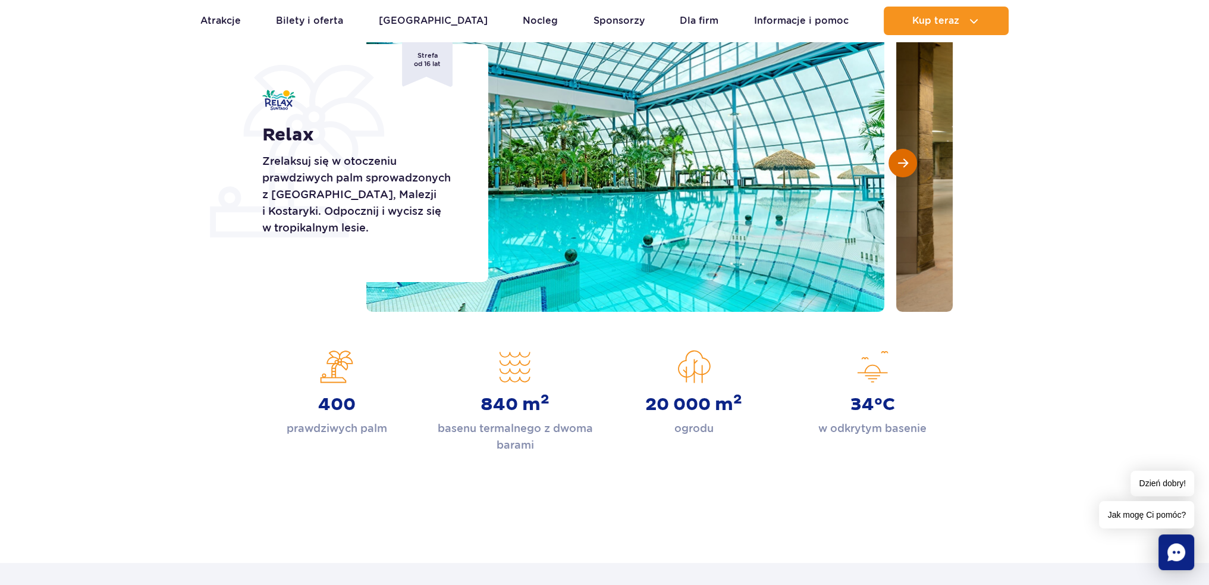
click at [902, 152] on button "Następny slajd" at bounding box center [903, 163] width 29 height 29
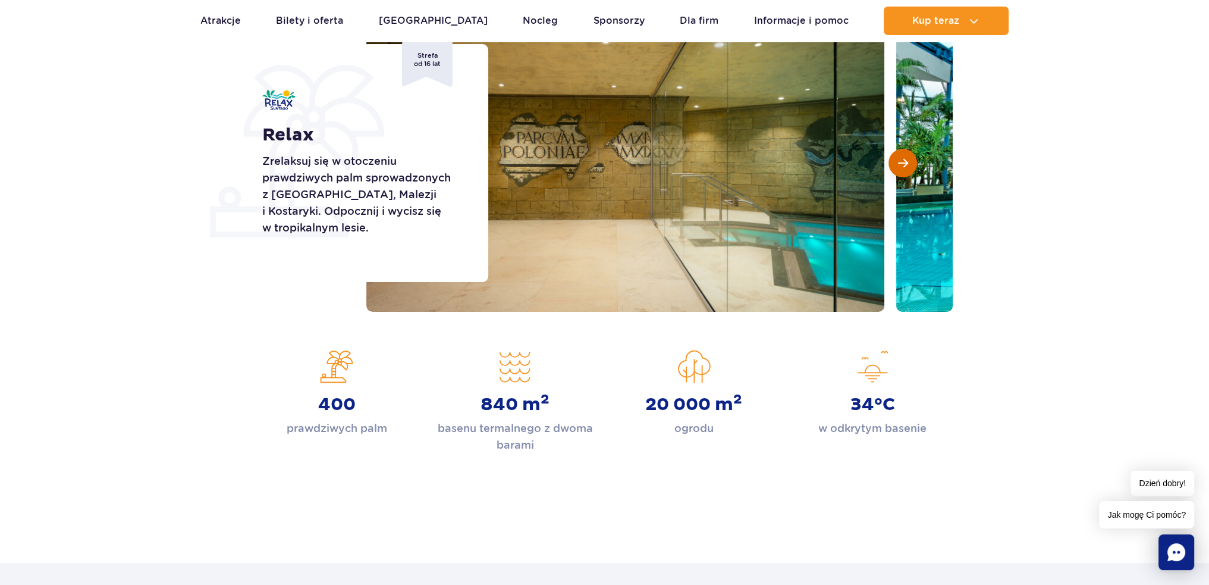
click at [902, 152] on button "Następny slajd" at bounding box center [903, 163] width 29 height 29
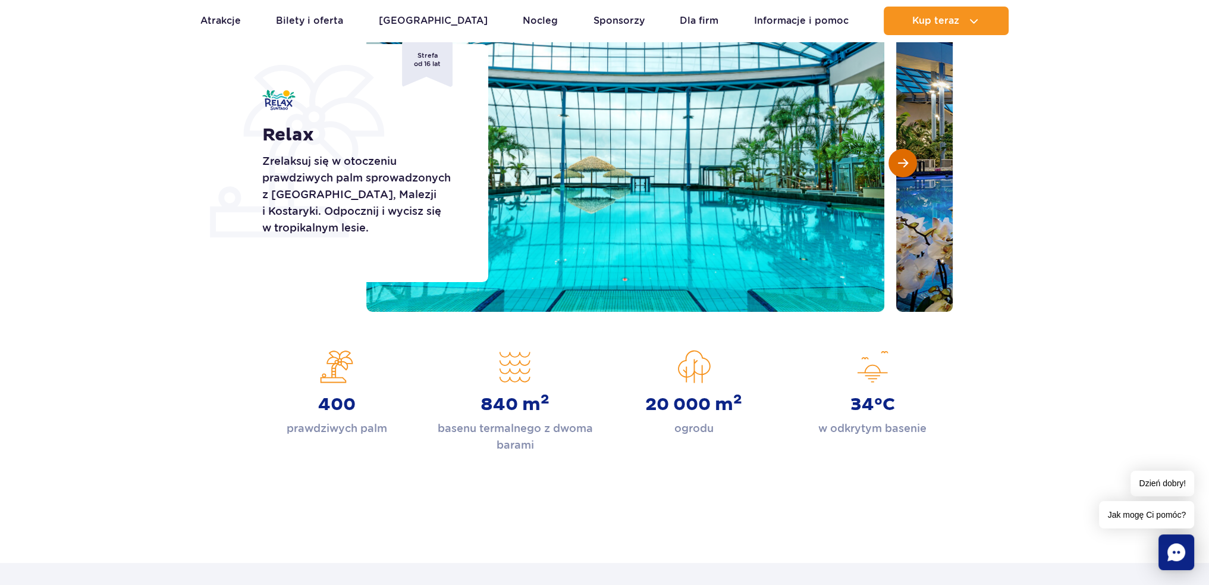
click at [902, 152] on button "Następny slajd" at bounding box center [903, 163] width 29 height 29
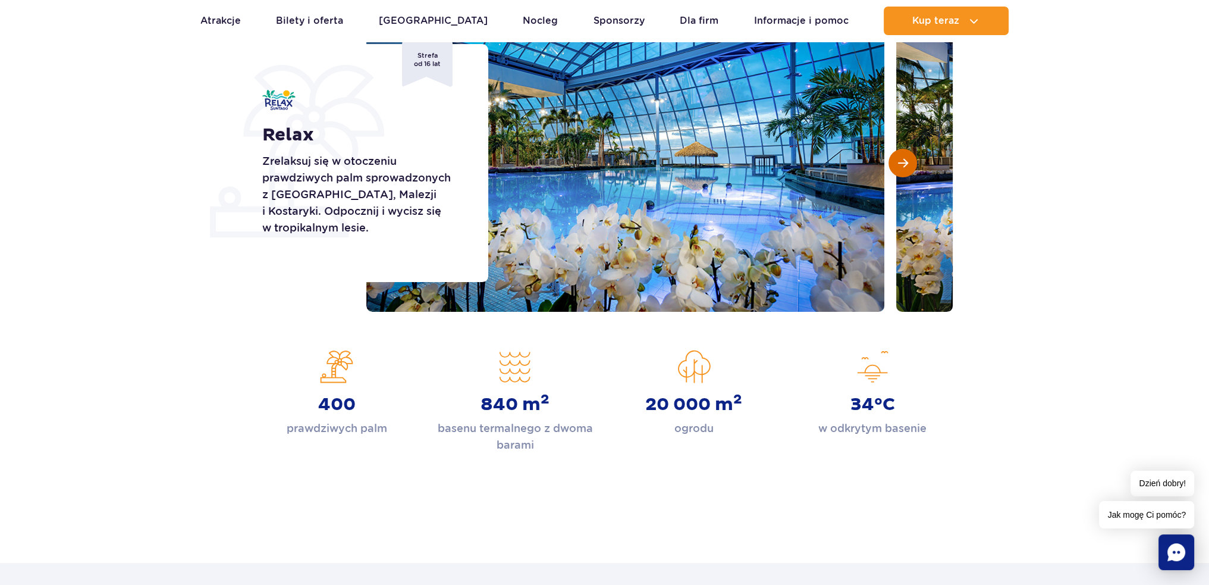
click at [902, 152] on button "Następny slajd" at bounding box center [903, 163] width 29 height 29
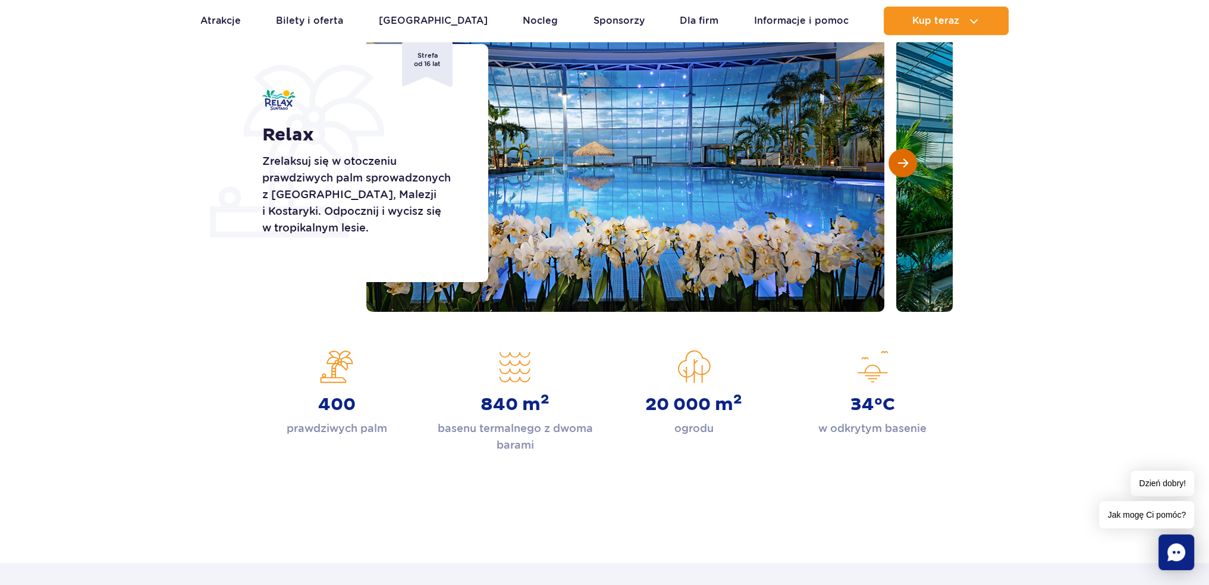
click at [902, 152] on button "Następny slajd" at bounding box center [903, 163] width 29 height 29
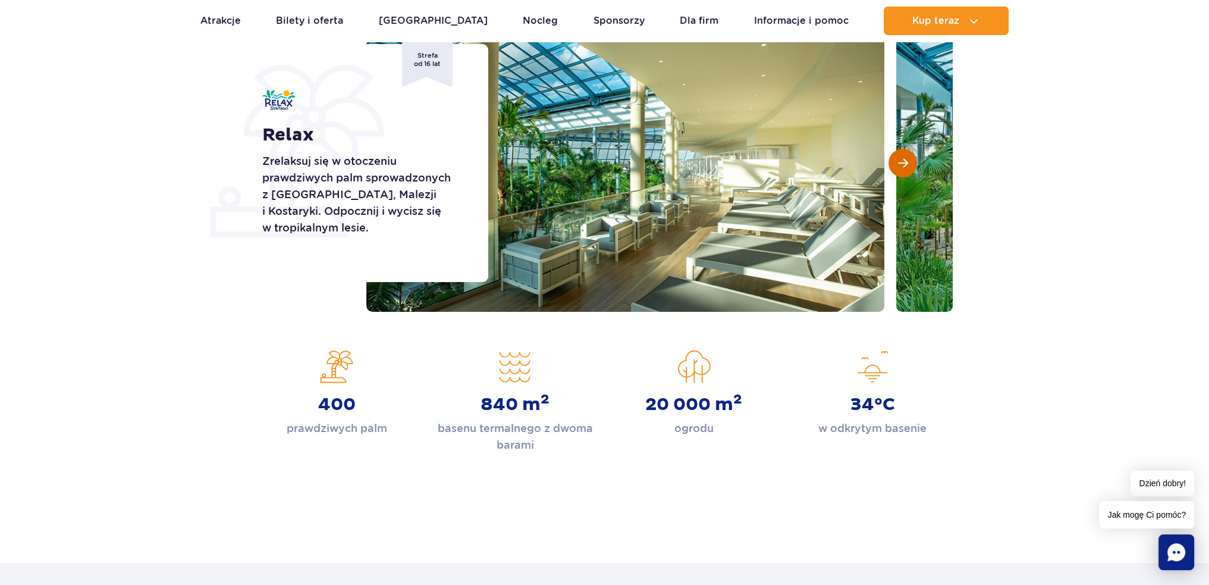
click at [902, 152] on button "Następny slajd" at bounding box center [903, 163] width 29 height 29
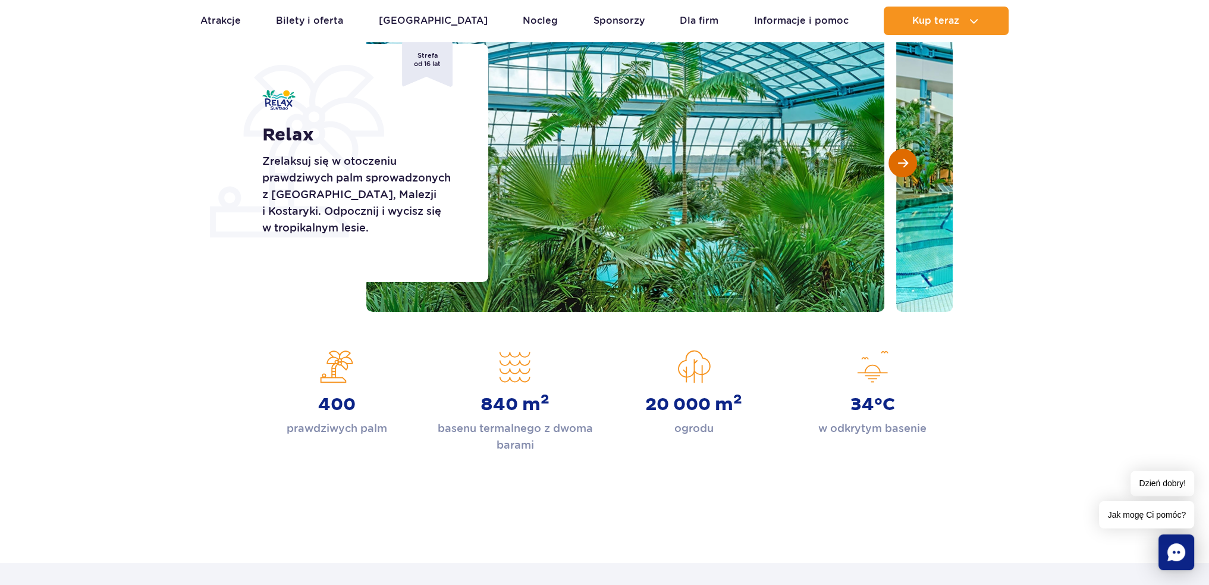
click at [902, 152] on button "Następny slajd" at bounding box center [903, 163] width 29 height 29
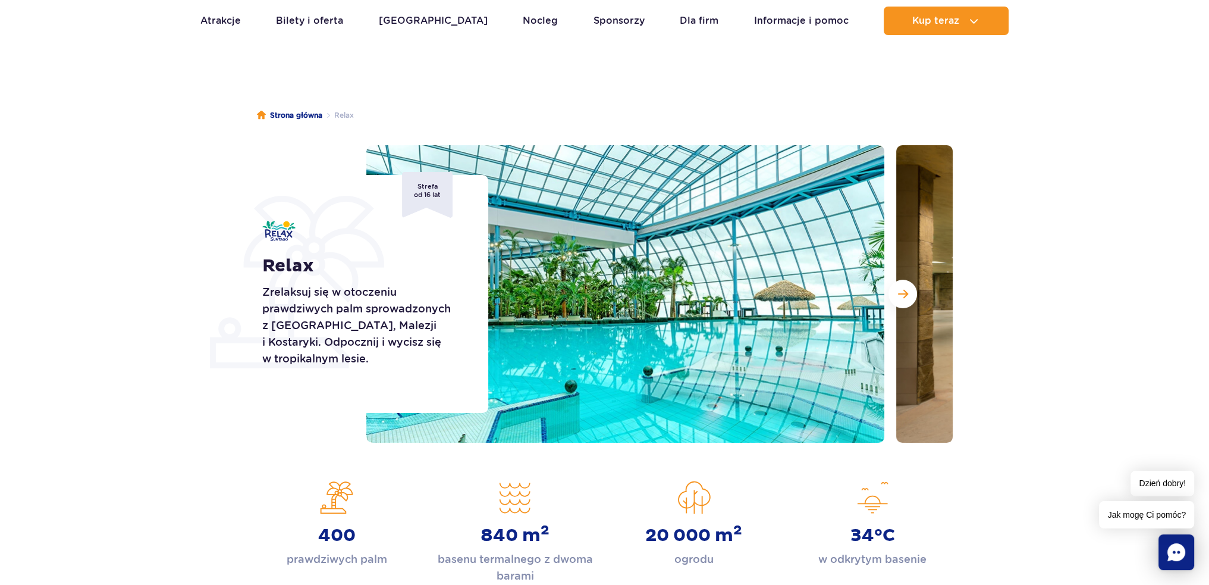
scroll to position [0, 0]
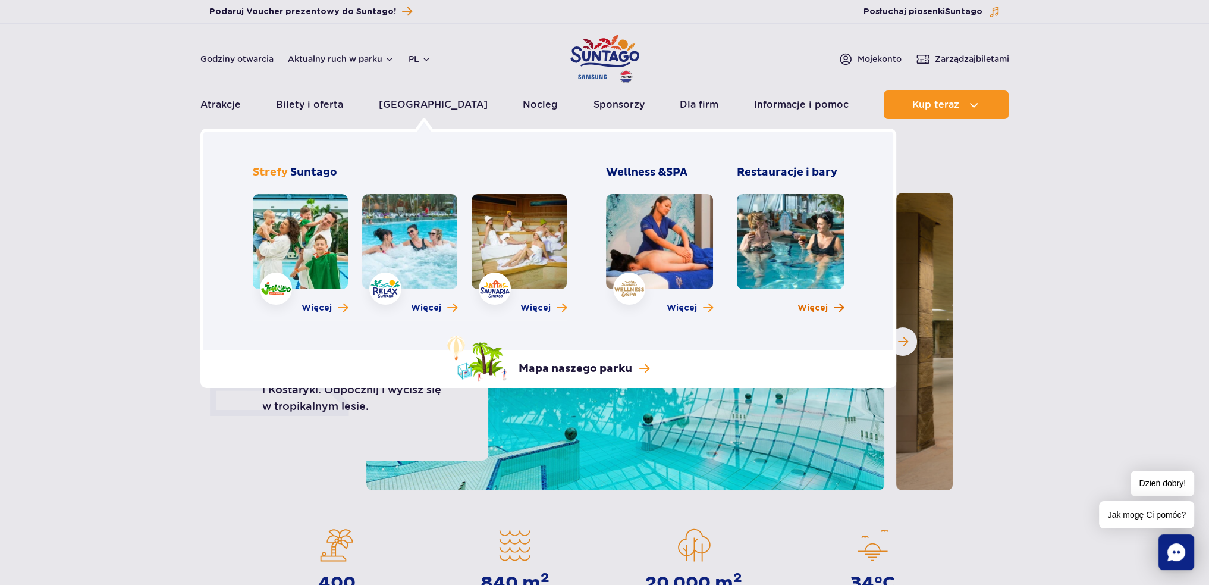
click at [819, 309] on span "Więcej" at bounding box center [813, 308] width 30 height 12
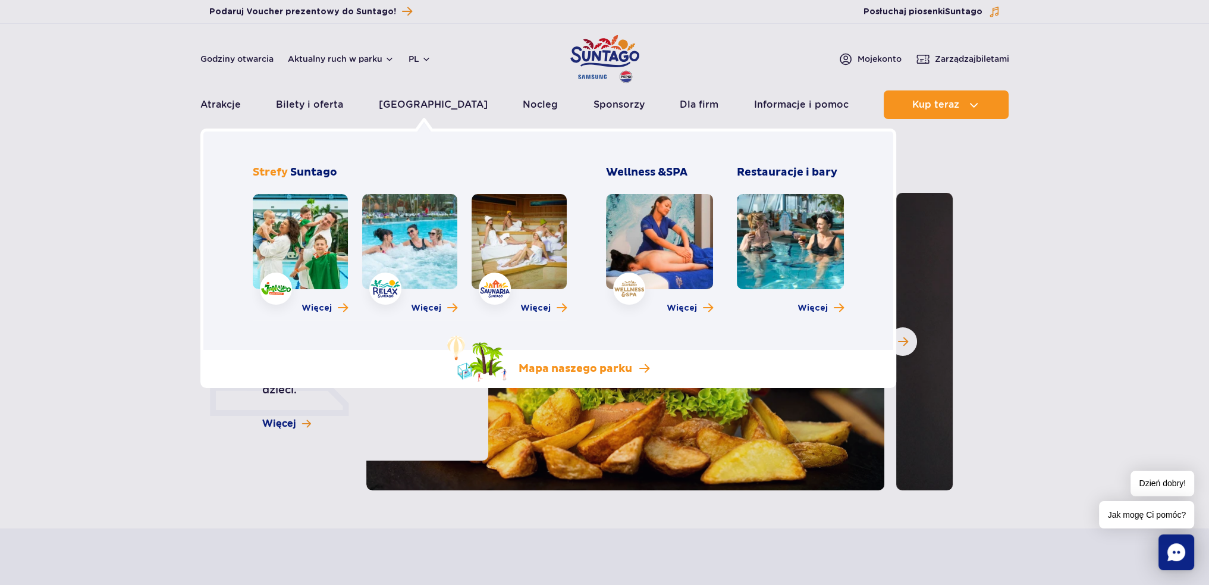
click at [540, 371] on p "Mapa naszego parku" at bounding box center [576, 369] width 114 height 14
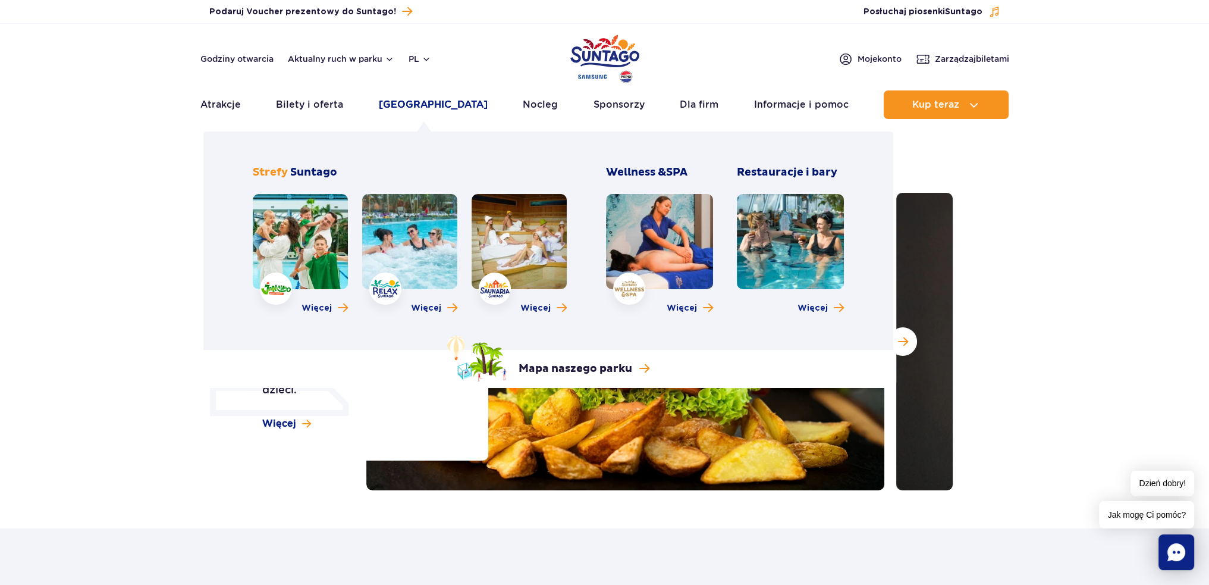
click at [414, 98] on link "[GEOGRAPHIC_DATA]" at bounding box center [433, 104] width 109 height 29
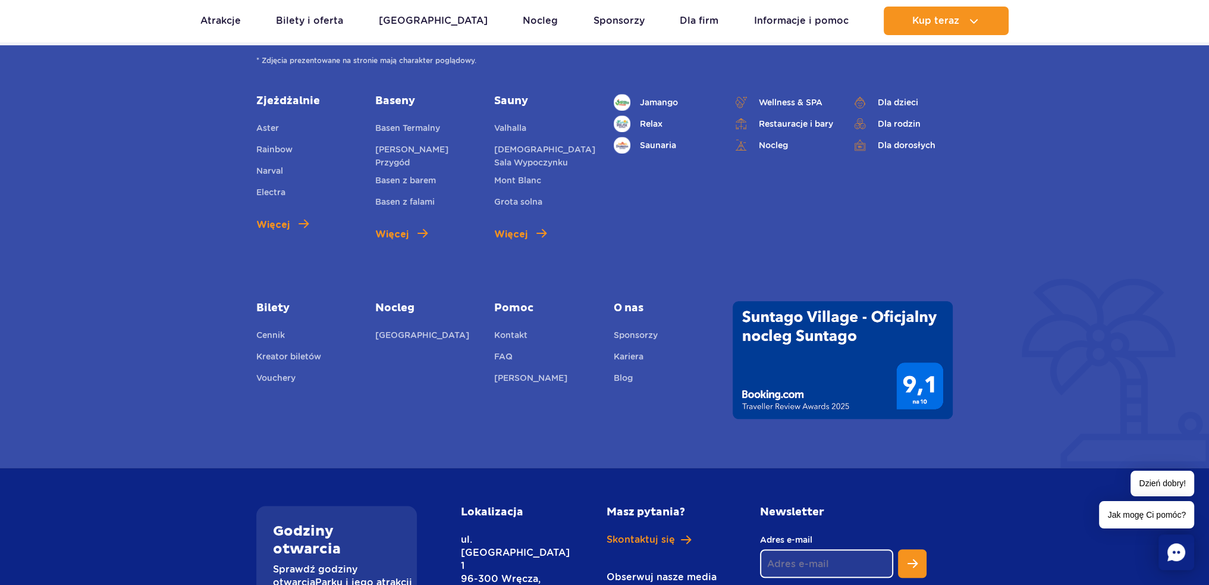
scroll to position [991, 0]
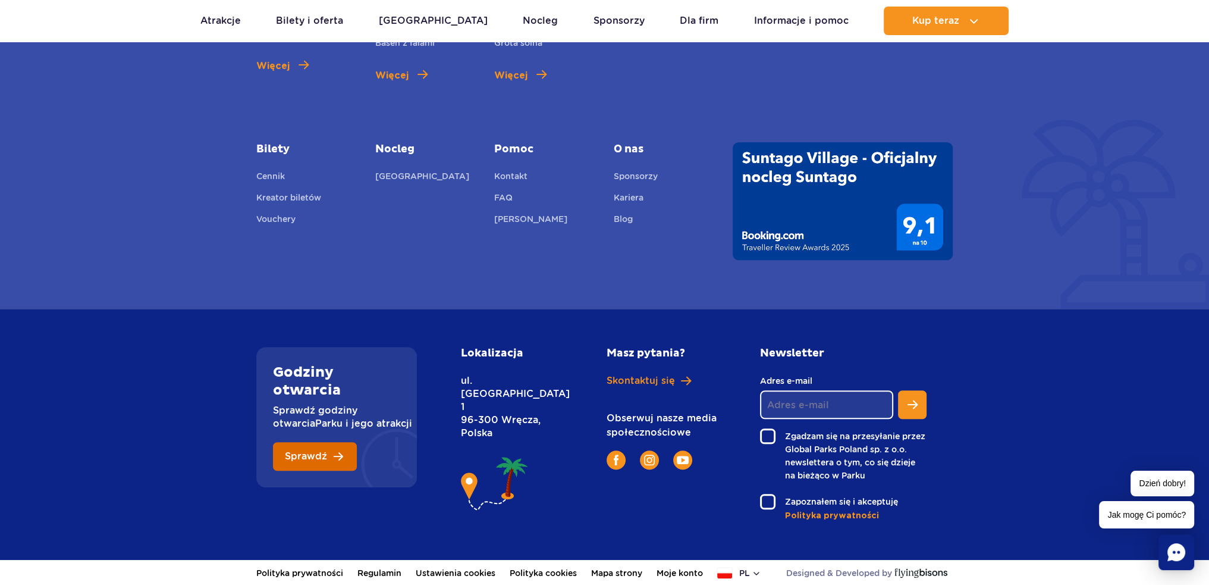
click at [297, 459] on span "Sprawdź" at bounding box center [306, 456] width 42 height 10
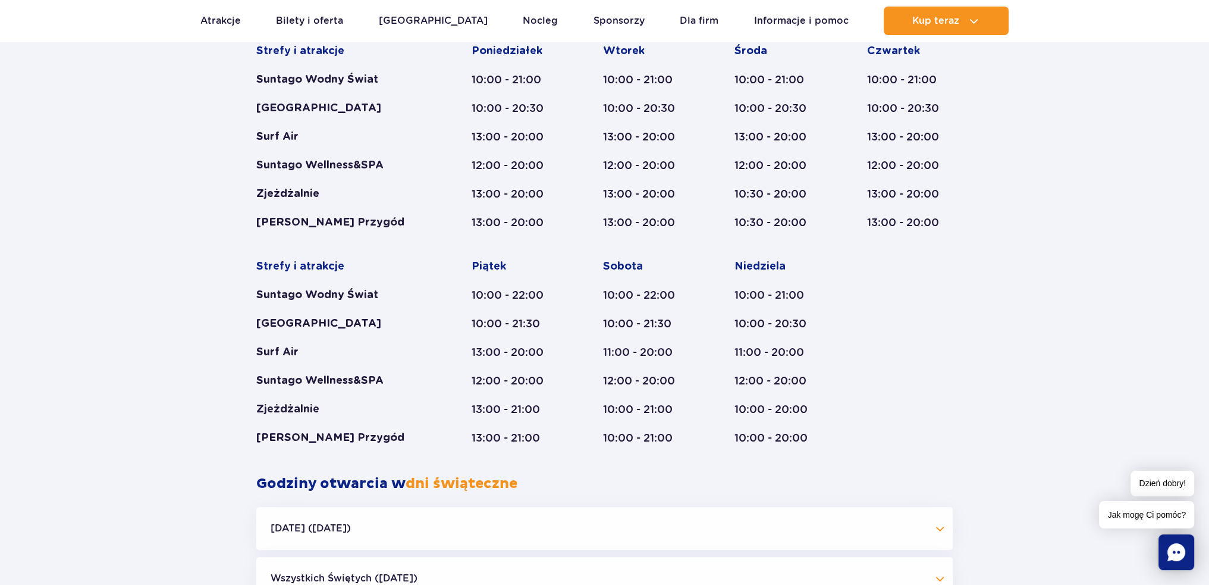
scroll to position [611, 0]
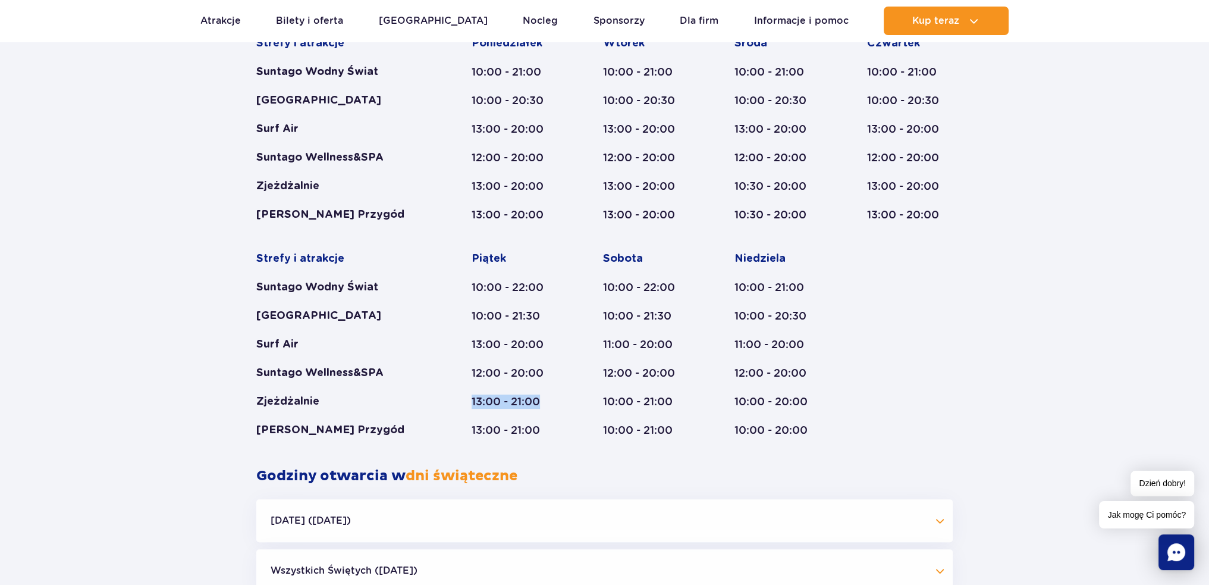
drag, startPoint x: 467, startPoint y: 396, endPoint x: 548, endPoint y: 394, distance: 80.9
click at [548, 394] on div "Strefy i atrakcje Suntago Wodny Świat Crocodile Island Surf Air Suntago Wellnes…" at bounding box center [604, 236] width 696 height 401
drag, startPoint x: 475, startPoint y: 346, endPoint x: 548, endPoint y: 363, distance: 75.9
click at [548, 363] on div "Piątek 10:00 - 22:00 10:00 - 21:30 13:00 - 20:00 12:00 - 20:00 13:00 - 21:00 13…" at bounding box center [515, 345] width 86 height 186
click at [489, 420] on div "Piątek 10:00 - 22:00 10:00 - 21:30 13:00 - 20:00 12:00 - 20:00 13:00 - 21:00 13…" at bounding box center [515, 345] width 86 height 186
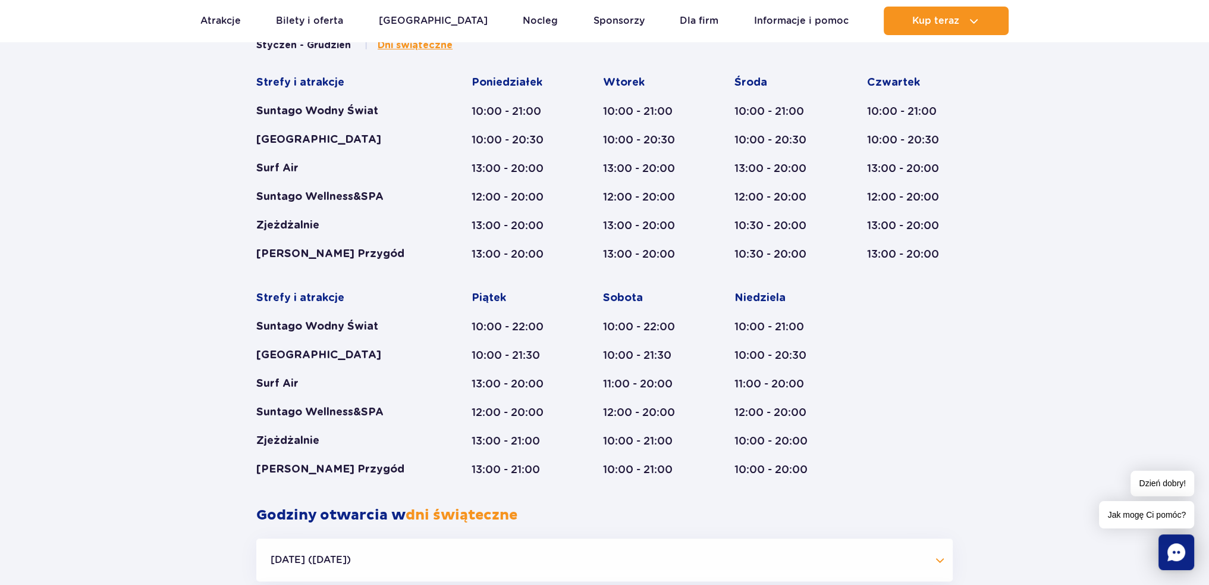
scroll to position [551, 0]
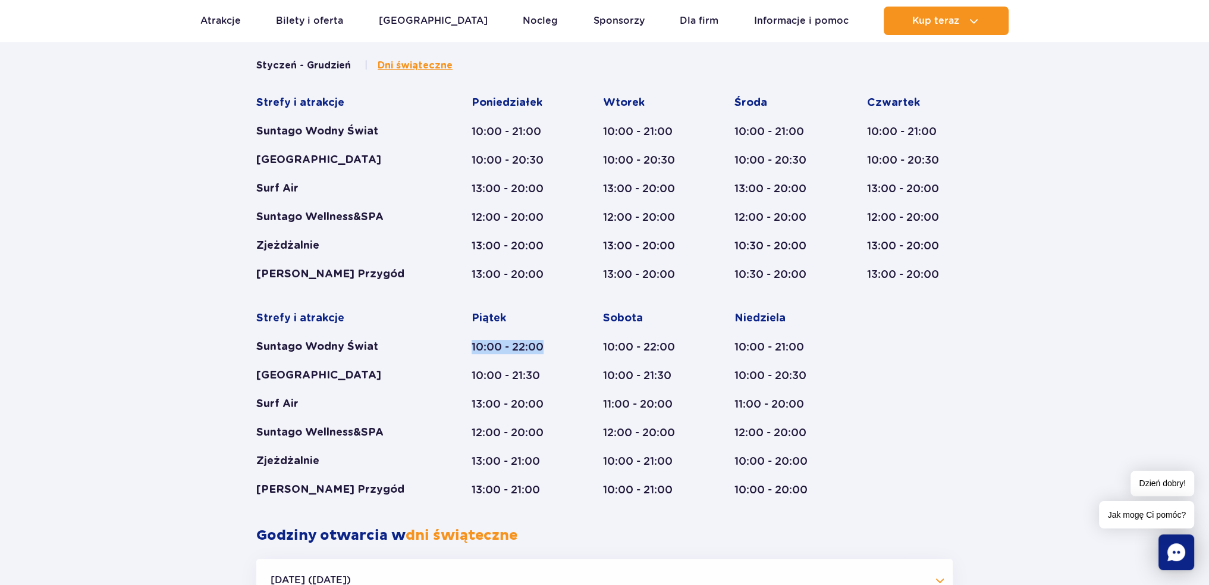
drag, startPoint x: 470, startPoint y: 346, endPoint x: 552, endPoint y: 347, distance: 81.5
click at [552, 347] on div "Strefy i atrakcje Suntago Wodny Świat Crocodile Island Surf Air Suntago Wellnes…" at bounding box center [604, 296] width 696 height 401
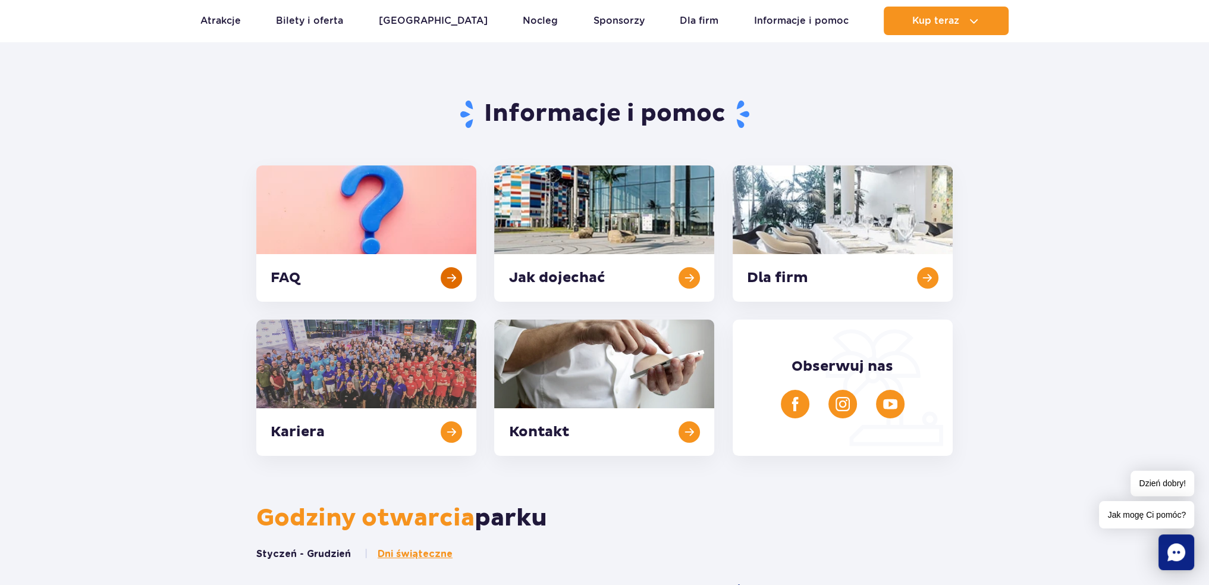
scroll to position [0, 0]
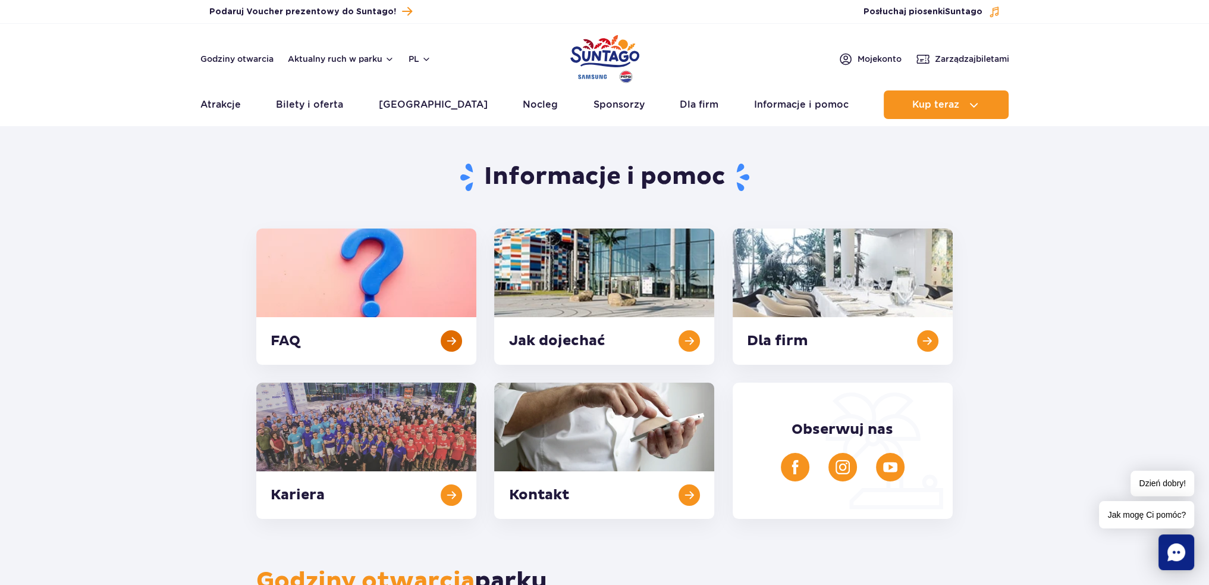
click at [459, 339] on link at bounding box center [366, 296] width 220 height 136
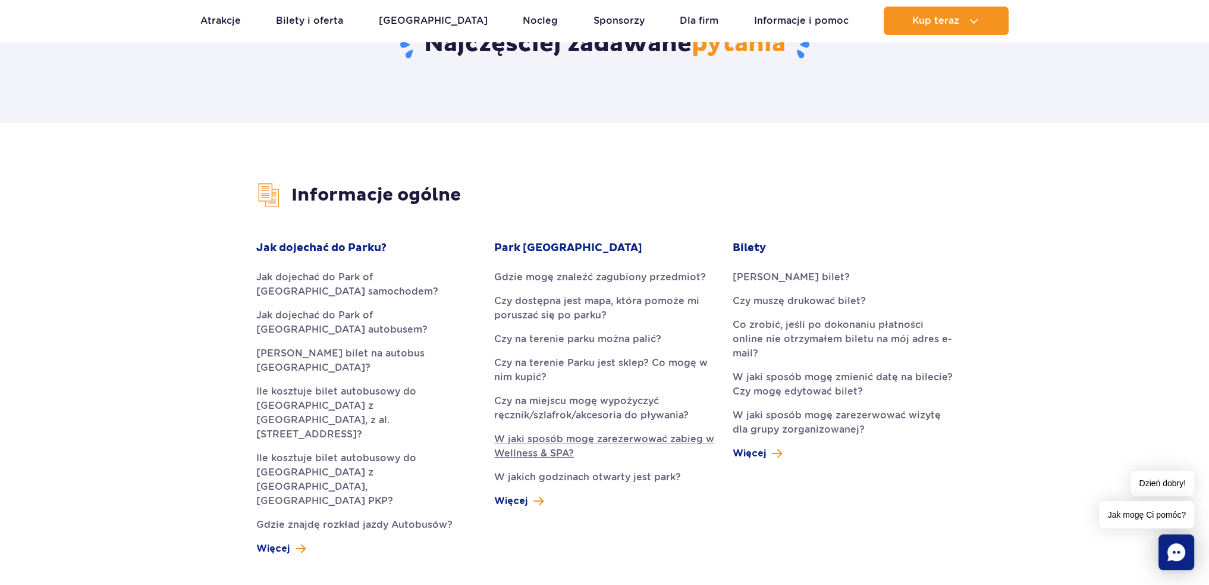
scroll to position [238, 0]
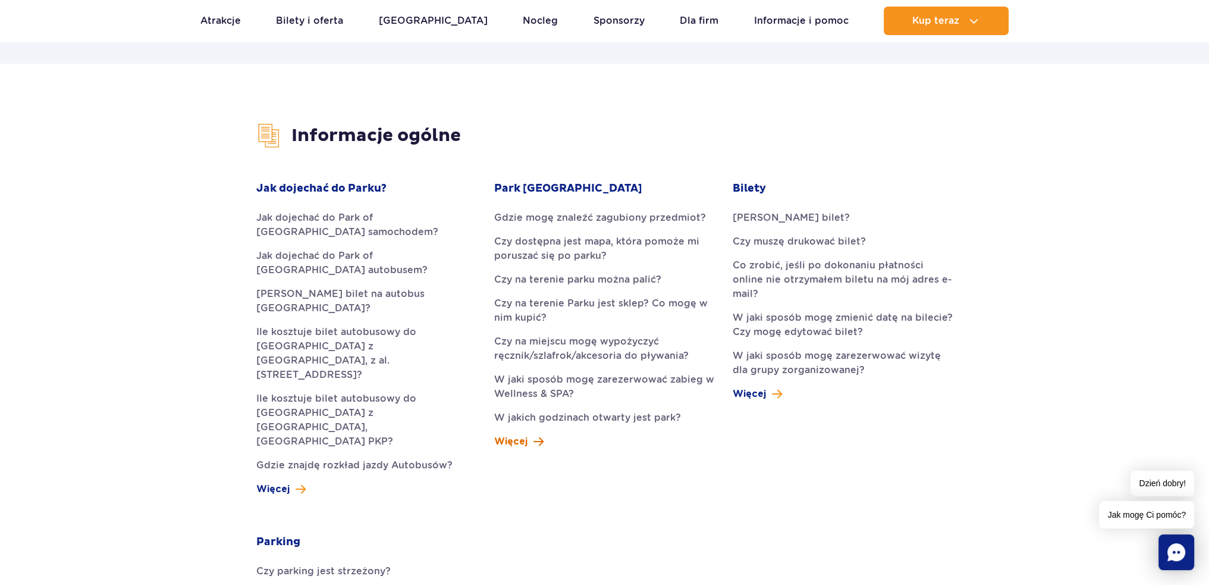
click at [541, 442] on span at bounding box center [538, 441] width 10 height 14
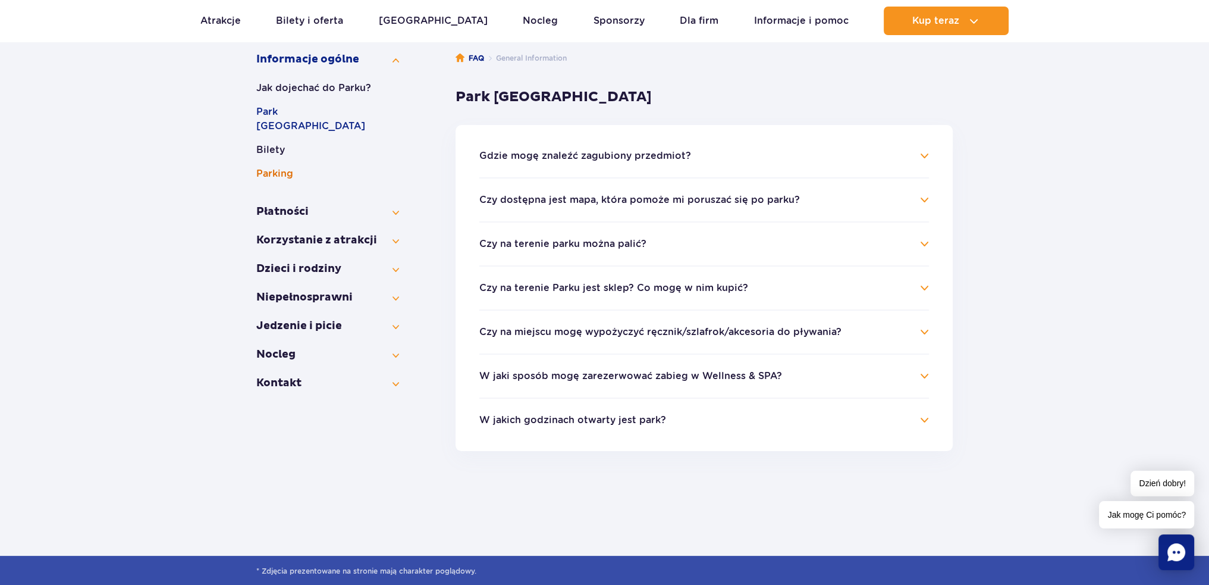
scroll to position [178, 0]
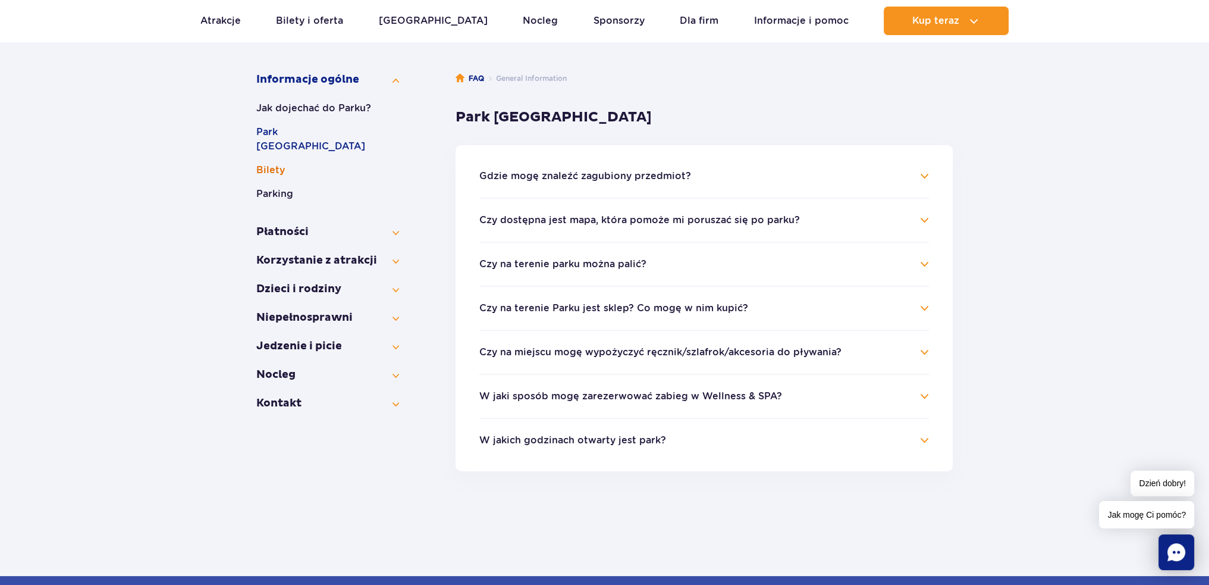
click at [279, 163] on button "Bilety" at bounding box center [327, 170] width 143 height 14
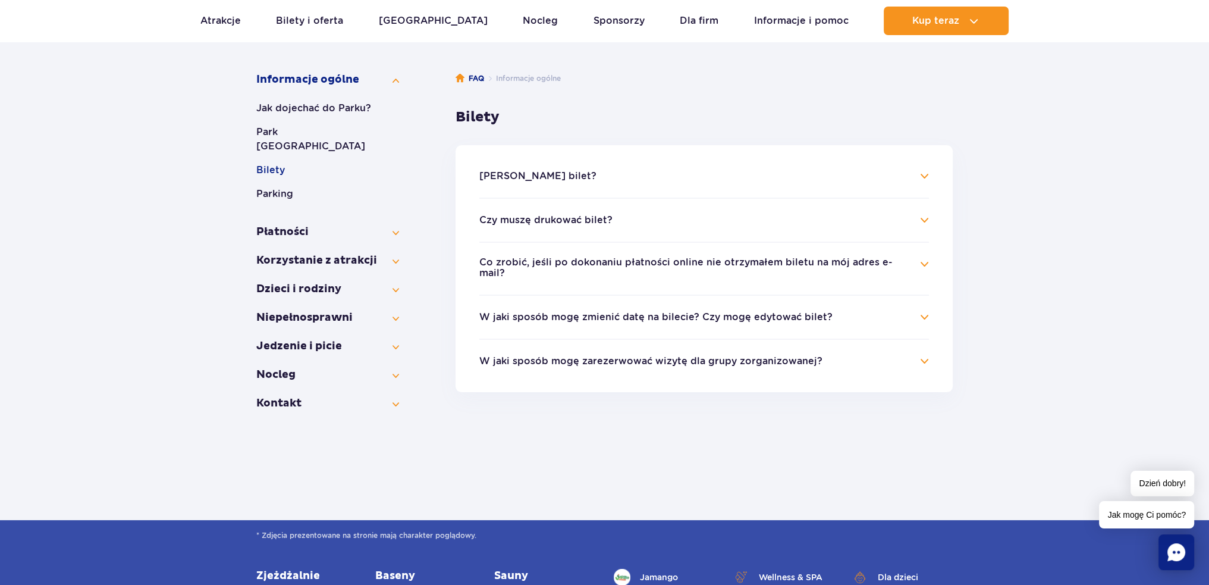
click at [918, 310] on h4 "W jaki sposób mogę zmienić datę na bilecie? Czy mogę edytować bilet?" at bounding box center [704, 317] width 450 height 14
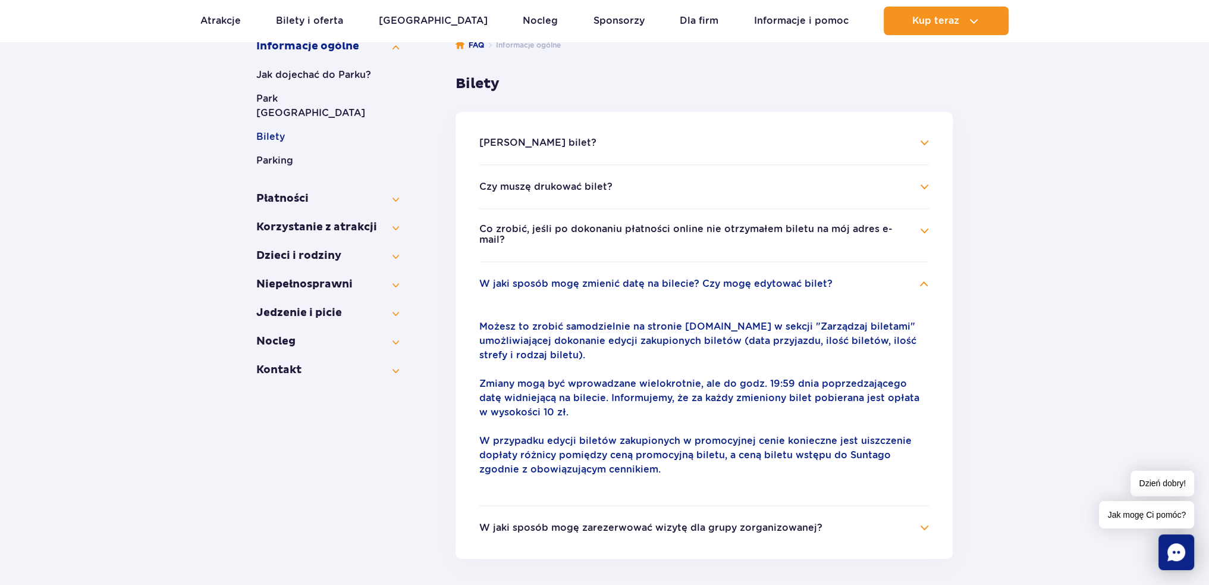
scroll to position [238, 0]
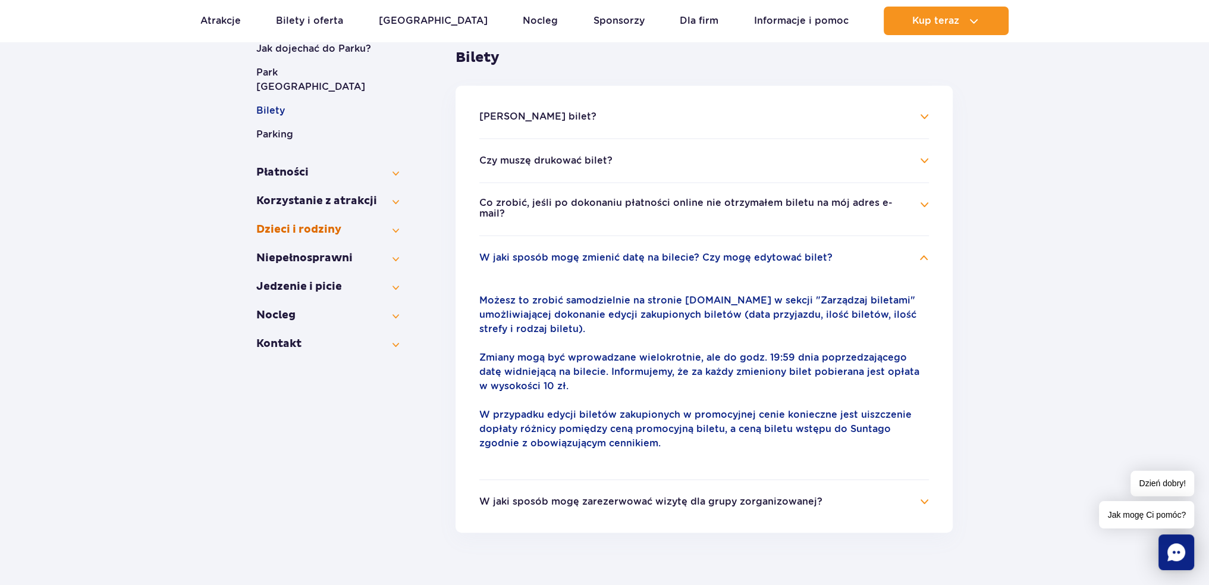
click at [340, 222] on button "Dzieci i rodziny" at bounding box center [327, 229] width 143 height 14
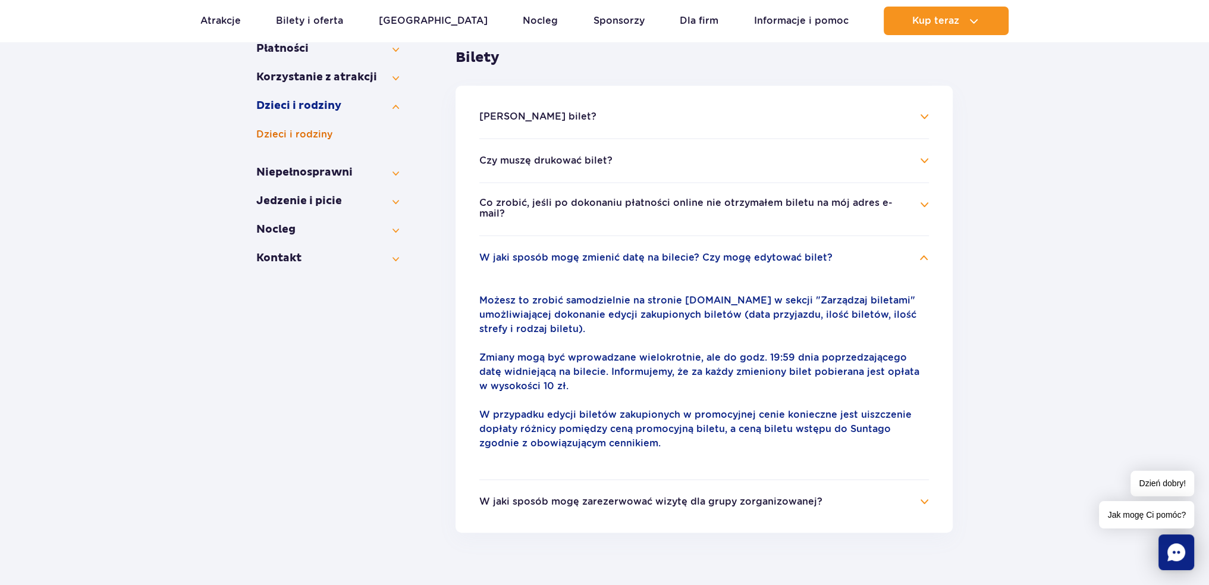
click at [300, 137] on button "Dzieci i rodziny" at bounding box center [327, 134] width 143 height 14
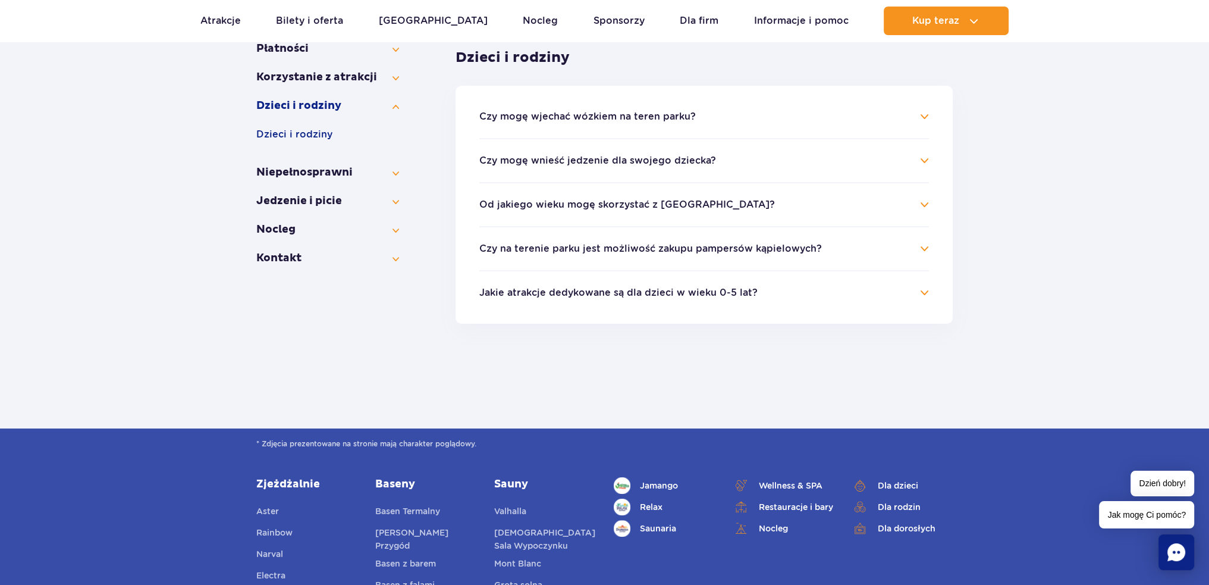
click at [400, 200] on section "Informacje ogólne Jak dojechać do Parku? Park Wodny Suntago Bilety Parking Płat…" at bounding box center [604, 211] width 696 height 433
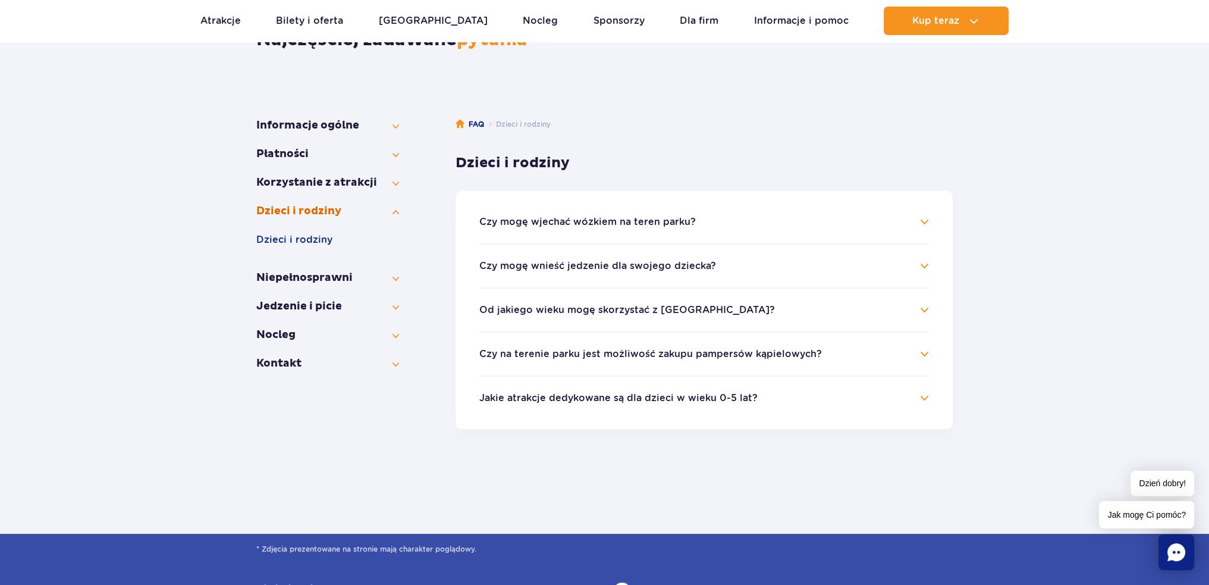
scroll to position [119, 0]
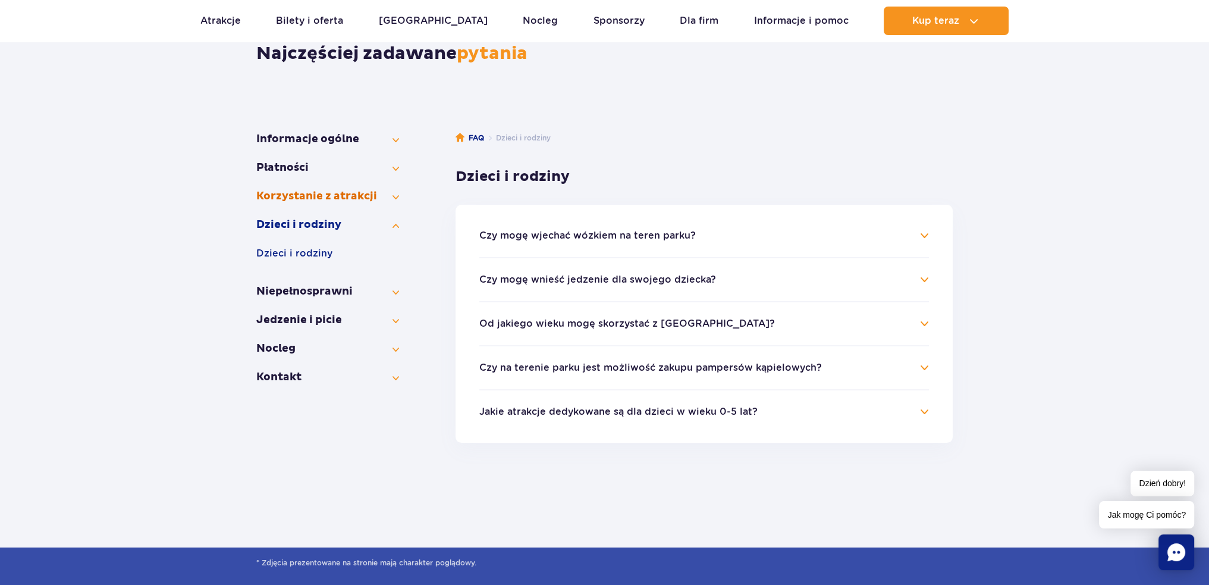
click at [396, 194] on button "Korzystanie z atrakcji" at bounding box center [327, 196] width 143 height 14
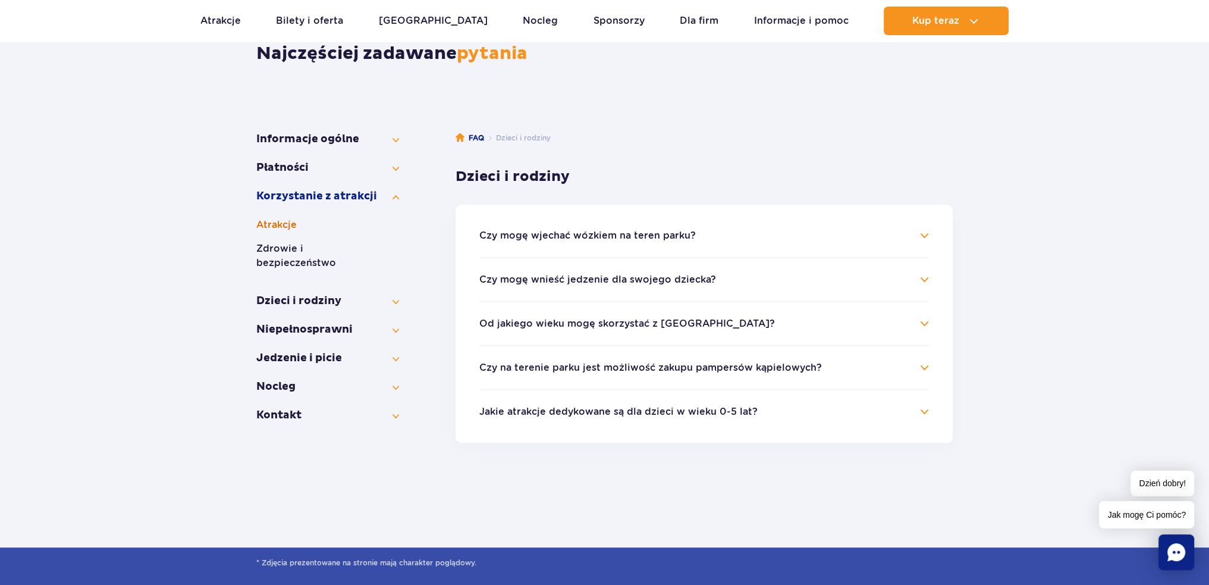
click at [294, 221] on button "Atrakcje" at bounding box center [327, 225] width 143 height 14
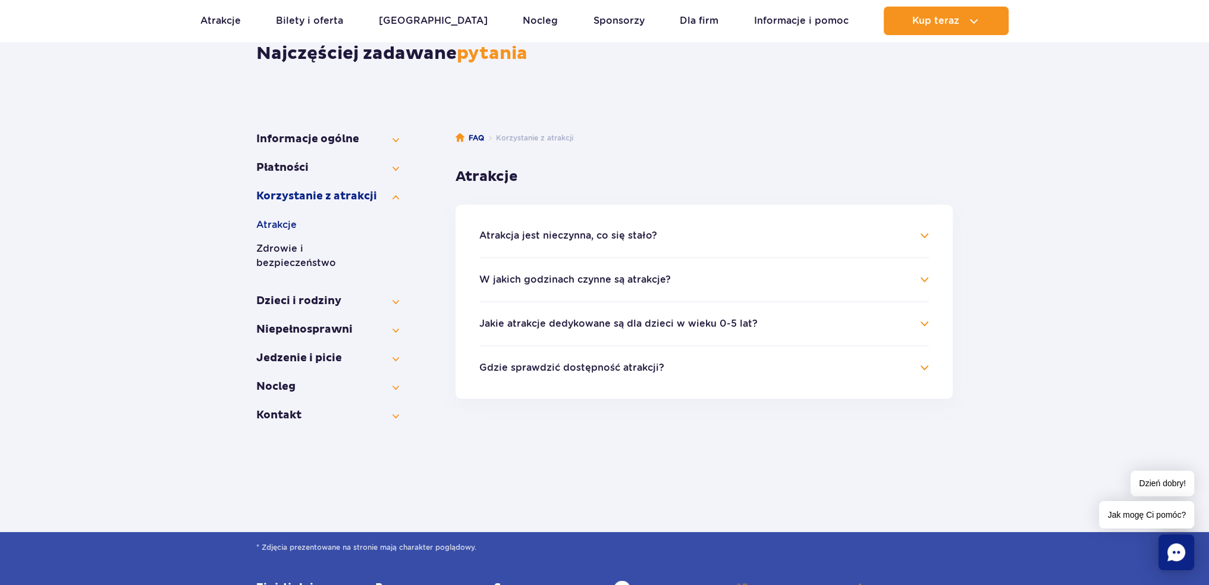
click at [917, 366] on h4 "Gdzie sprawdzić dostępność atrakcji?" at bounding box center [704, 367] width 450 height 14
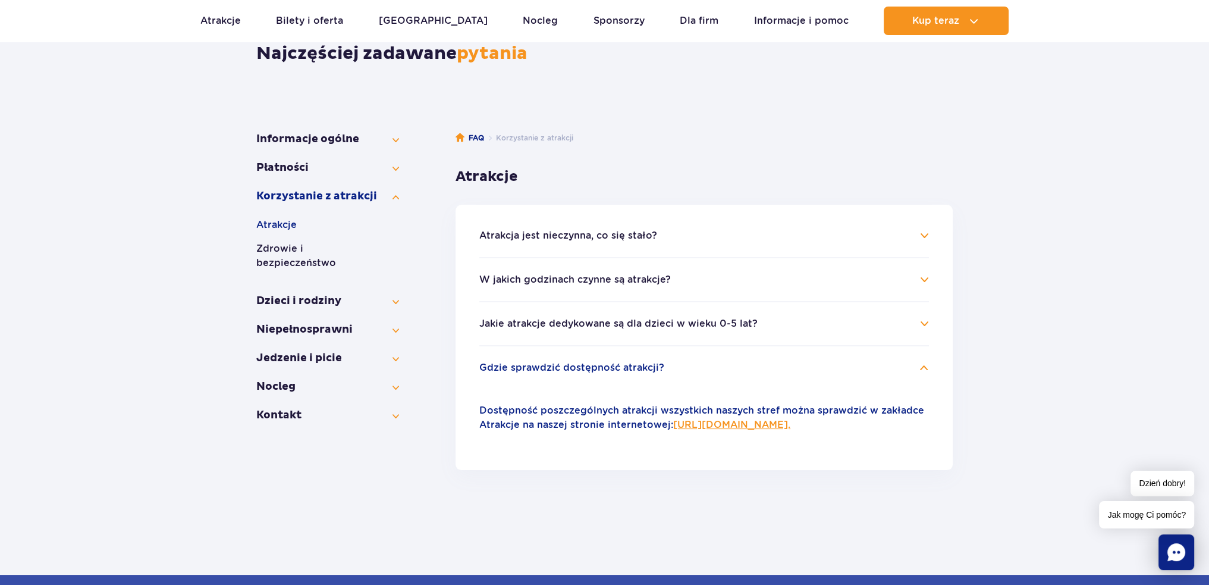
click at [767, 422] on link "https://parkofpoland.com/pl/atrakcje." at bounding box center [731, 424] width 117 height 11
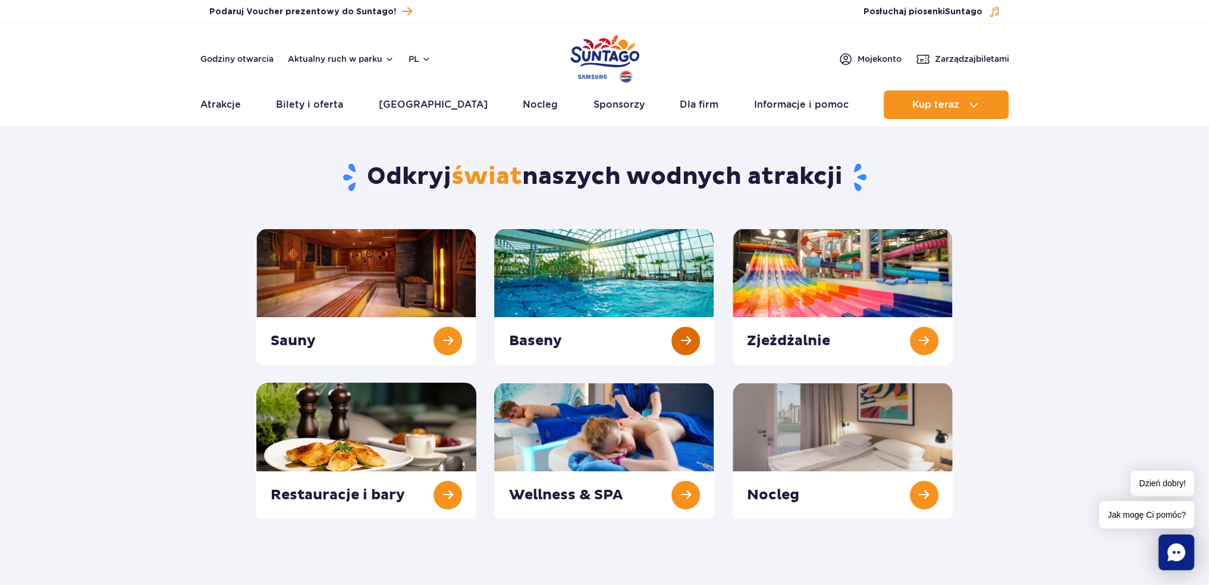
click at [574, 288] on link at bounding box center [604, 296] width 220 height 136
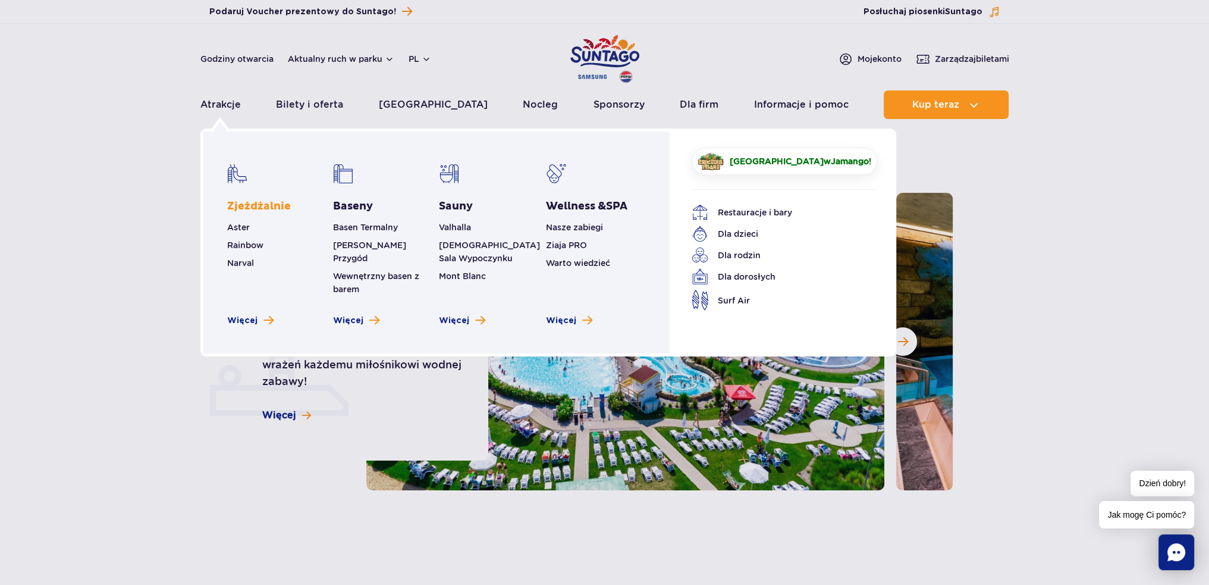
click at [259, 201] on link "Zjeżdżalnie" at bounding box center [259, 206] width 64 height 14
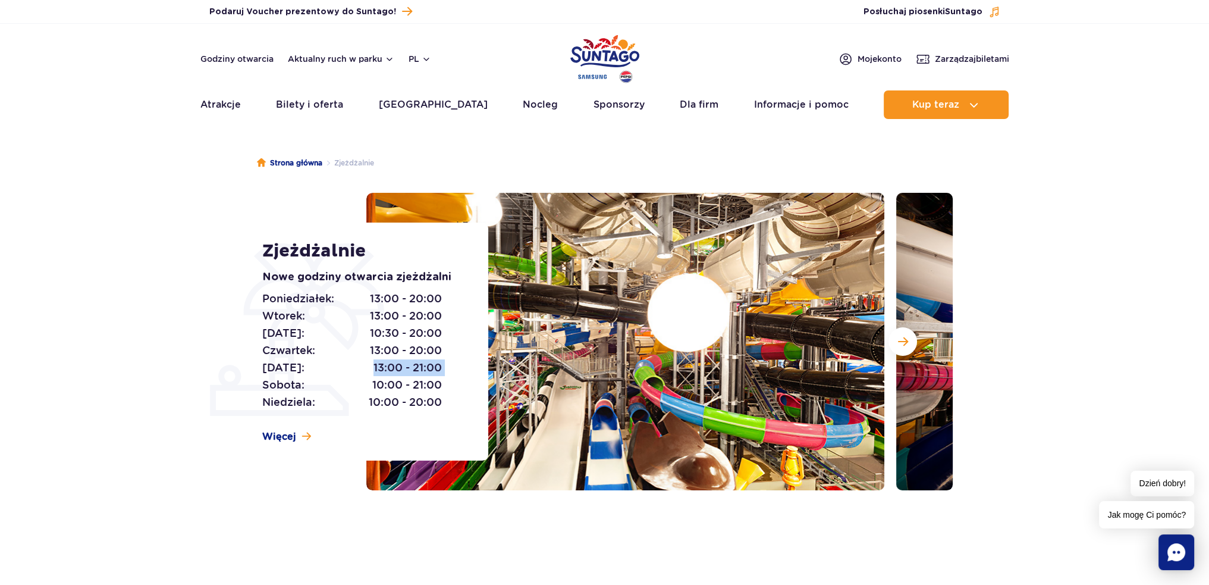
drag, startPoint x: 369, startPoint y: 364, endPoint x: 445, endPoint y: 368, distance: 76.8
click at [445, 368] on div "Poniedziałek: 13:00 - 20:00 Wtorek: 13:00 - 20:00 Środa: 10:30 - 20:00 Czwartek…" at bounding box center [361, 350] width 199 height 121
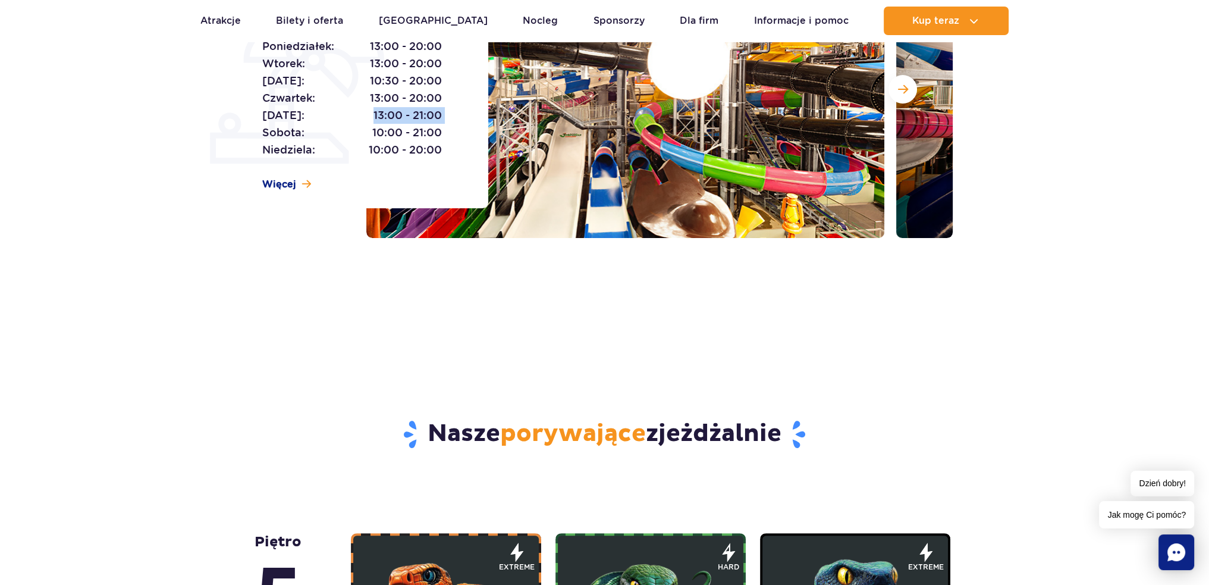
scroll to position [119, 0]
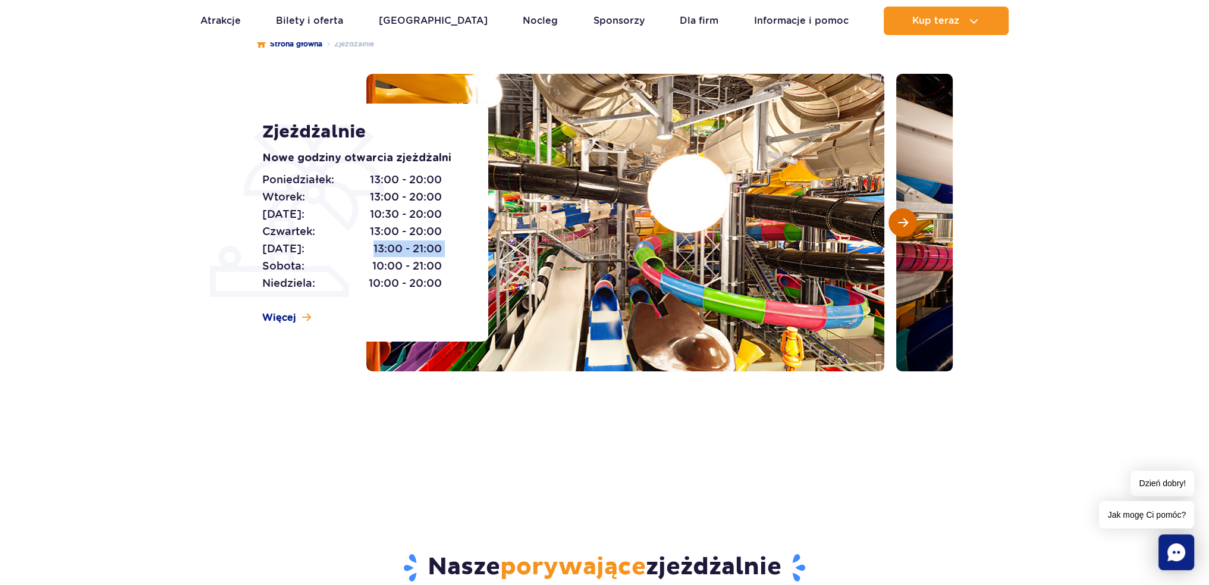
click at [896, 217] on button "Następny slajd" at bounding box center [903, 222] width 29 height 29
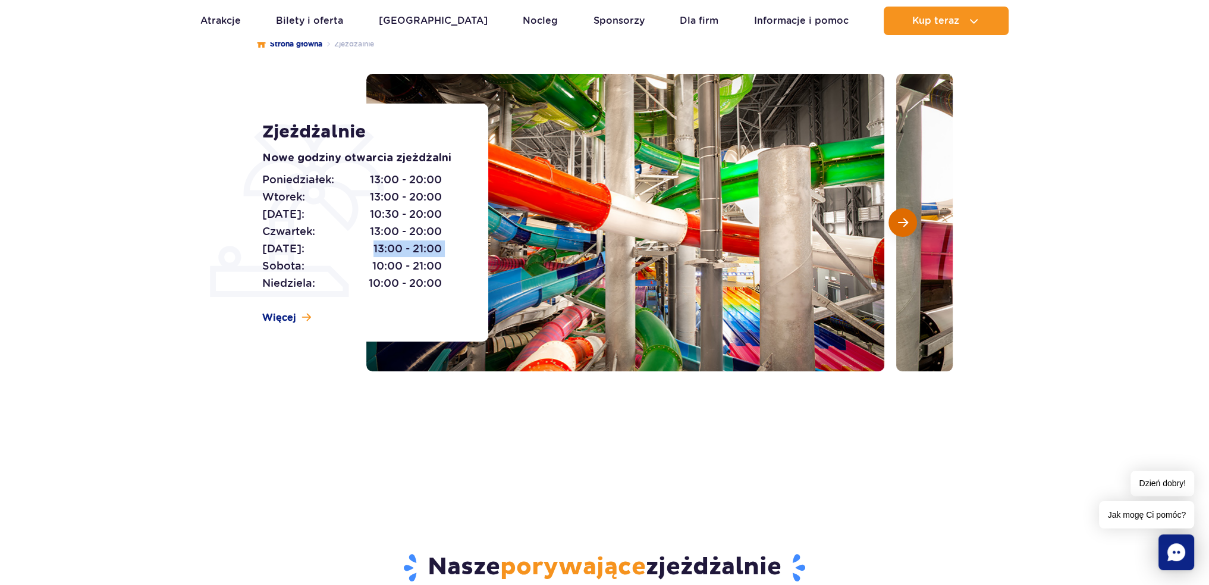
click at [896, 217] on button "Następny slajd" at bounding box center [903, 222] width 29 height 29
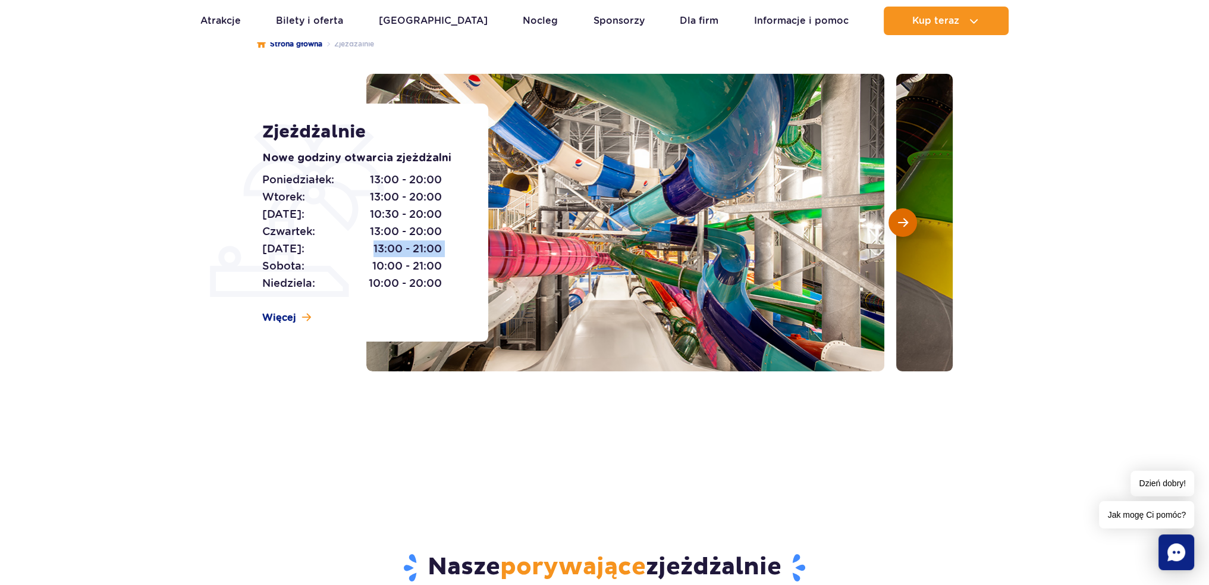
click at [896, 217] on button "Następny slajd" at bounding box center [903, 222] width 29 height 29
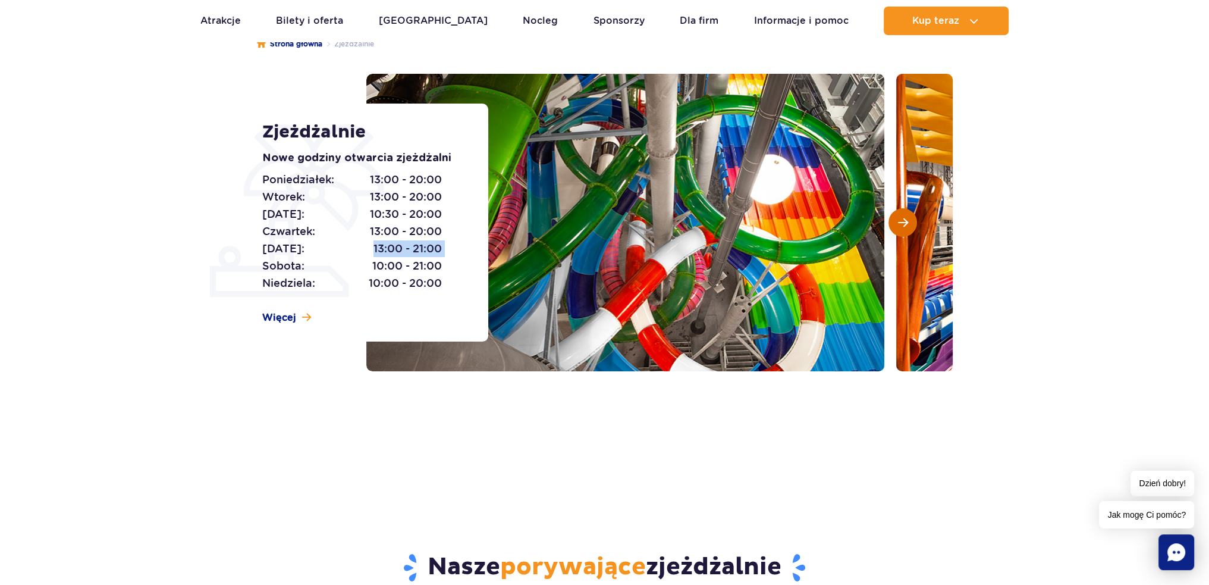
click at [896, 217] on button "Następny slajd" at bounding box center [903, 222] width 29 height 29
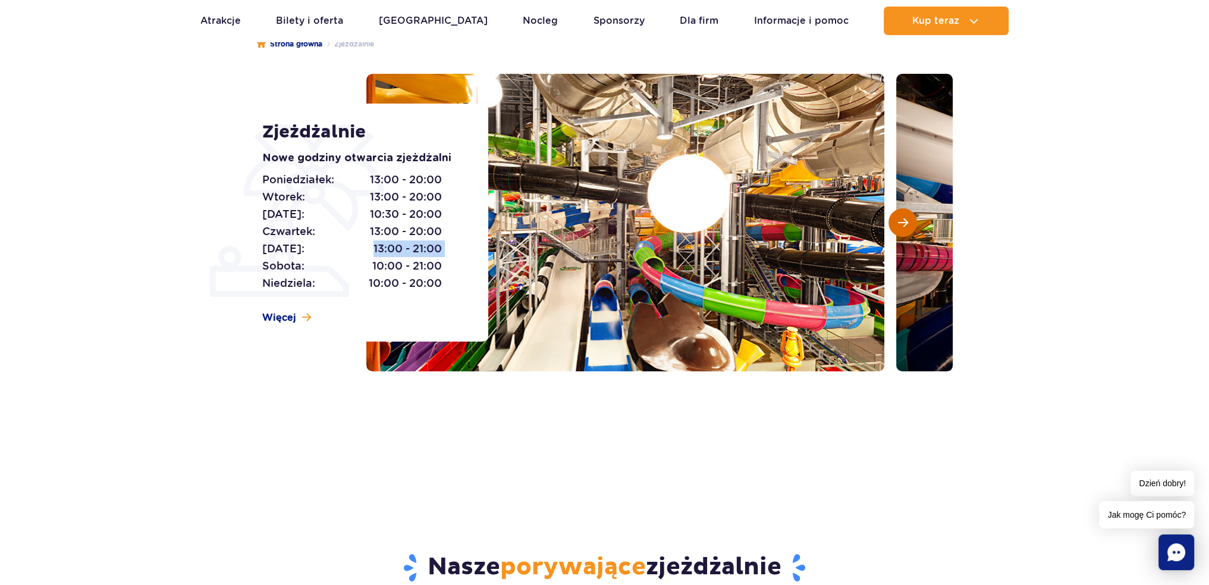
click at [896, 217] on button "Następny slajd" at bounding box center [903, 222] width 29 height 29
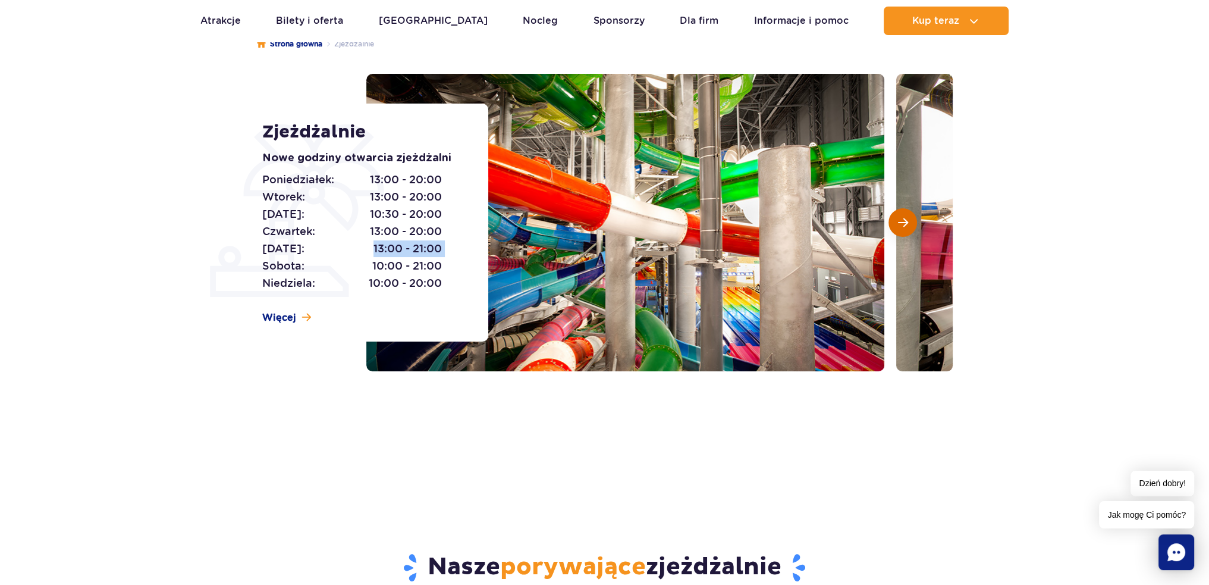
click at [896, 217] on button "Następny slajd" at bounding box center [903, 222] width 29 height 29
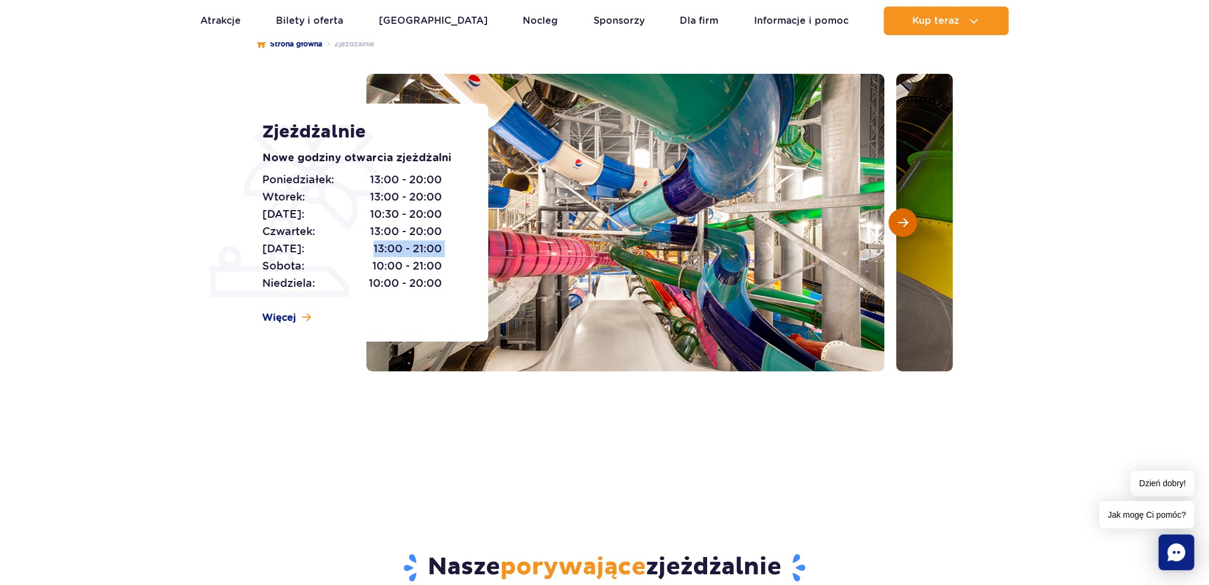
click at [896, 217] on button "Następny slajd" at bounding box center [903, 222] width 29 height 29
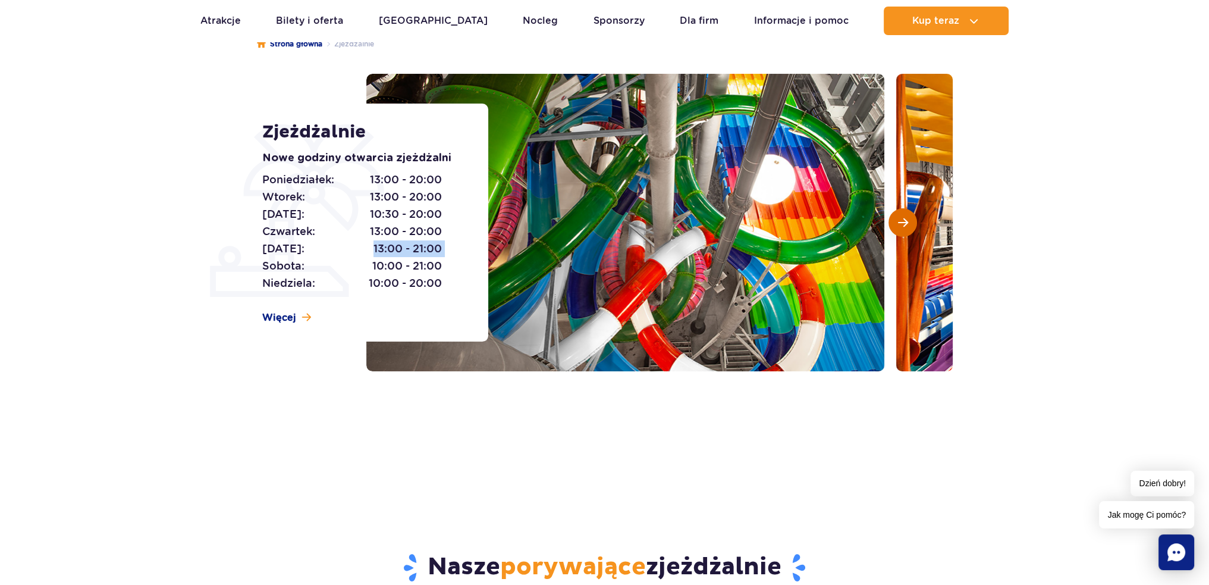
click at [896, 217] on button "Następny slajd" at bounding box center [903, 222] width 29 height 29
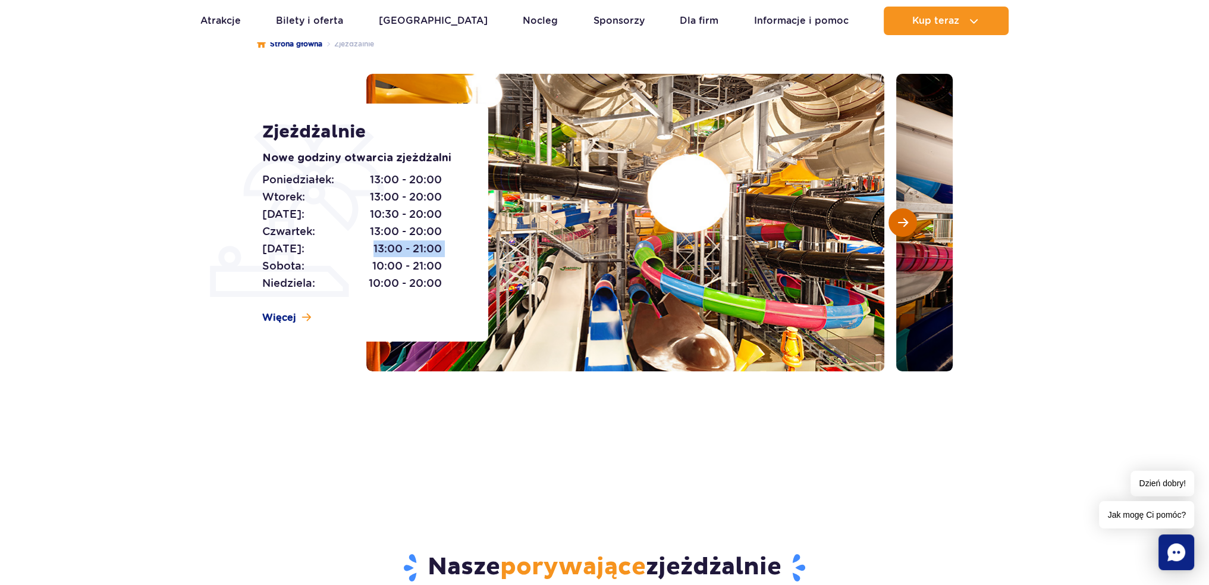
click at [895, 217] on button "Następny slajd" at bounding box center [903, 222] width 29 height 29
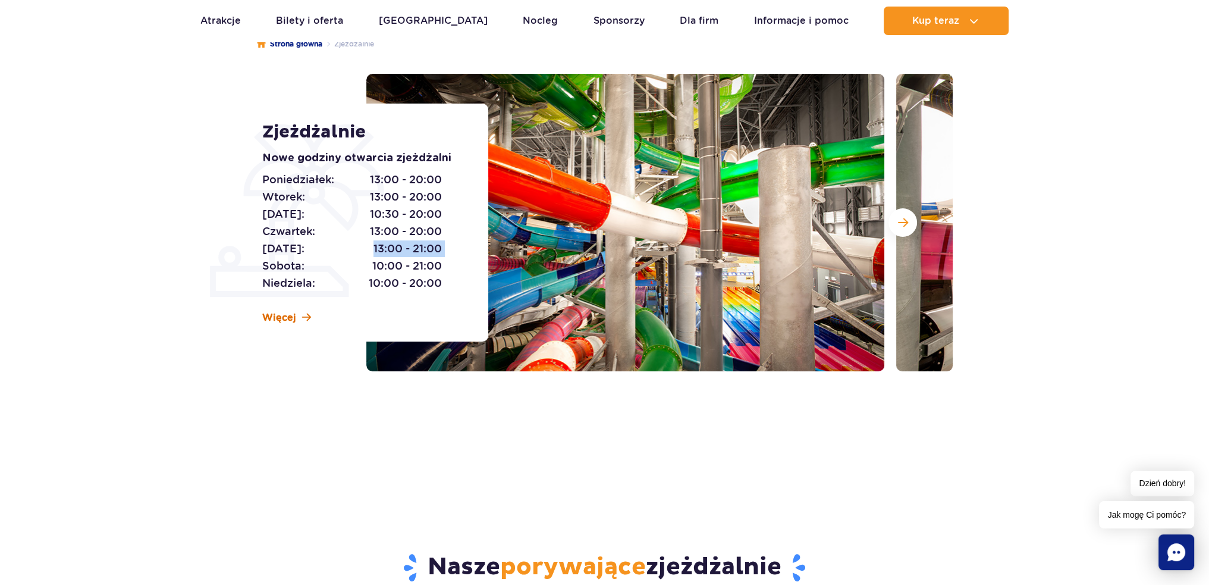
click at [294, 321] on span "Więcej" at bounding box center [279, 317] width 34 height 13
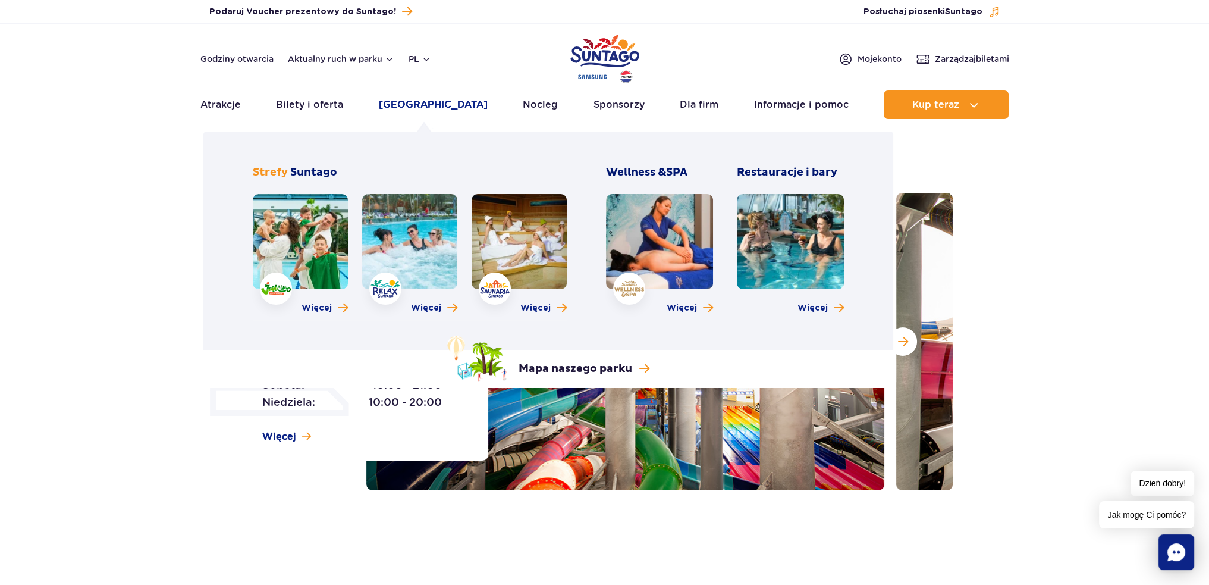
click at [425, 106] on link "[GEOGRAPHIC_DATA]" at bounding box center [433, 104] width 109 height 29
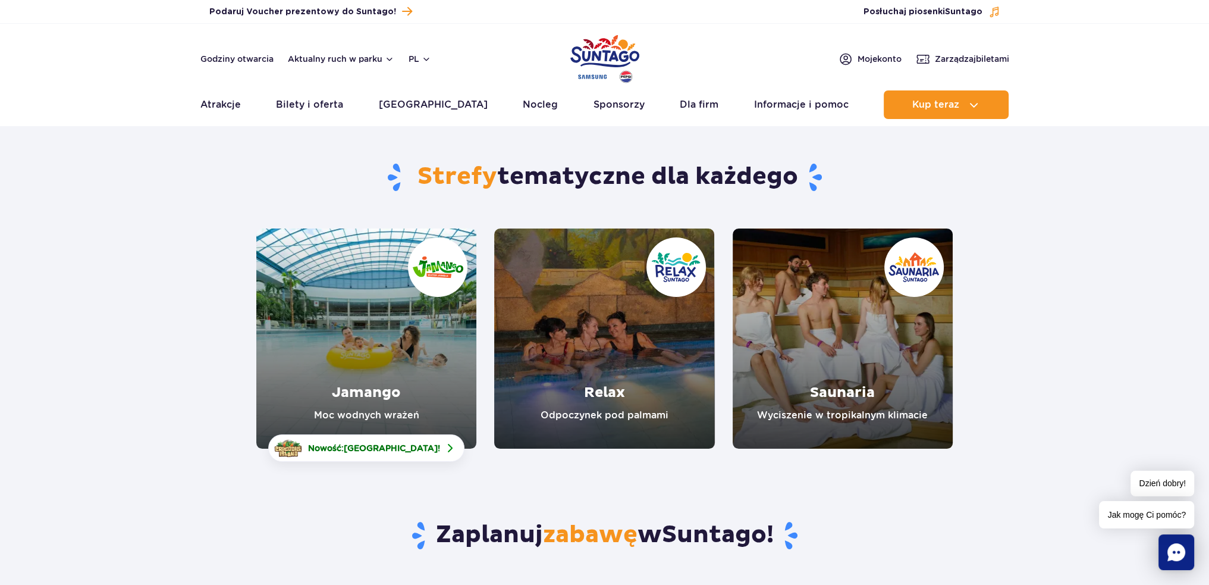
click at [366, 354] on link "Jamango" at bounding box center [366, 338] width 220 height 220
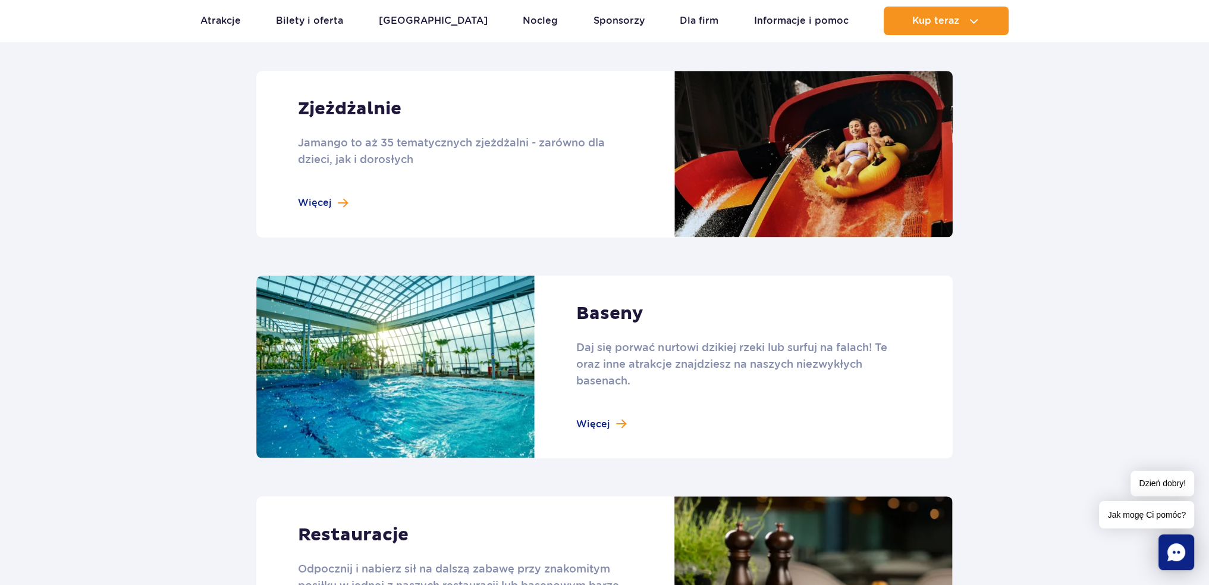
scroll to position [1071, 0]
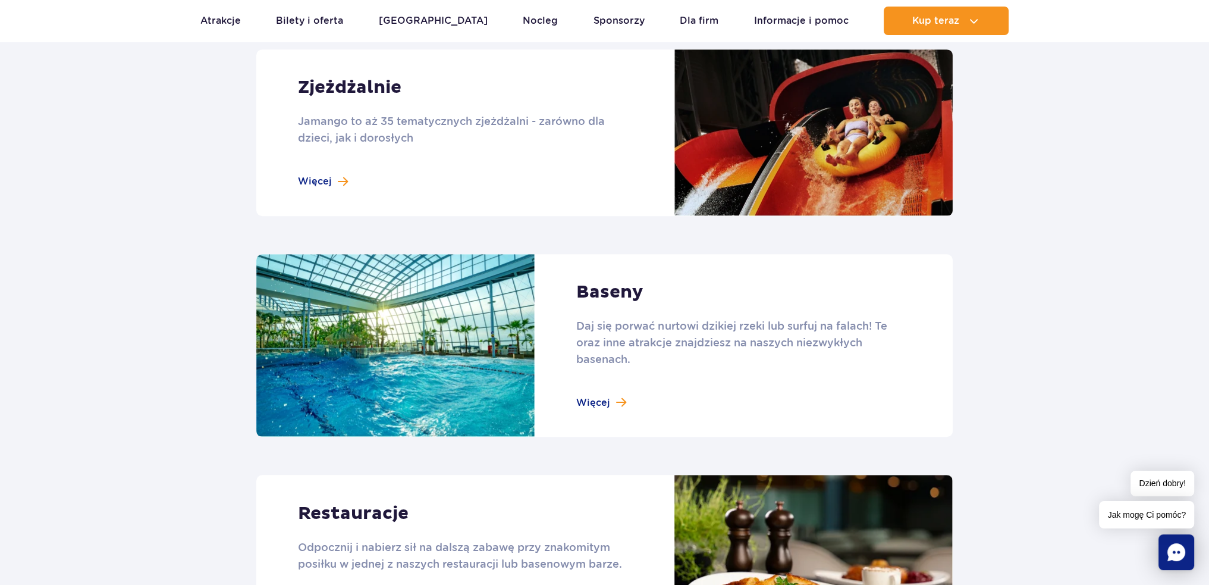
click at [575, 402] on link at bounding box center [604, 345] width 696 height 183
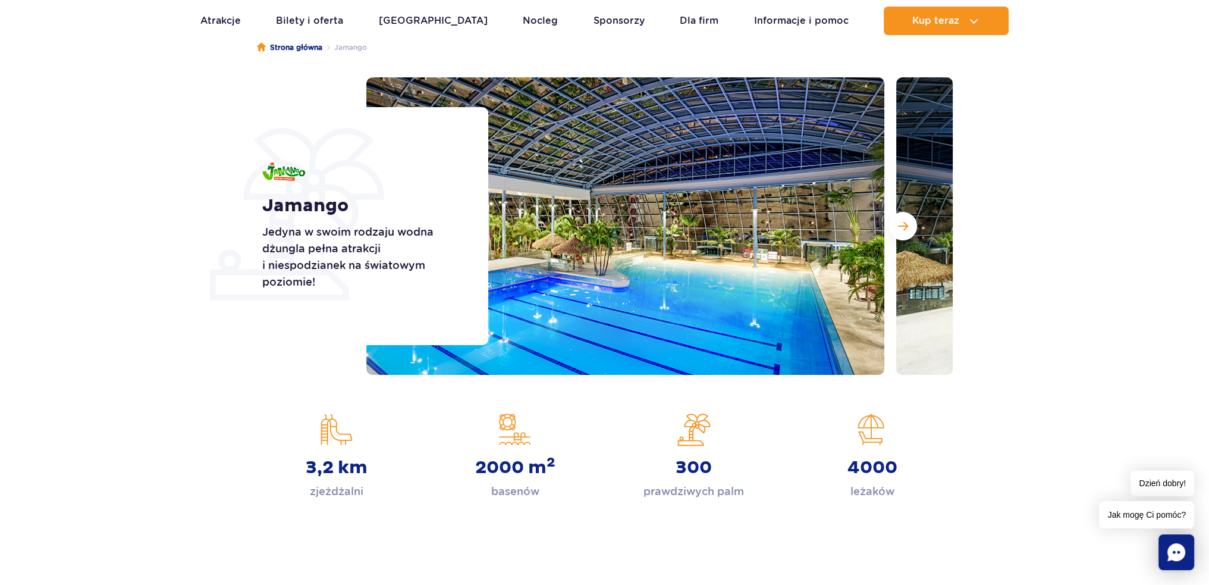
scroll to position [0, 0]
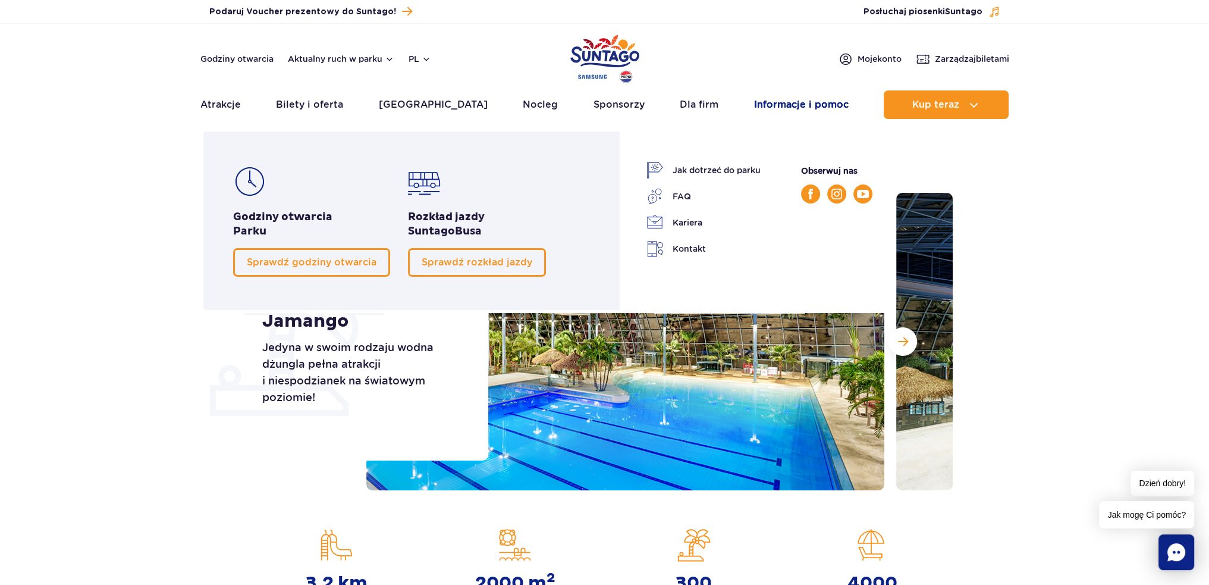
click at [790, 102] on link "Informacje i pomoc" at bounding box center [801, 104] width 95 height 29
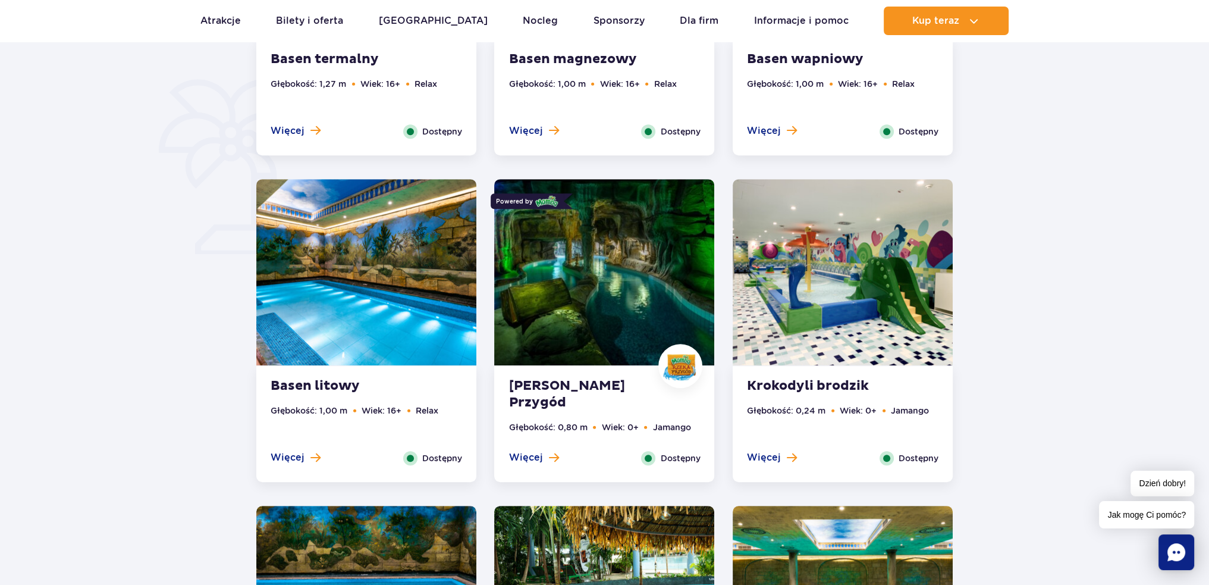
scroll to position [892, 0]
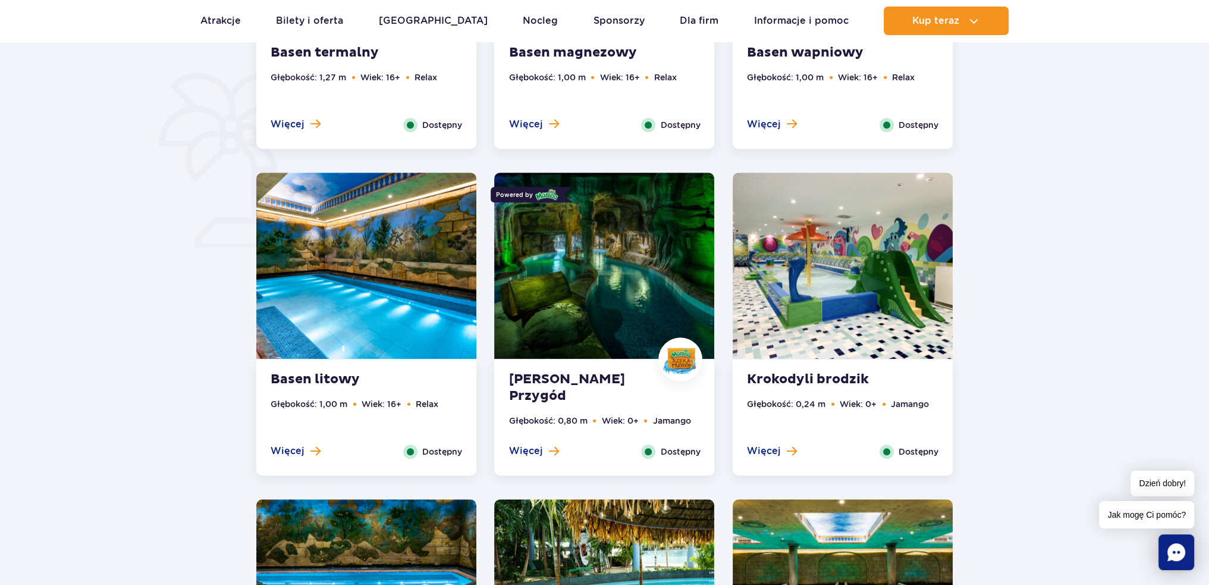
click at [577, 301] on img at bounding box center [604, 265] width 220 height 186
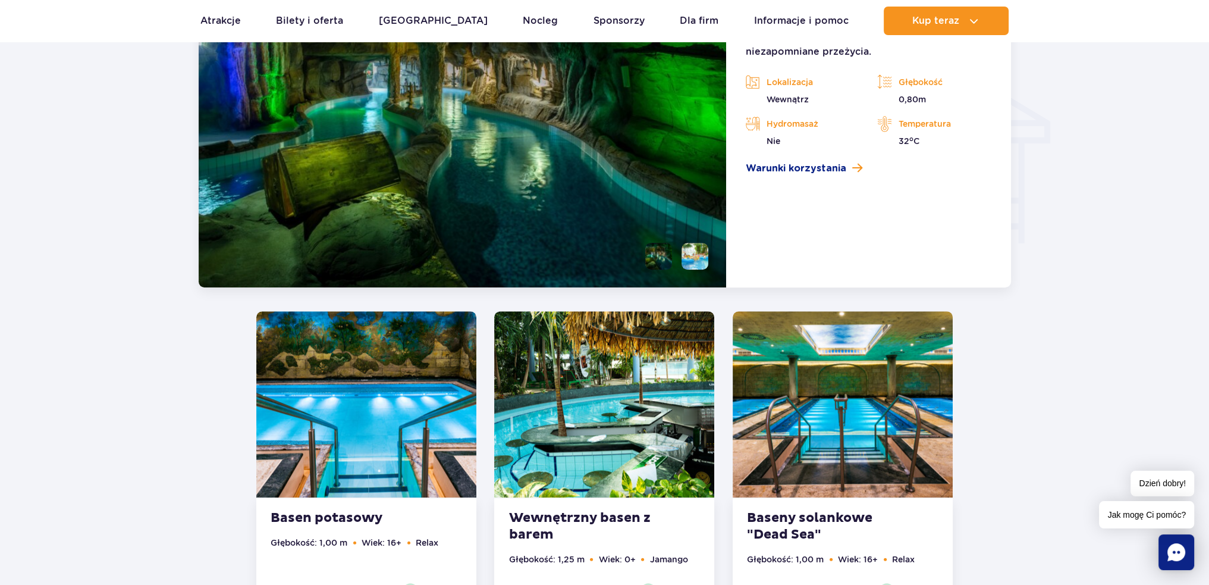
scroll to position [1263, 0]
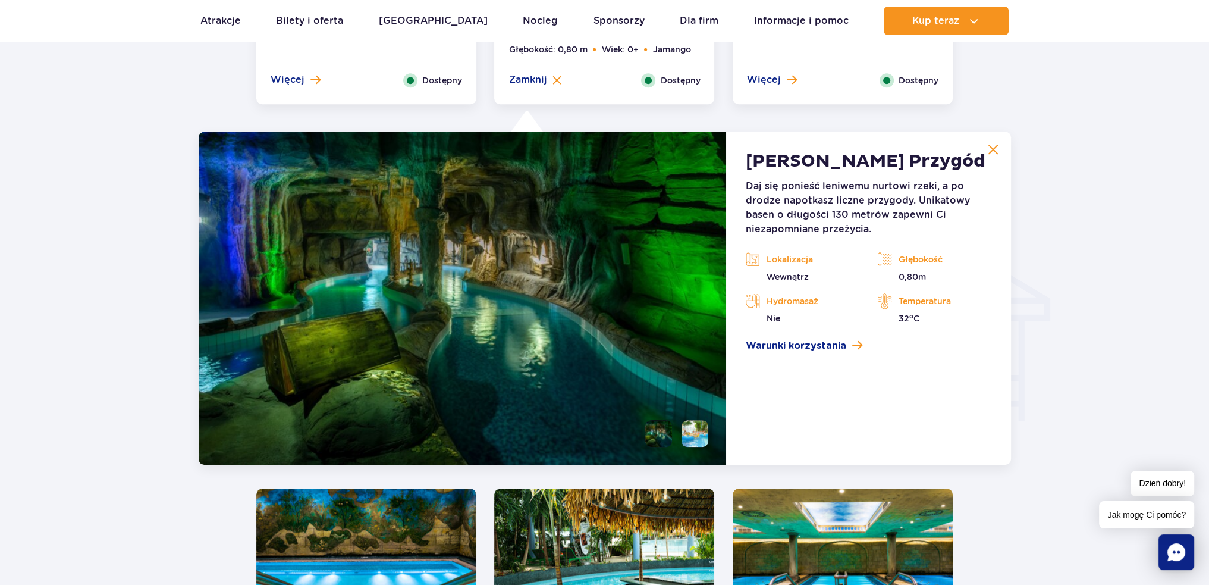
click at [700, 434] on li at bounding box center [695, 433] width 27 height 27
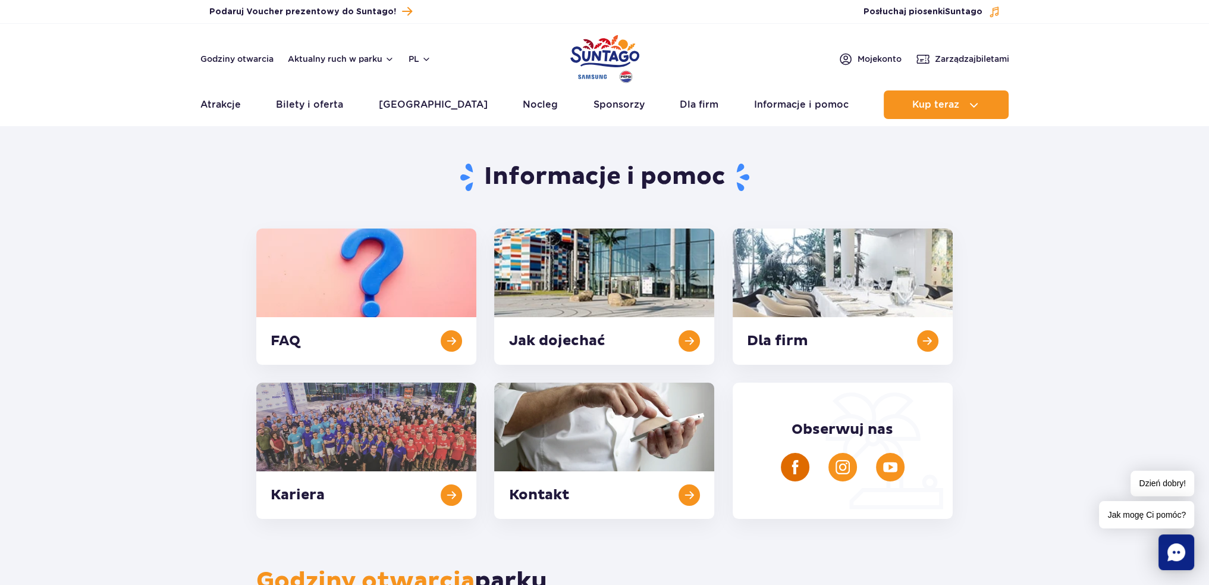
click at [798, 465] on img at bounding box center [795, 467] width 14 height 14
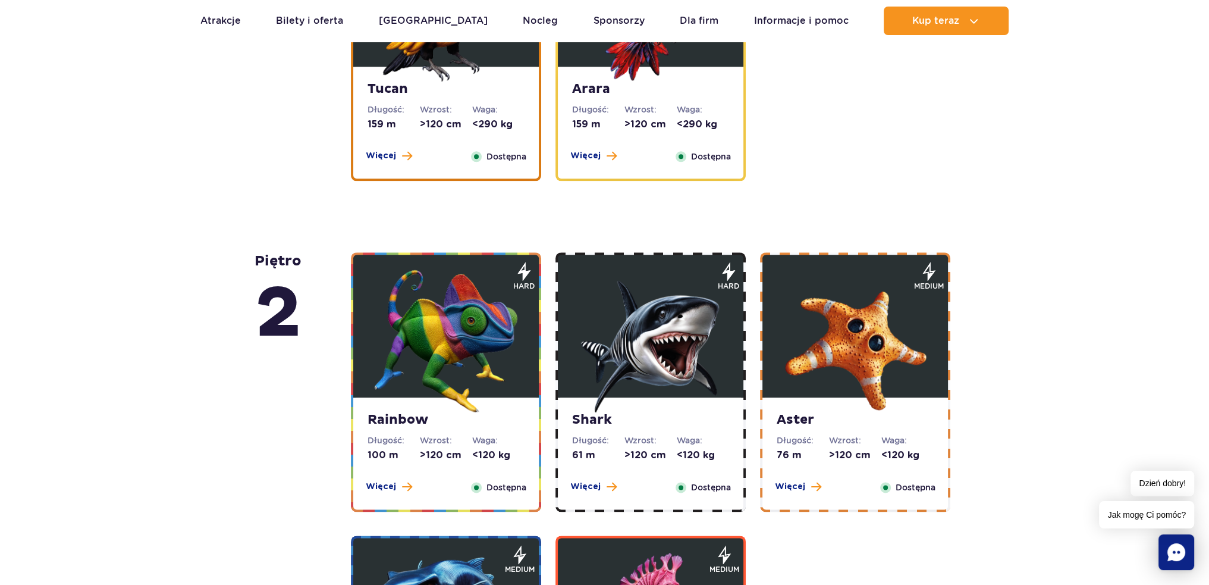
scroll to position [1903, 0]
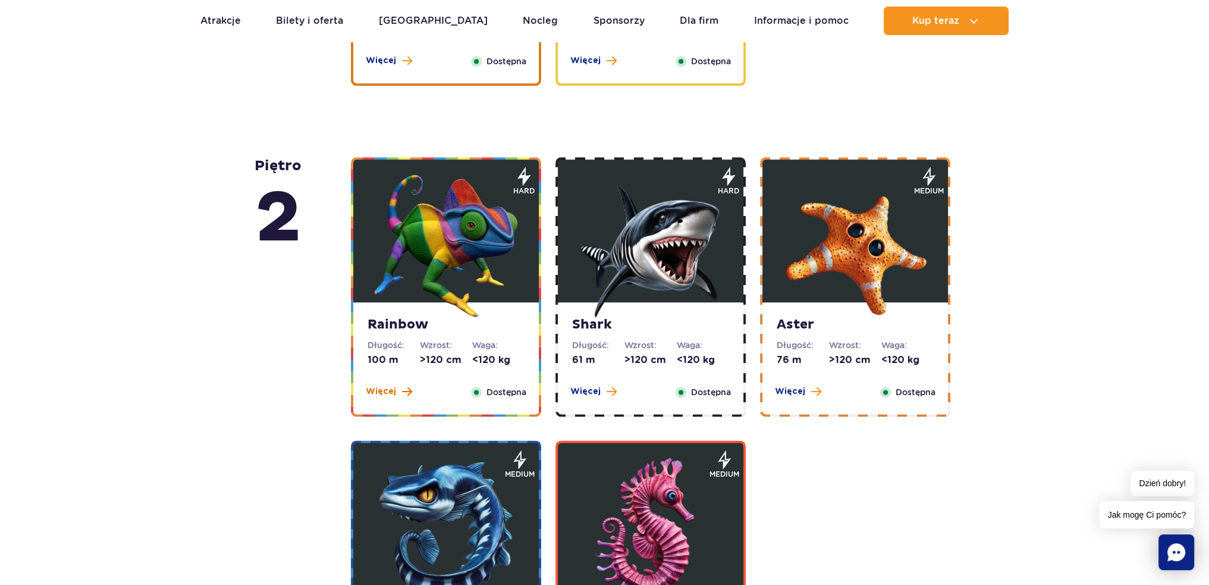
click at [395, 385] on div "Rainbow Długość: 100 m Wzrost: >120 cm Waga: <120 kg Więcej Zamknij Dostępna" at bounding box center [446, 358] width 186 height 112
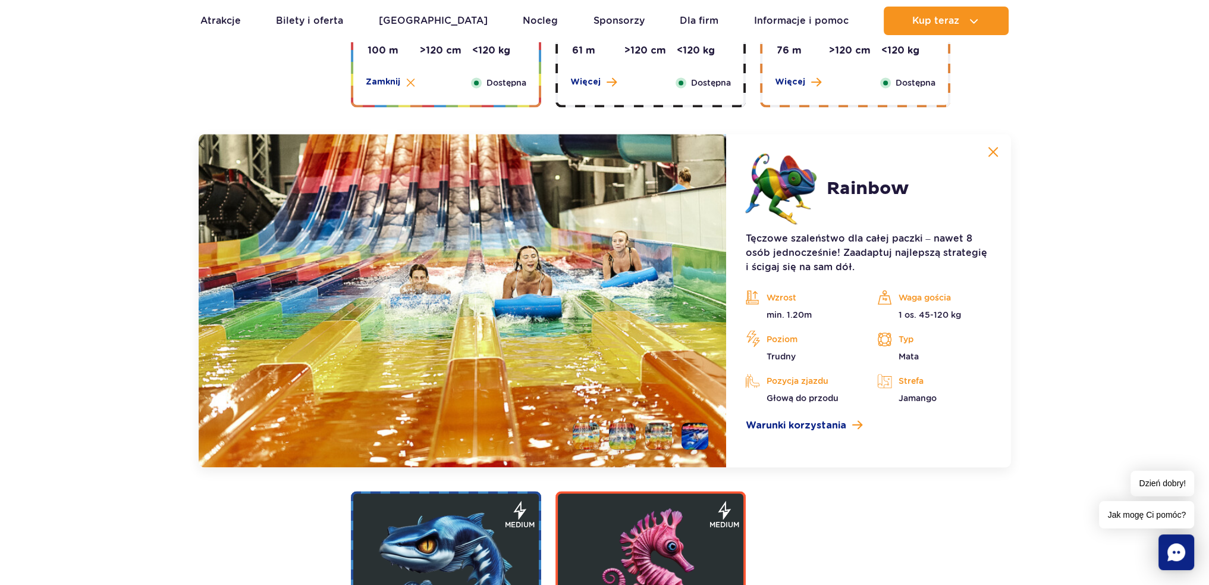
scroll to position [2274, 0]
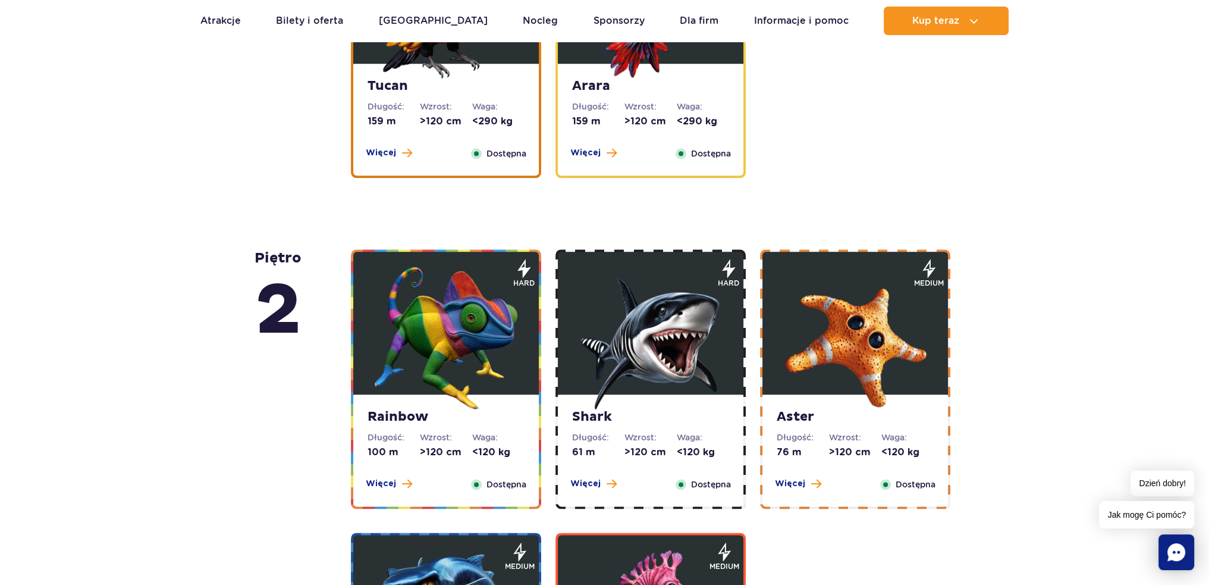
scroll to position [1844, 0]
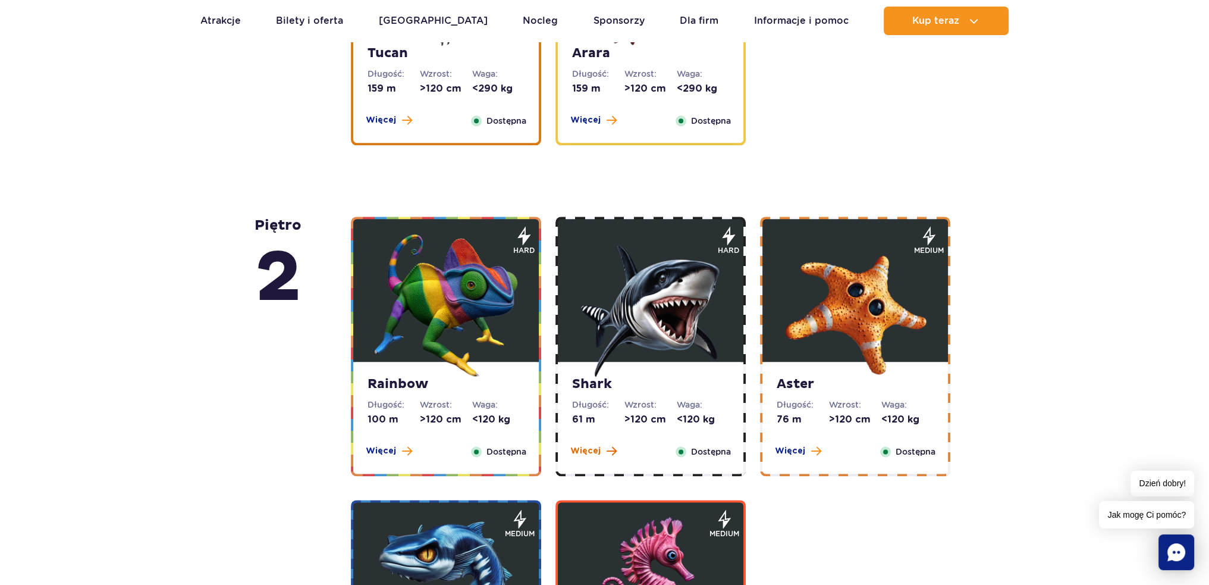
click at [590, 451] on span "Więcej" at bounding box center [585, 451] width 30 height 12
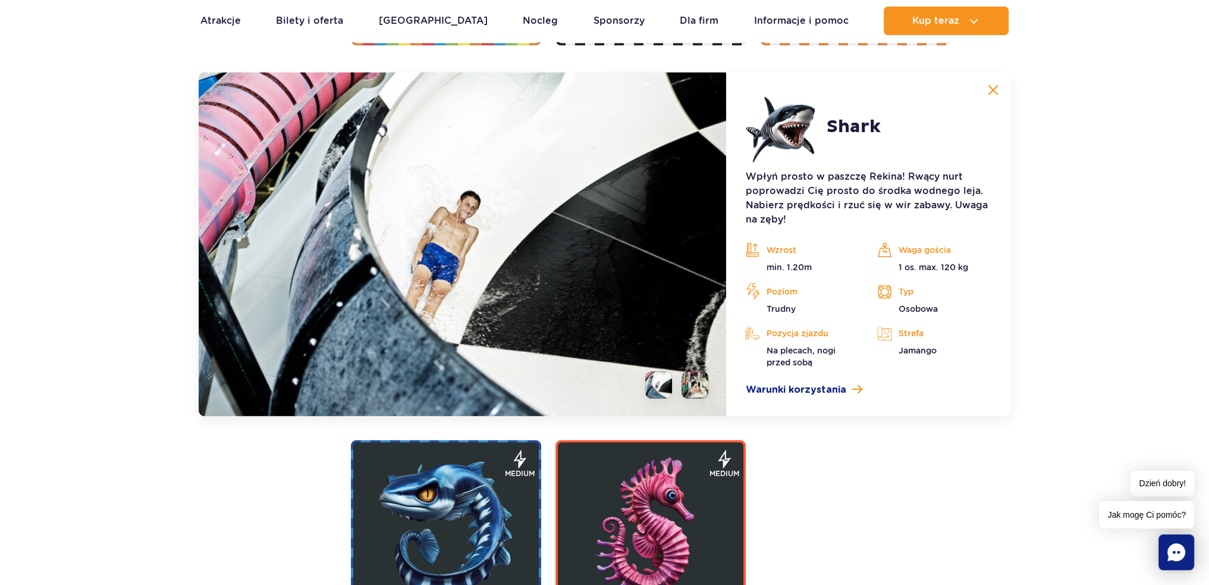
scroll to position [2274, 0]
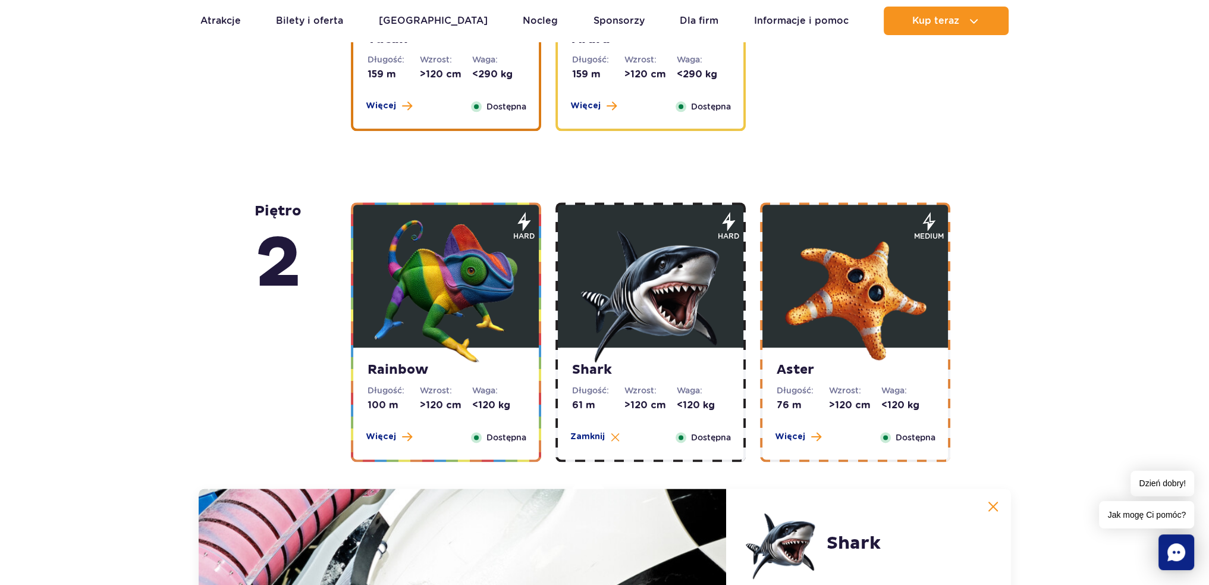
click at [795, 442] on span "Więcej" at bounding box center [790, 437] width 30 height 12
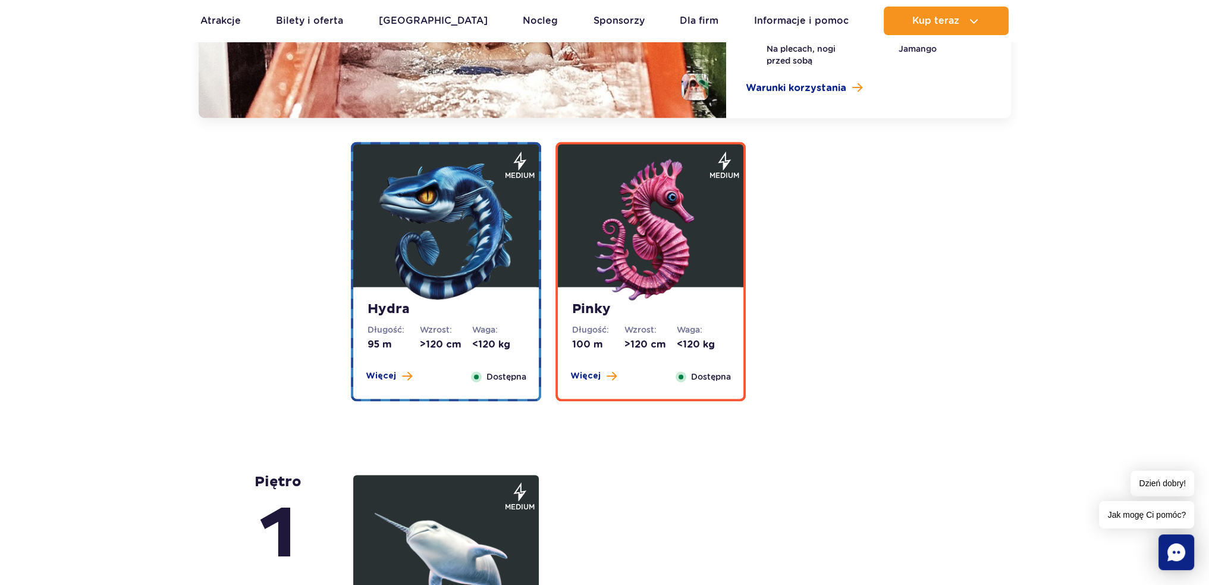
scroll to position [2691, 0]
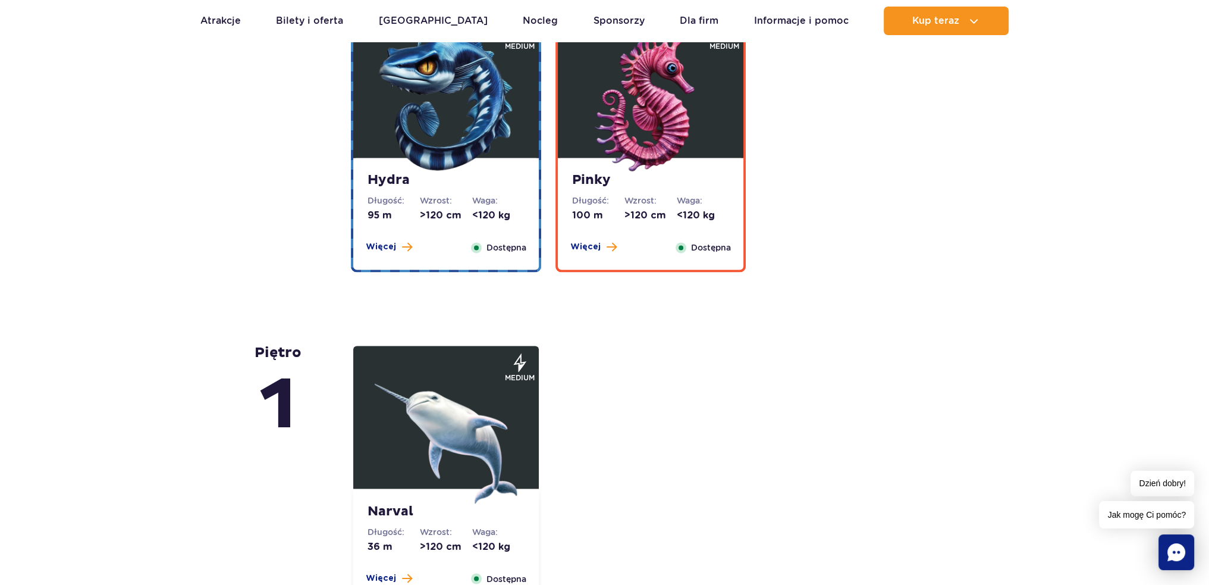
click at [383, 239] on div "Hydra Długość: 95 m Wzrost: >120 cm Waga: <120 kg Więcej Zamknij Dostępna" at bounding box center [446, 214] width 186 height 112
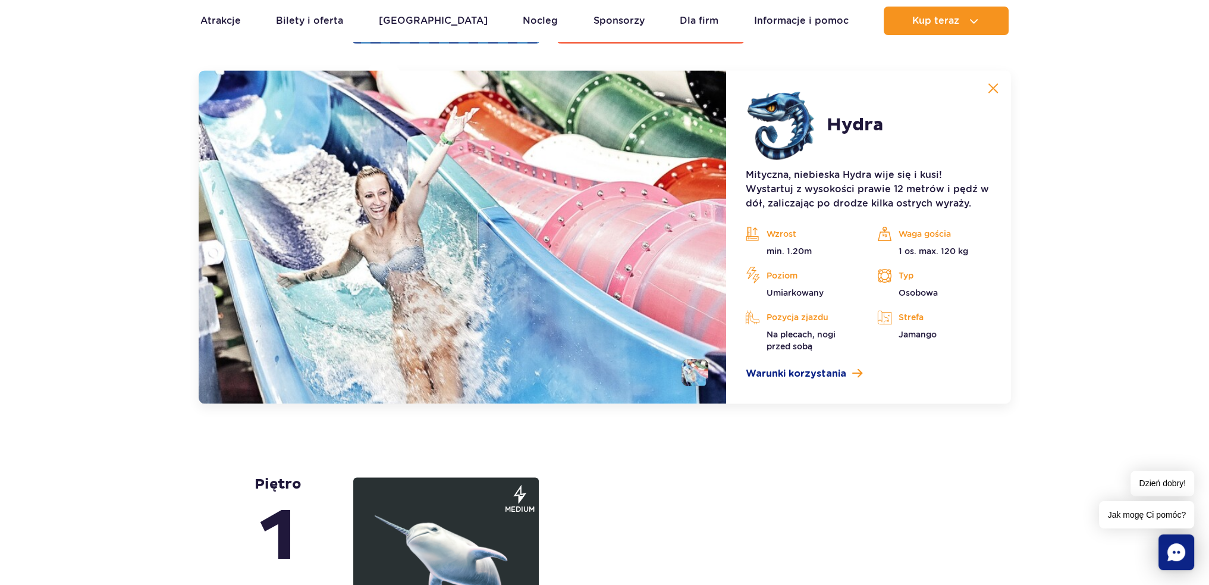
scroll to position [2557, 0]
